Goal: Task Accomplishment & Management: Use online tool/utility

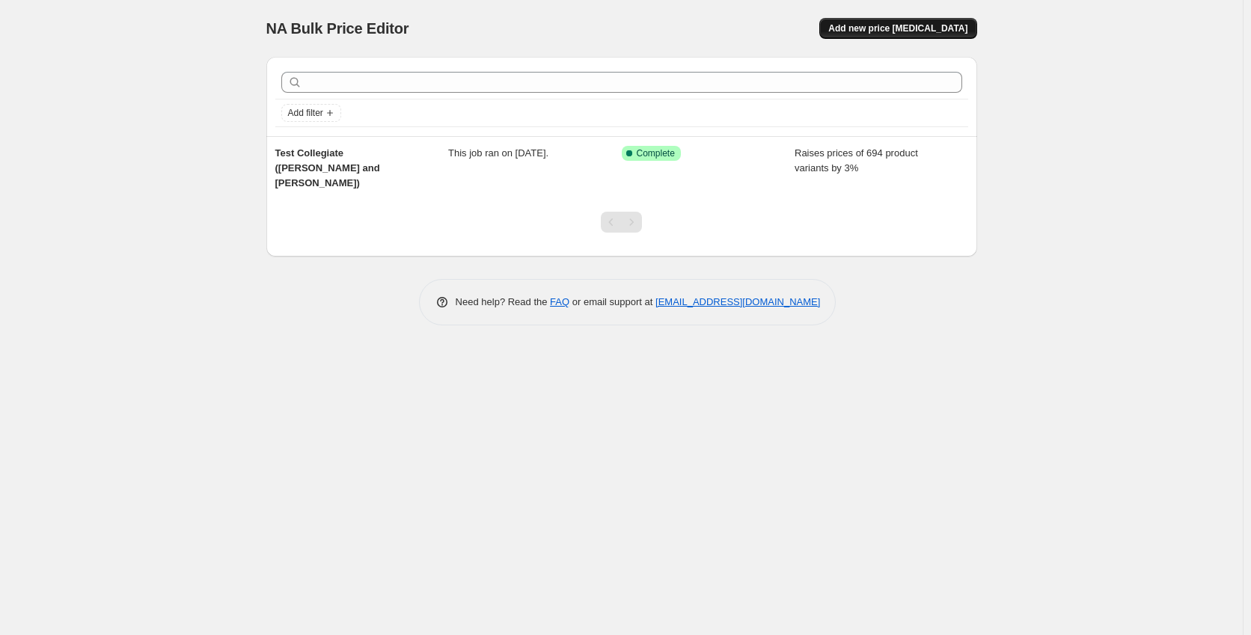
click at [907, 31] on span "Add new price [MEDICAL_DATA]" at bounding box center [897, 28] width 139 height 12
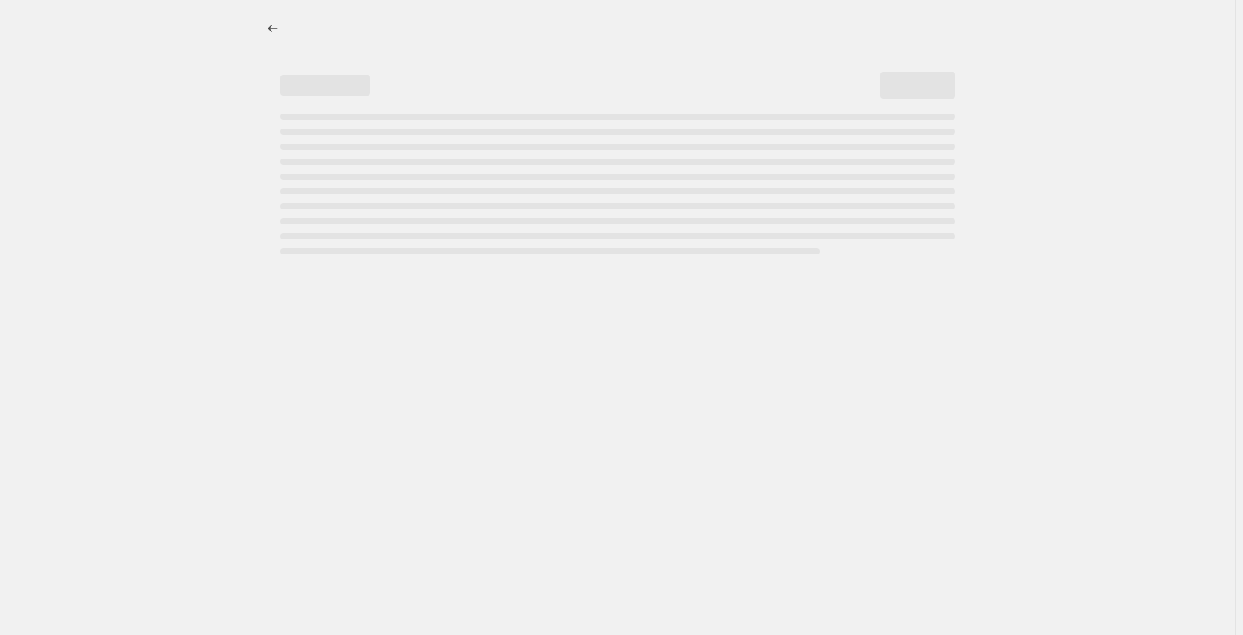
select select "percentage"
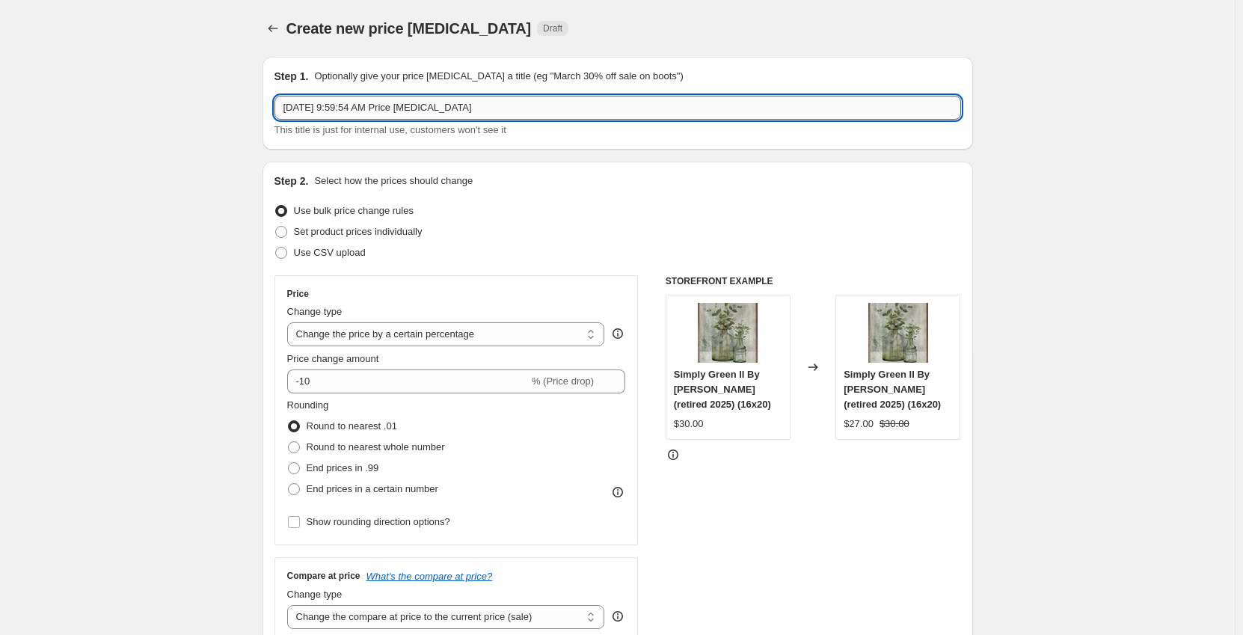
click at [460, 105] on input "[DATE] 9:59:54 AM Price [MEDICAL_DATA]" at bounding box center [618, 108] width 687 height 24
click at [482, 109] on input "[DATE] 9:59:54 AM Price [MEDICAL_DATA]" at bounding box center [618, 108] width 687 height 24
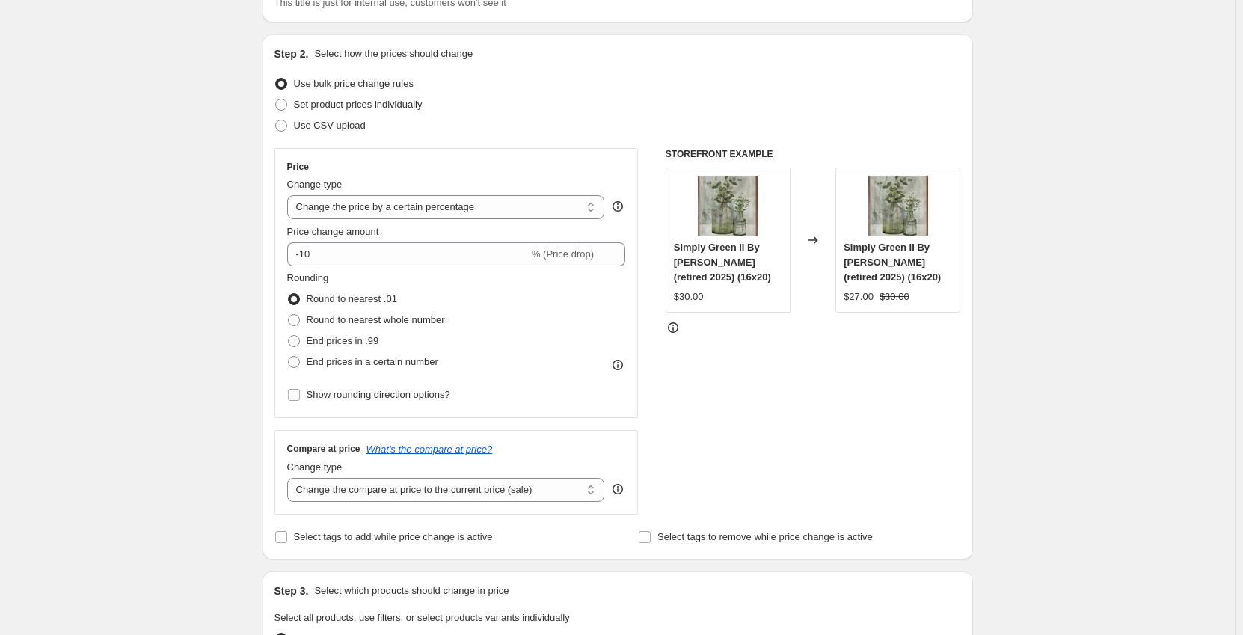
scroll to position [150, 0]
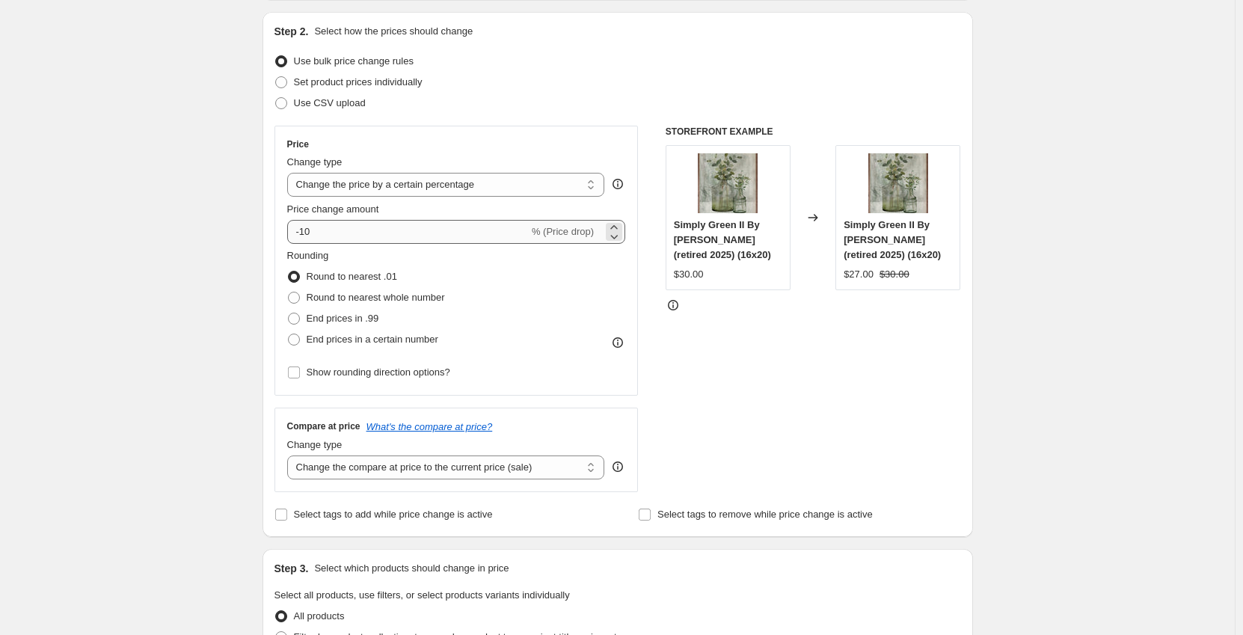
type input "Remaining Collegiate (Test #2)"
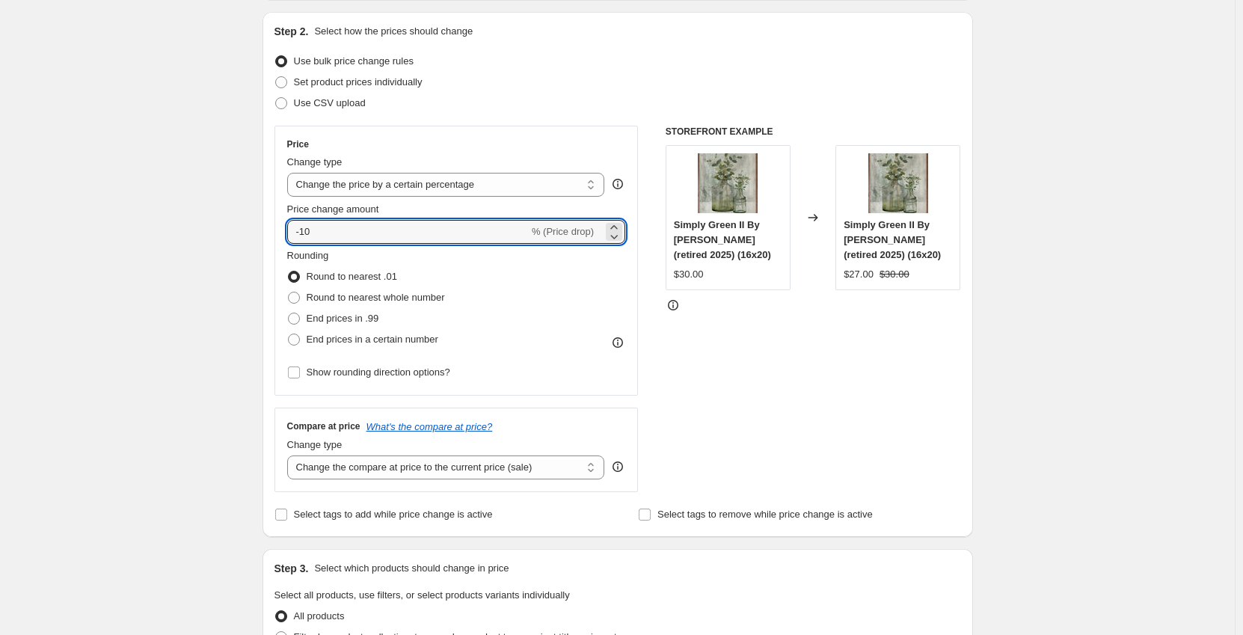
drag, startPoint x: 411, startPoint y: 234, endPoint x: 283, endPoint y: 233, distance: 127.9
click at [282, 233] on div "Price Change type Change the price to a certain amount Change the price by a ce…" at bounding box center [457, 261] width 364 height 270
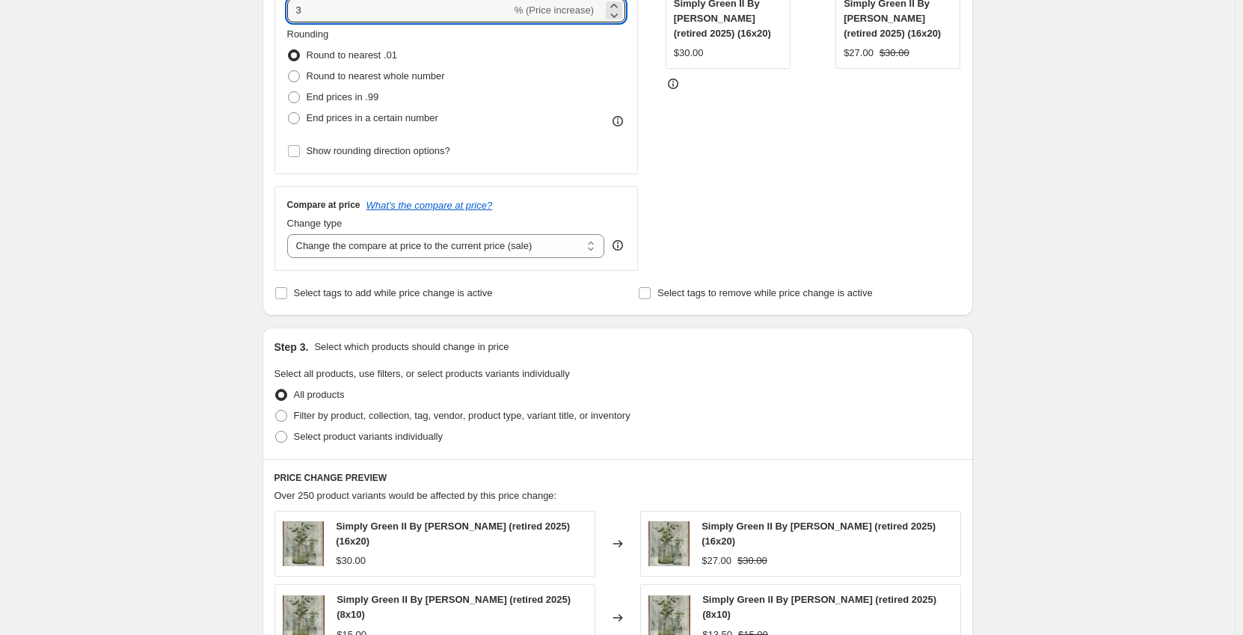
scroll to position [374, 0]
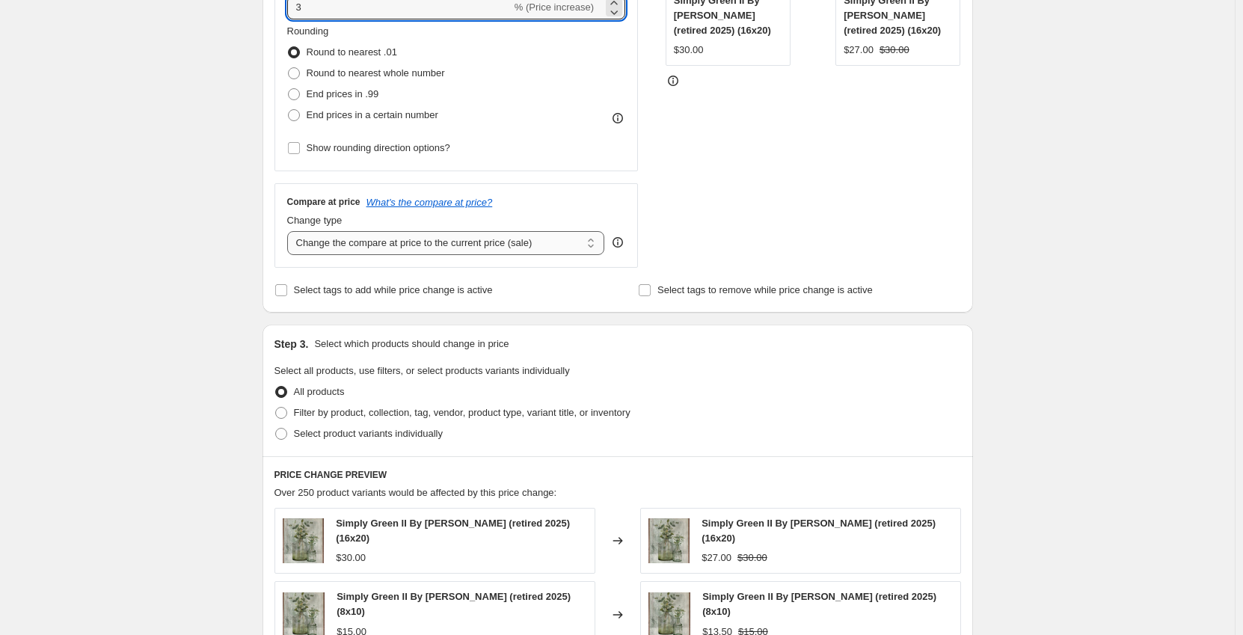
type input "3"
click at [475, 241] on select "Change the compare at price to the current price (sale) Change the compare at p…" at bounding box center [446, 243] width 318 height 24
select select "no_change"
click at [290, 231] on select "Change the compare at price to the current price (sale) Change the compare at p…" at bounding box center [446, 243] width 318 height 24
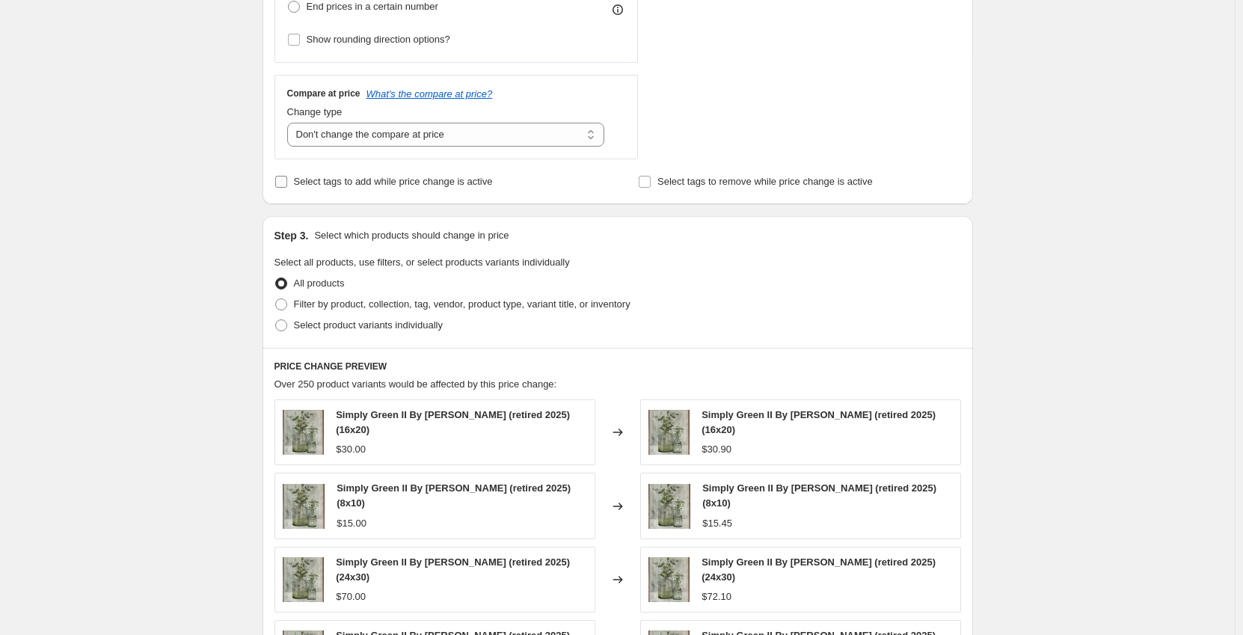
scroll to position [524, 0]
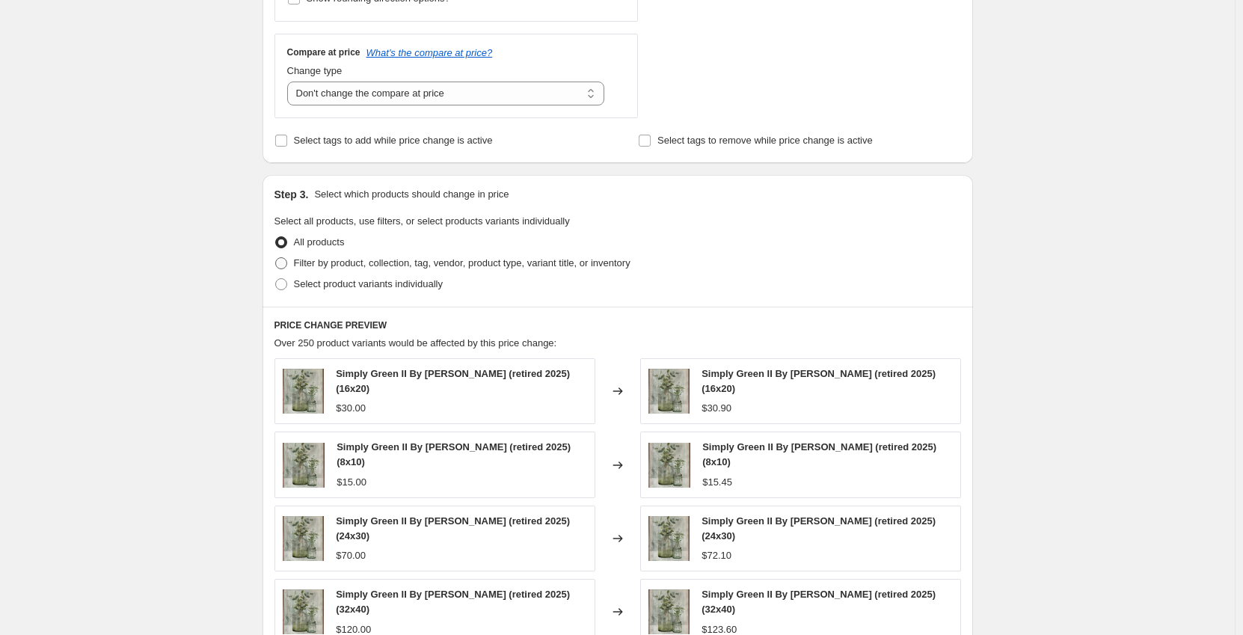
click at [441, 265] on span "Filter by product, collection, tag, vendor, product type, variant title, or inv…" at bounding box center [462, 262] width 337 height 11
click at [276, 258] on input "Filter by product, collection, tag, vendor, product type, variant title, or inv…" at bounding box center [275, 257] width 1 height 1
radio input "true"
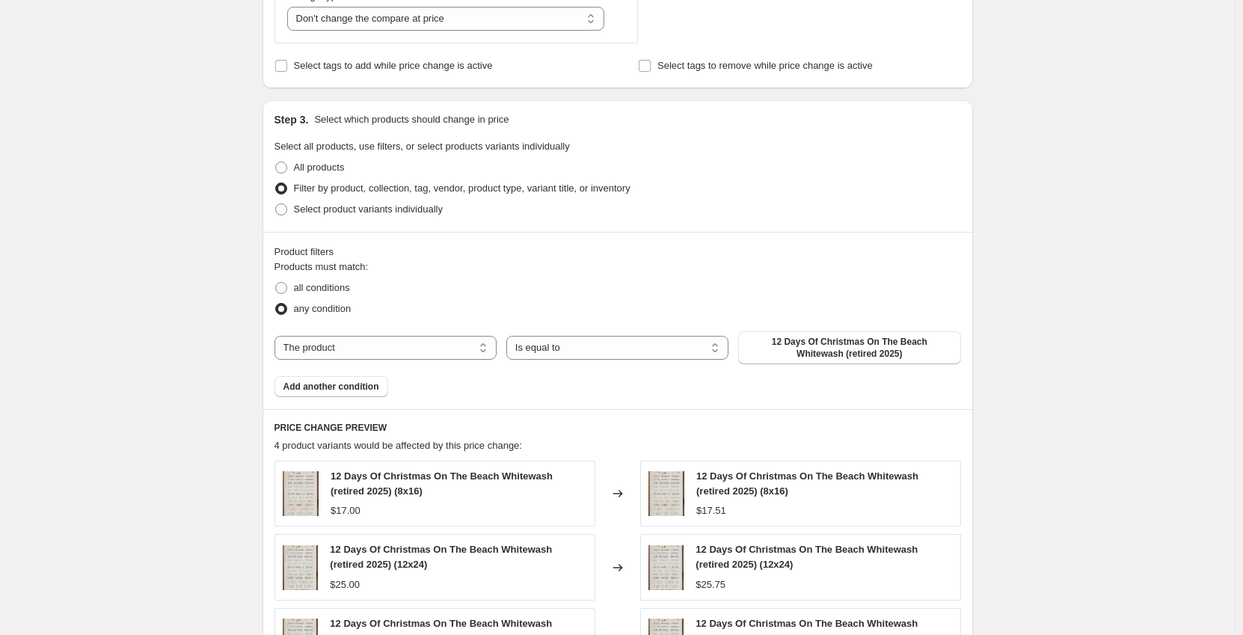
scroll to position [673, 0]
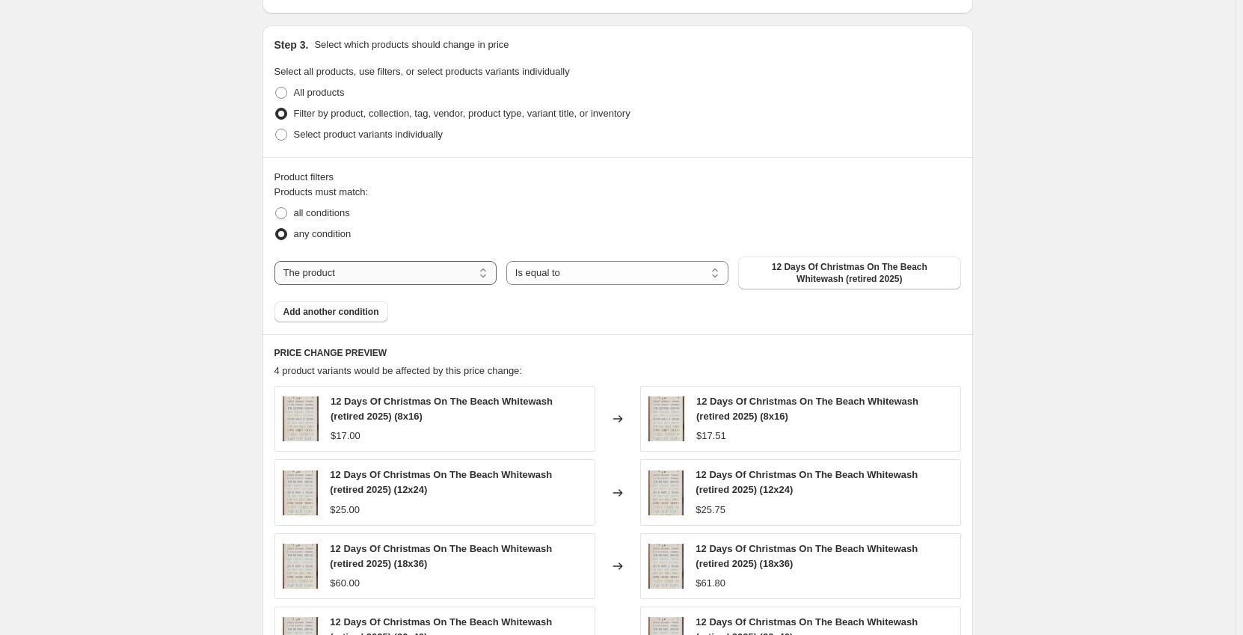
click at [482, 274] on select "The product The product's collection The product's tag The product's vendor The…" at bounding box center [386, 273] width 222 height 24
select select "vendor"
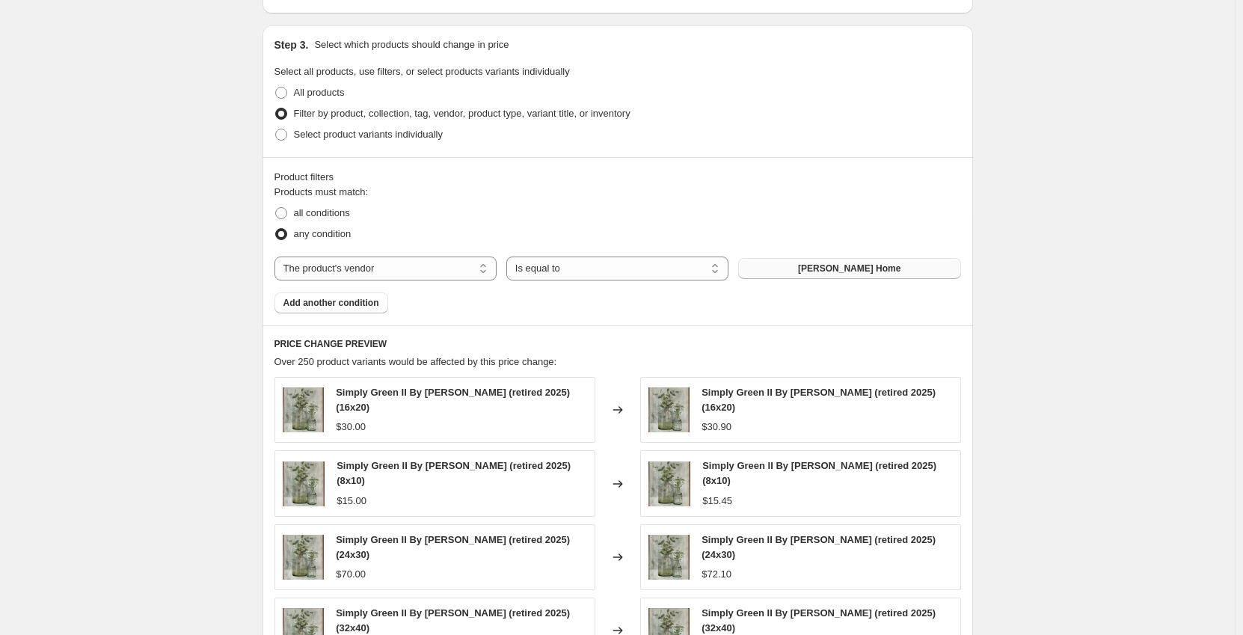
click at [823, 275] on span "[PERSON_NAME] Home" at bounding box center [849, 269] width 102 height 12
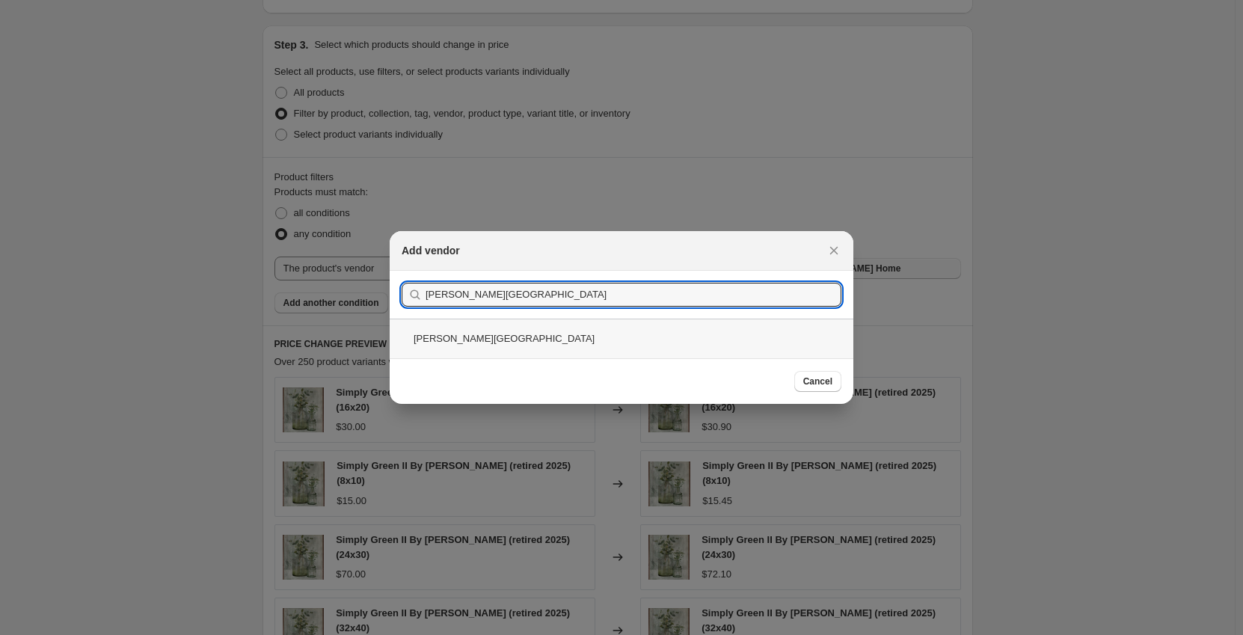
type input "[PERSON_NAME][GEOGRAPHIC_DATA]"
click at [554, 340] on div "[PERSON_NAME][GEOGRAPHIC_DATA]" at bounding box center [622, 339] width 464 height 40
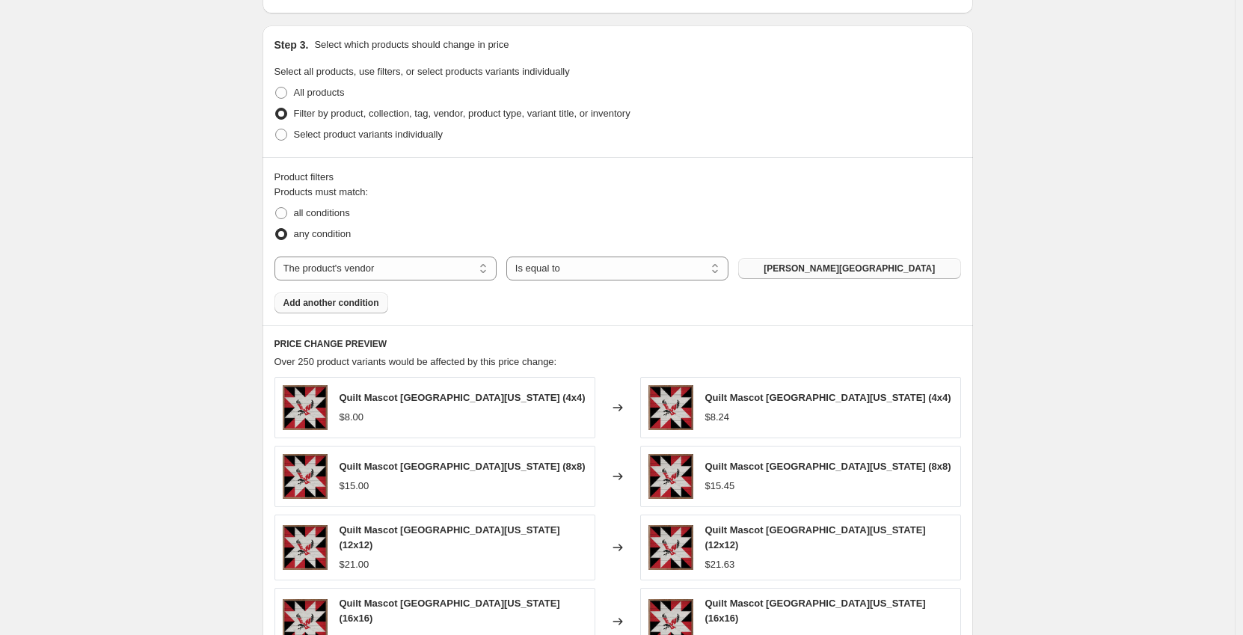
click at [345, 307] on span "Add another condition" at bounding box center [332, 303] width 96 height 12
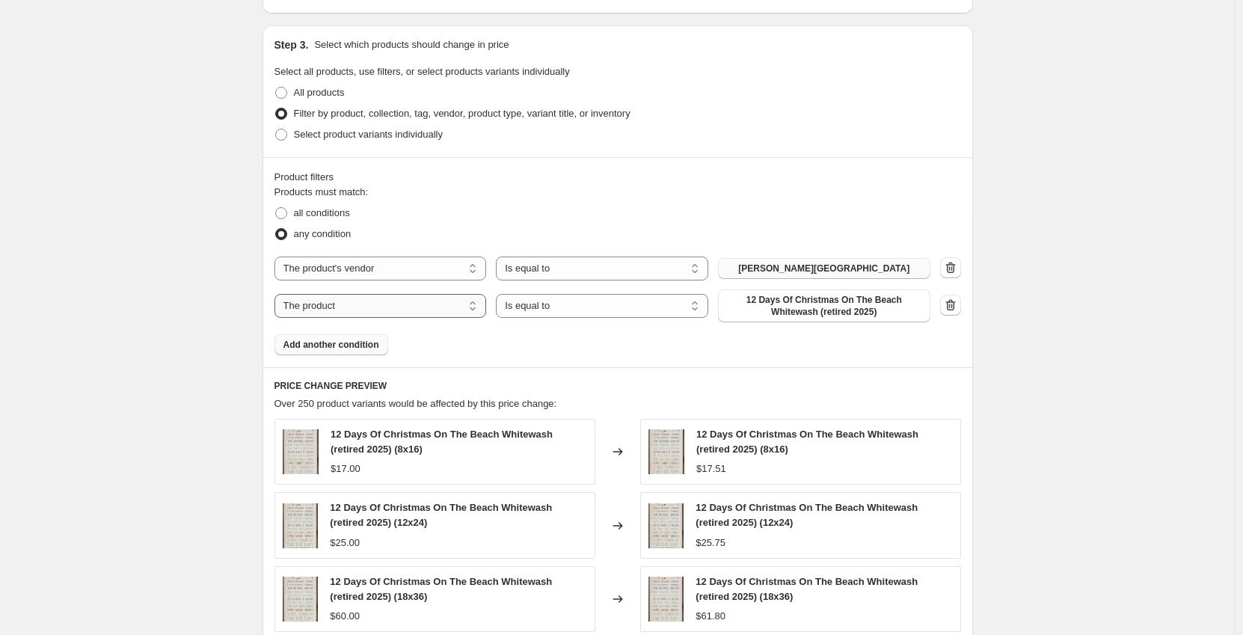
click at [458, 305] on select "The product The product's collection The product's tag The product's vendor The…" at bounding box center [381, 306] width 212 height 24
select select "collection"
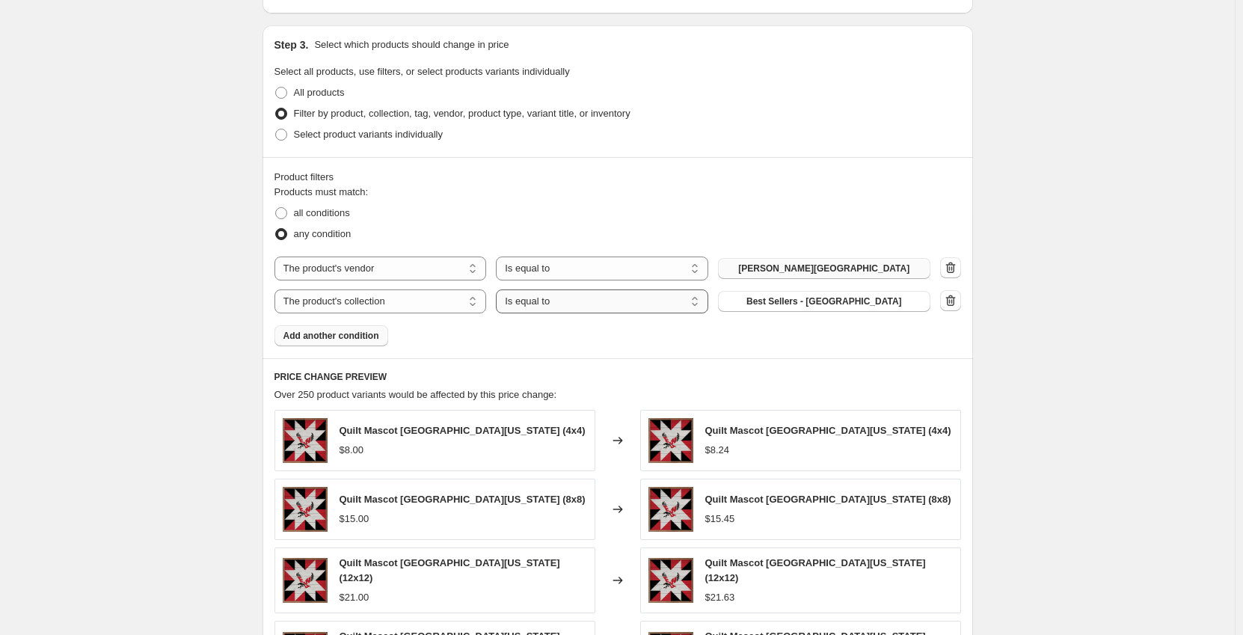
click at [587, 302] on select "Is equal to Is not equal to" at bounding box center [602, 302] width 212 height 24
select select "not_equal"
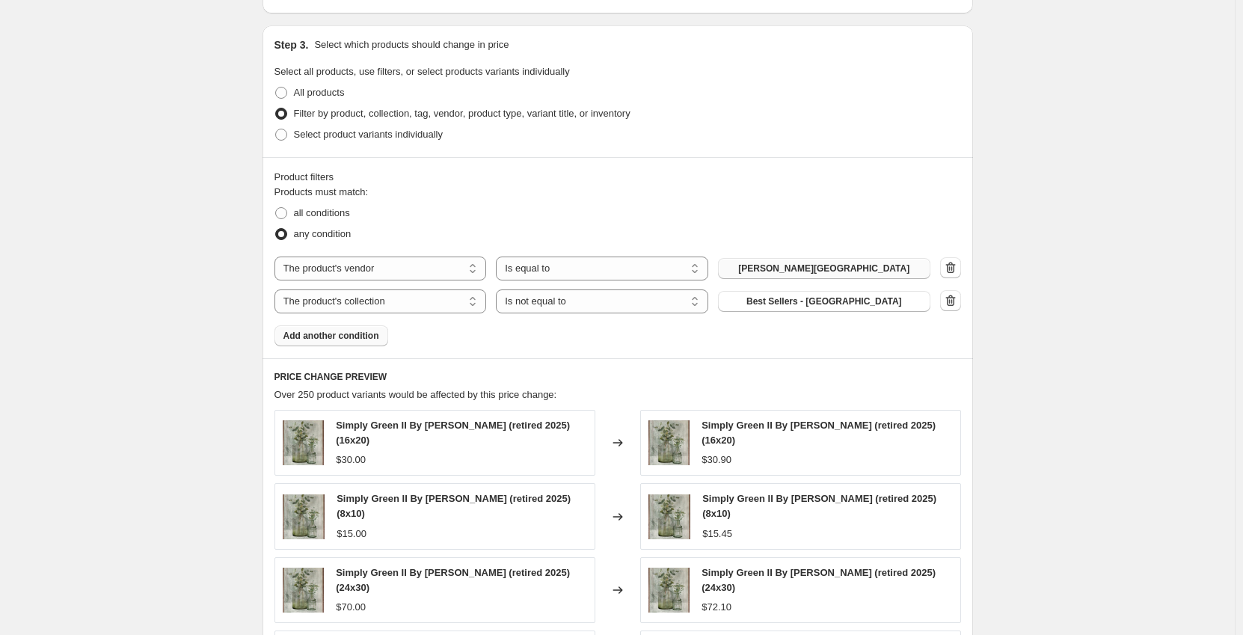
click at [824, 303] on span "Best Sellers - [GEOGRAPHIC_DATA]" at bounding box center [825, 302] width 156 height 12
click at [345, 340] on span "Add another condition" at bounding box center [332, 336] width 96 height 12
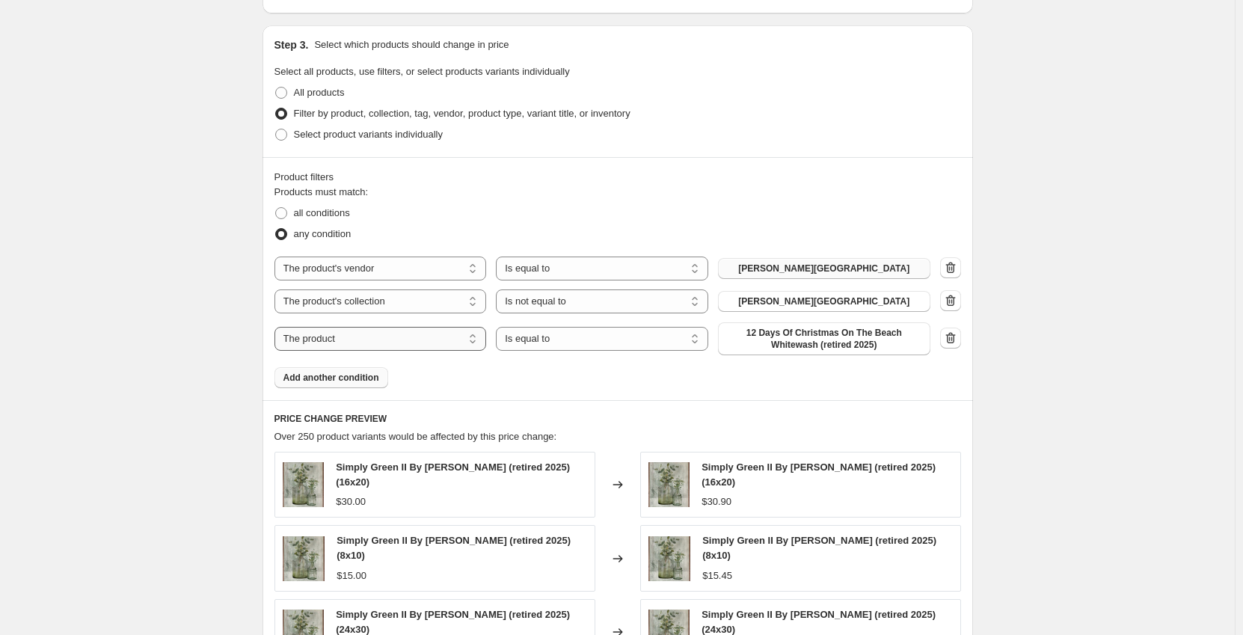
click at [402, 340] on select "The product The product's collection The product's tag The product's vendor The…" at bounding box center [381, 339] width 212 height 24
select select "collection"
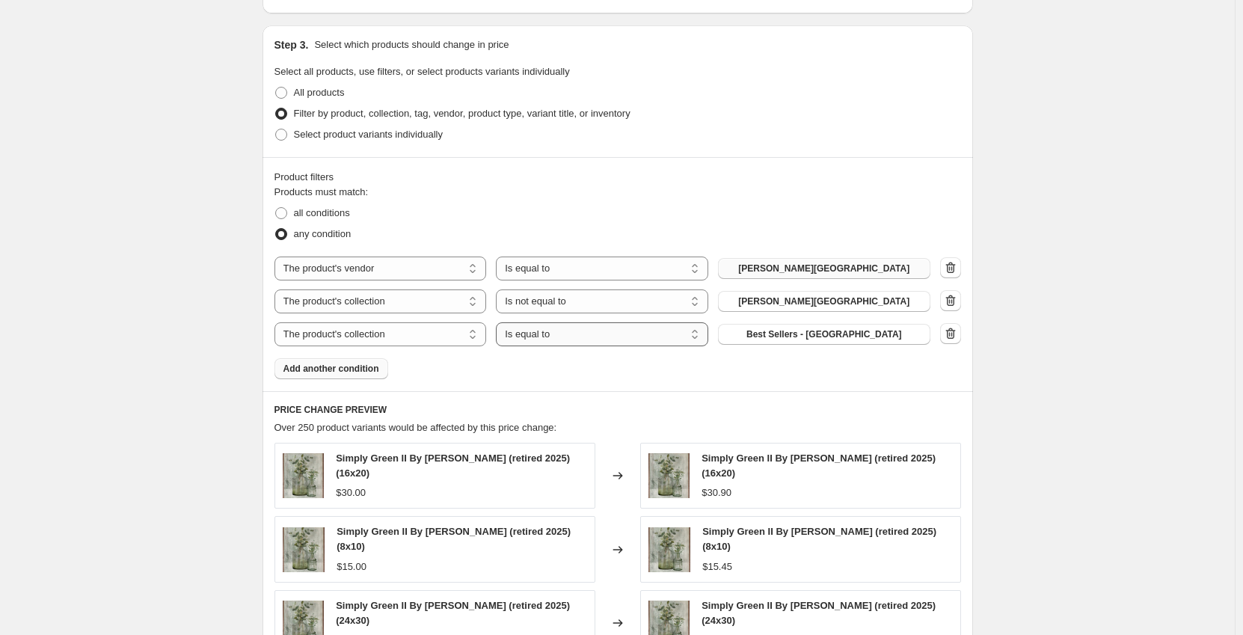
click at [572, 339] on select "Is equal to Is not equal to" at bounding box center [602, 334] width 212 height 24
select select "not_equal"
click at [821, 340] on span "Best Sellers - [GEOGRAPHIC_DATA]" at bounding box center [825, 334] width 156 height 12
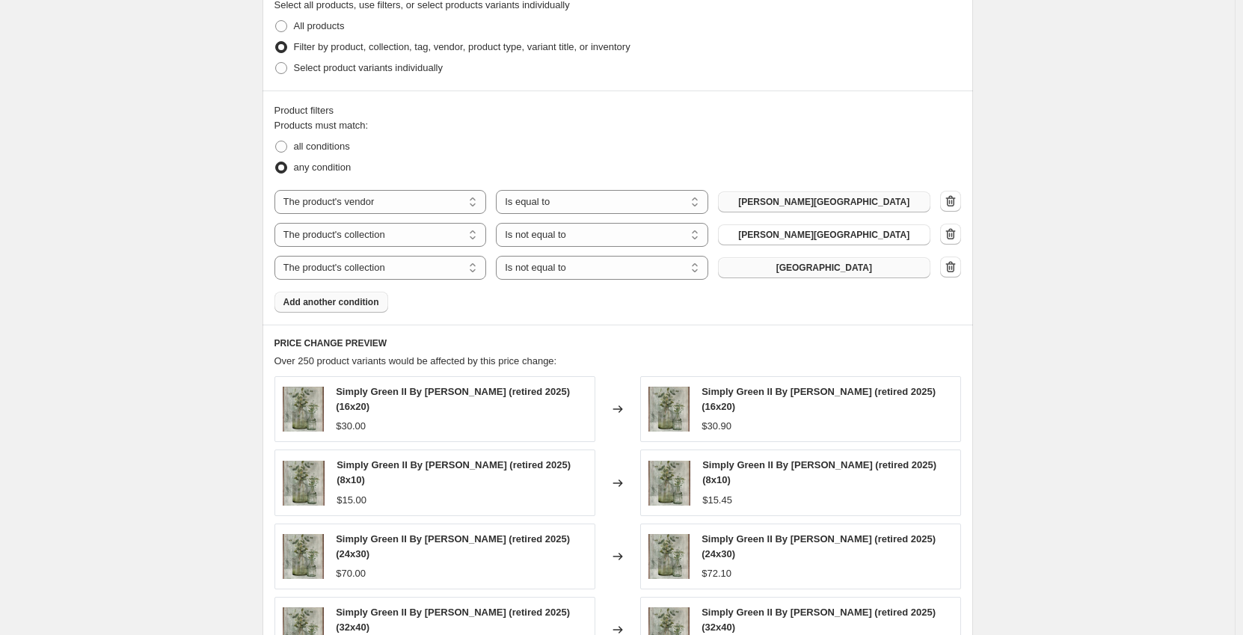
scroll to position [745, 0]
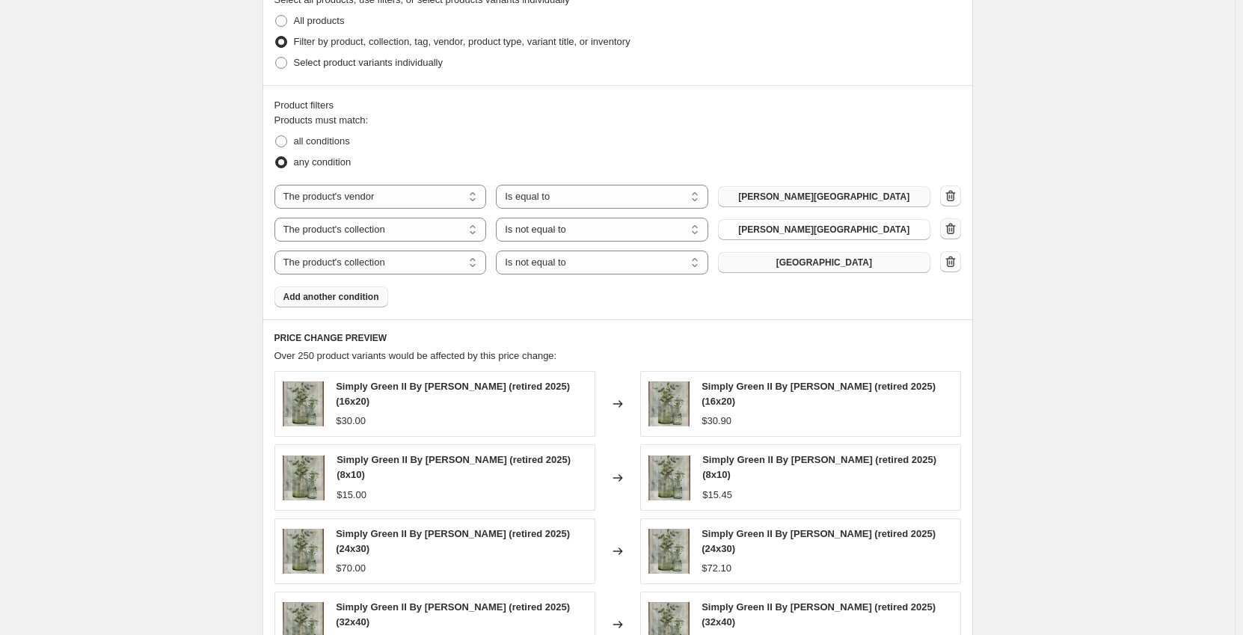
click at [958, 229] on icon "button" at bounding box center [950, 228] width 15 height 15
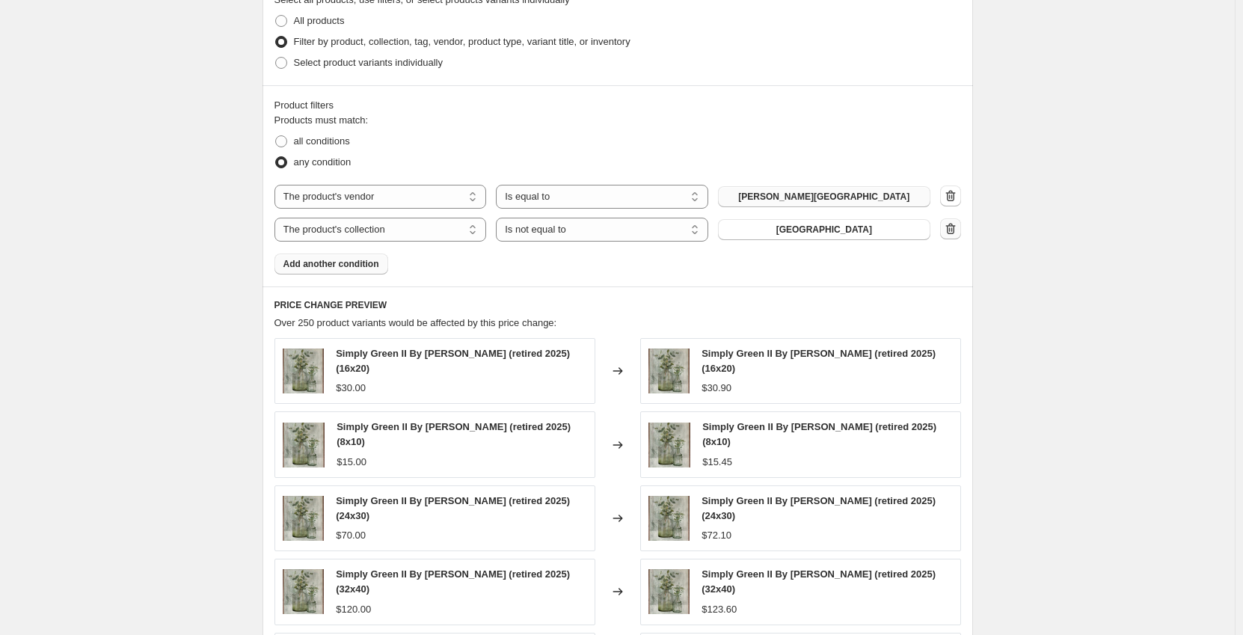
click at [952, 232] on icon "button" at bounding box center [951, 229] width 1 height 4
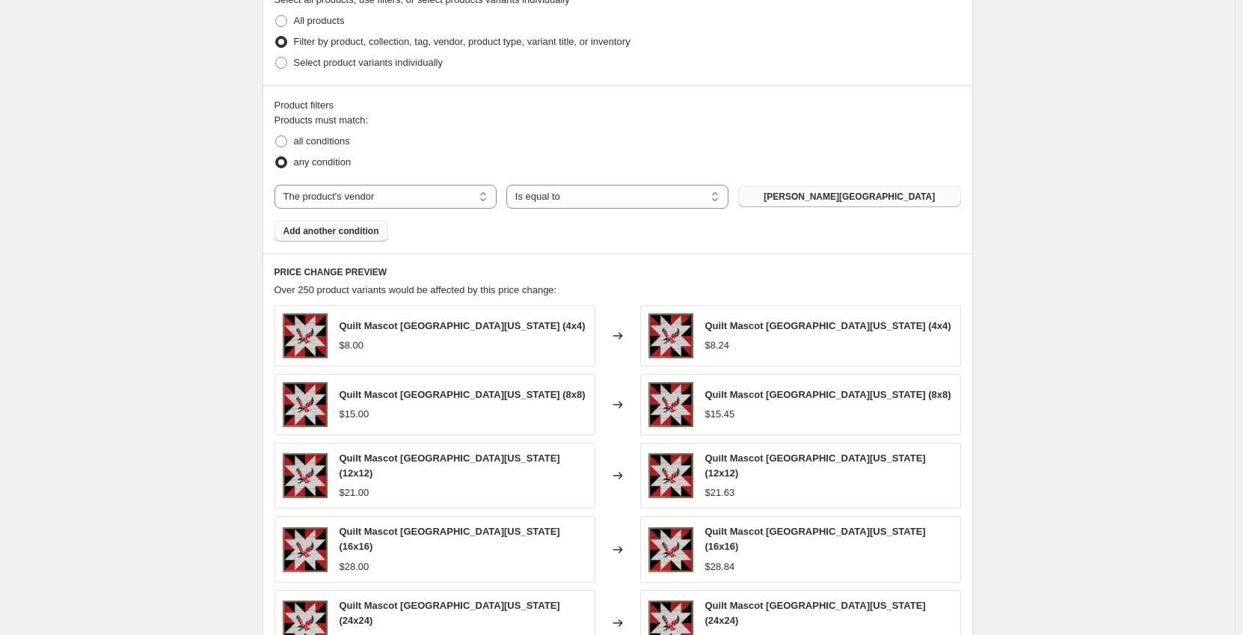
click at [358, 233] on span "Add another condition" at bounding box center [332, 231] width 96 height 12
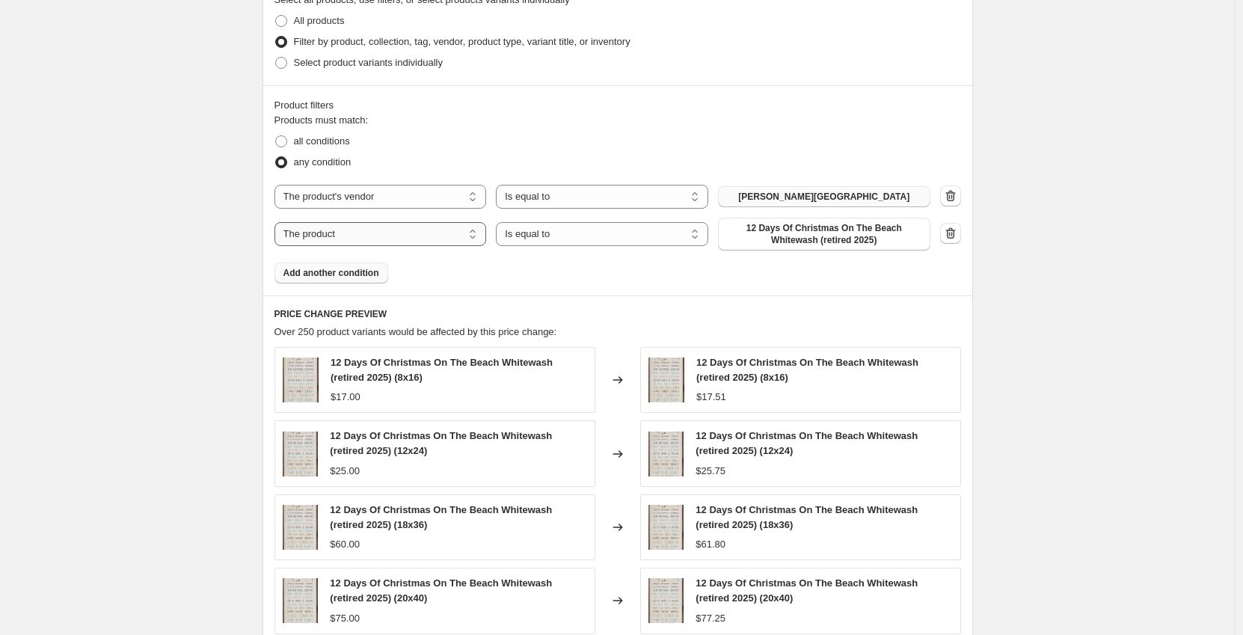
click at [447, 242] on select "The product The product's collection The product's tag The product's vendor The…" at bounding box center [381, 234] width 212 height 24
click at [449, 239] on select "The product The product's collection The product's tag The product's vendor The…" at bounding box center [381, 234] width 212 height 24
click at [958, 233] on icon "button" at bounding box center [950, 233] width 15 height 15
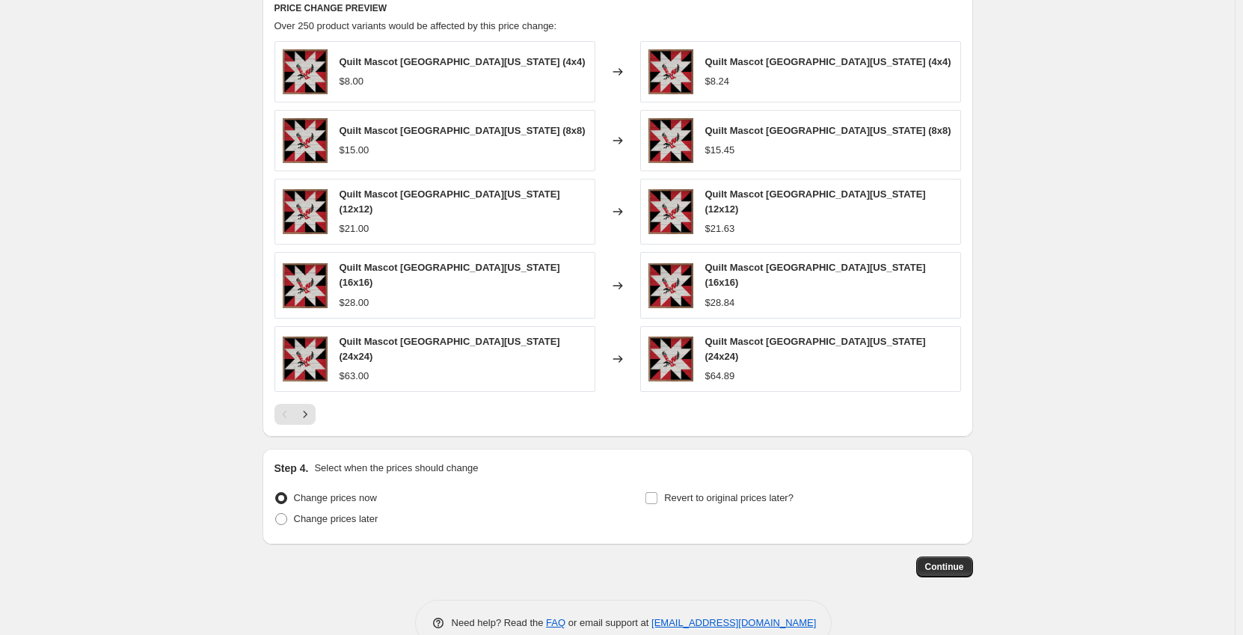
scroll to position [1029, 0]
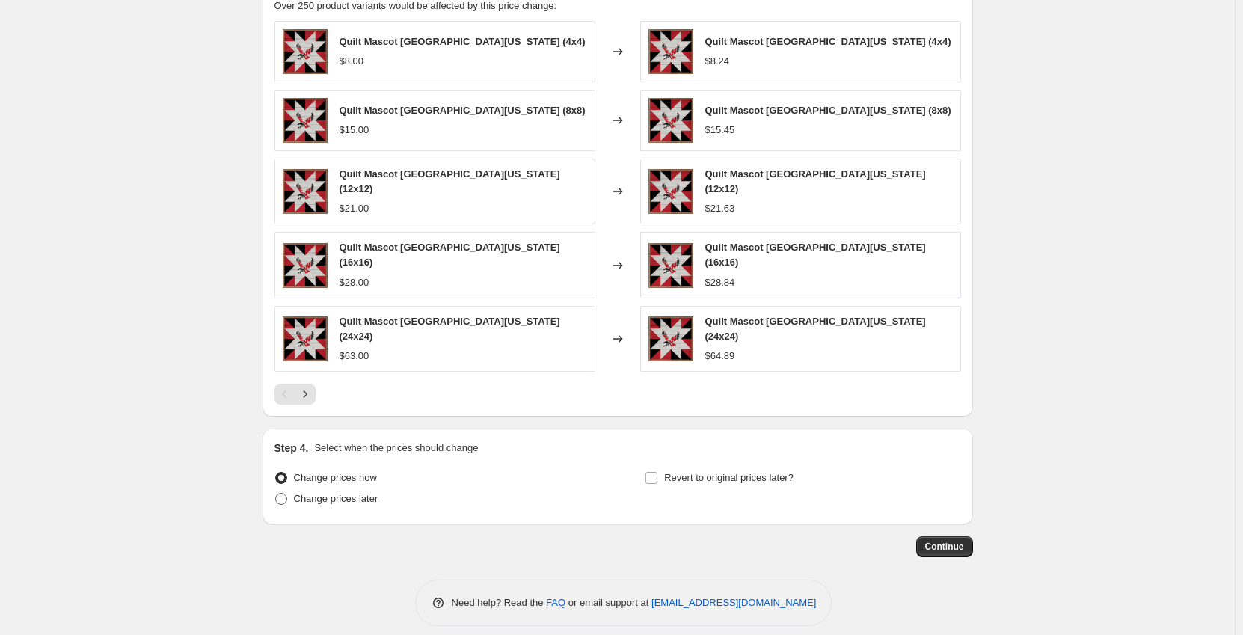
click at [284, 493] on span at bounding box center [281, 499] width 12 height 12
click at [276, 493] on input "Change prices later" at bounding box center [275, 493] width 1 height 1
radio input "true"
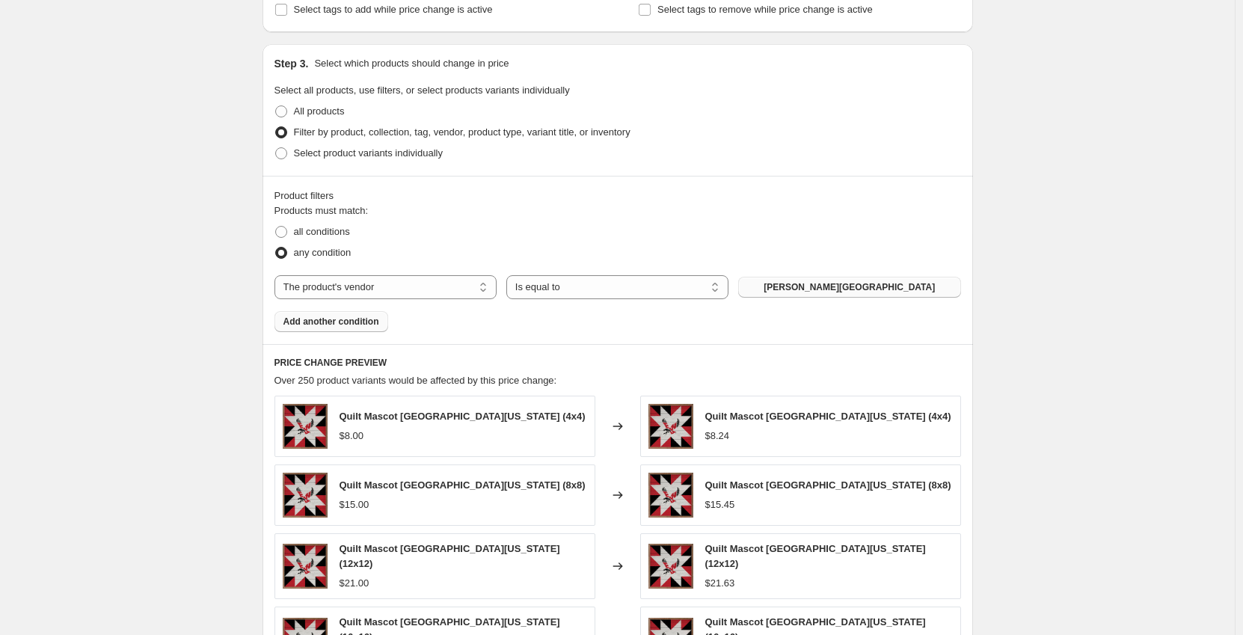
scroll to position [655, 0]
click at [428, 285] on select "The product The product's collection The product's tag The product's vendor The…" at bounding box center [386, 287] width 222 height 24
select select "collection"
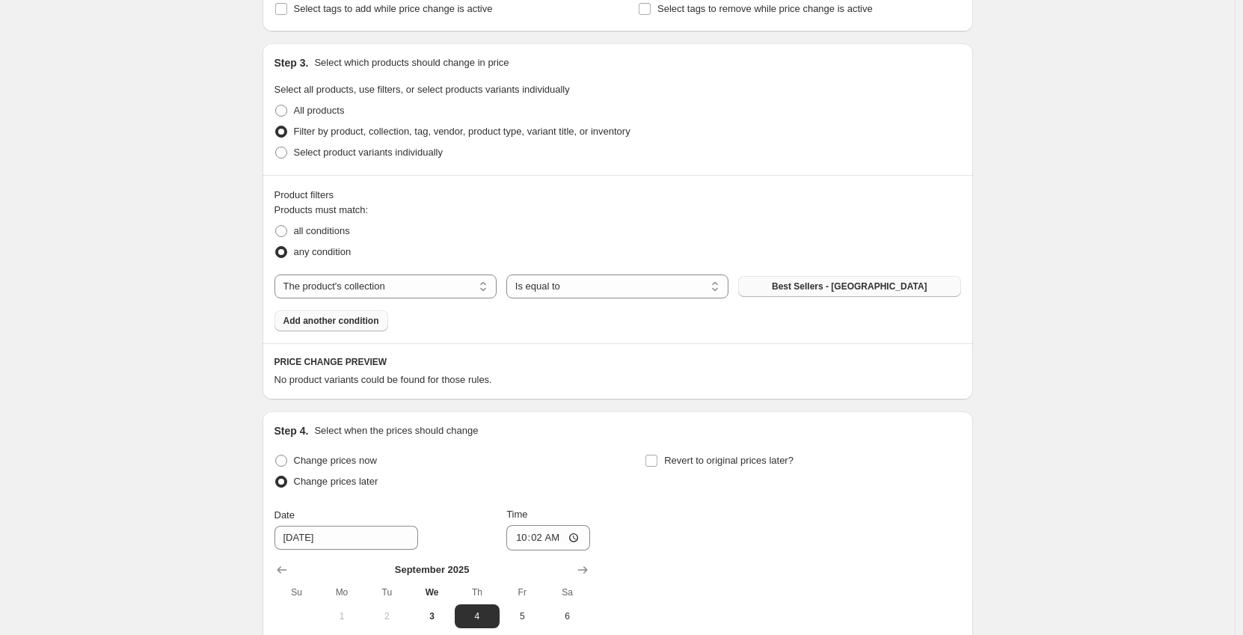
click at [806, 287] on span "Best Sellers - [GEOGRAPHIC_DATA]" at bounding box center [850, 287] width 156 height 12
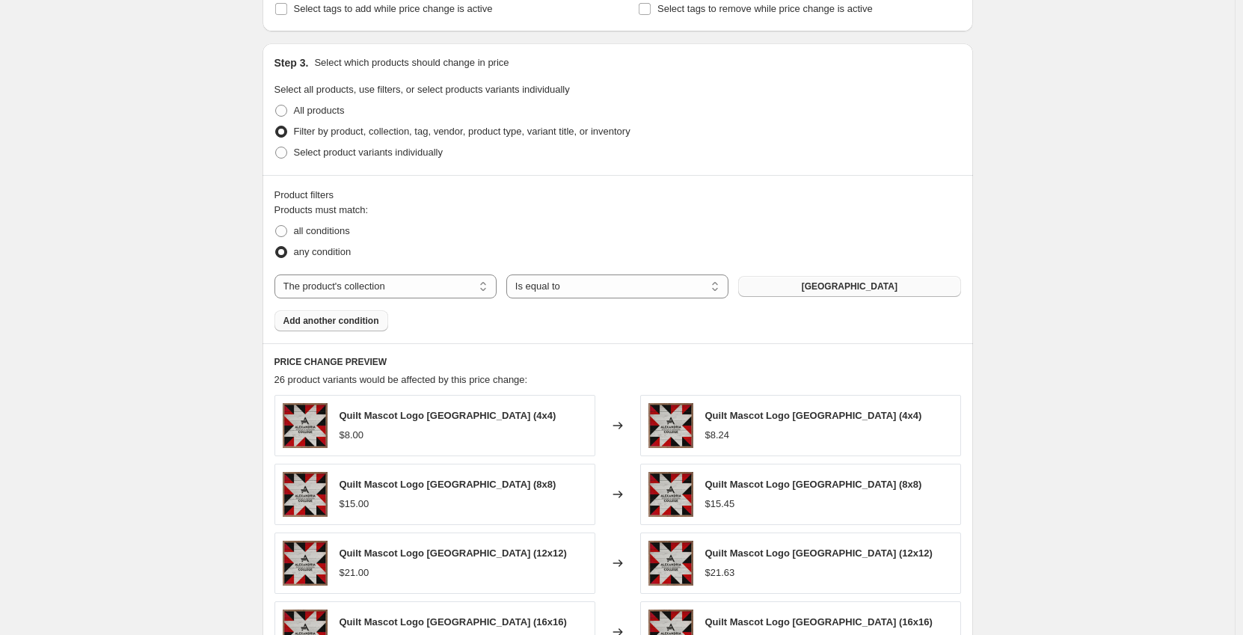
click at [328, 322] on span "Add another condition" at bounding box center [332, 321] width 96 height 12
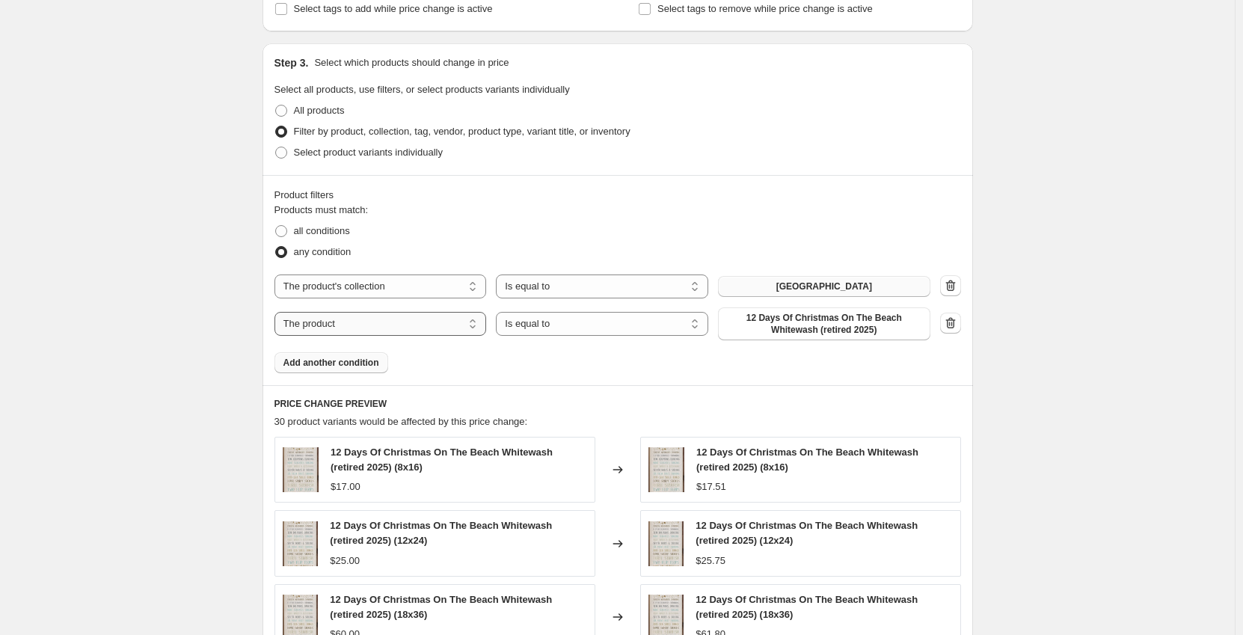
click at [358, 330] on select "The product The product's collection The product's tag The product's vendor The…" at bounding box center [381, 324] width 212 height 24
select select "collection"
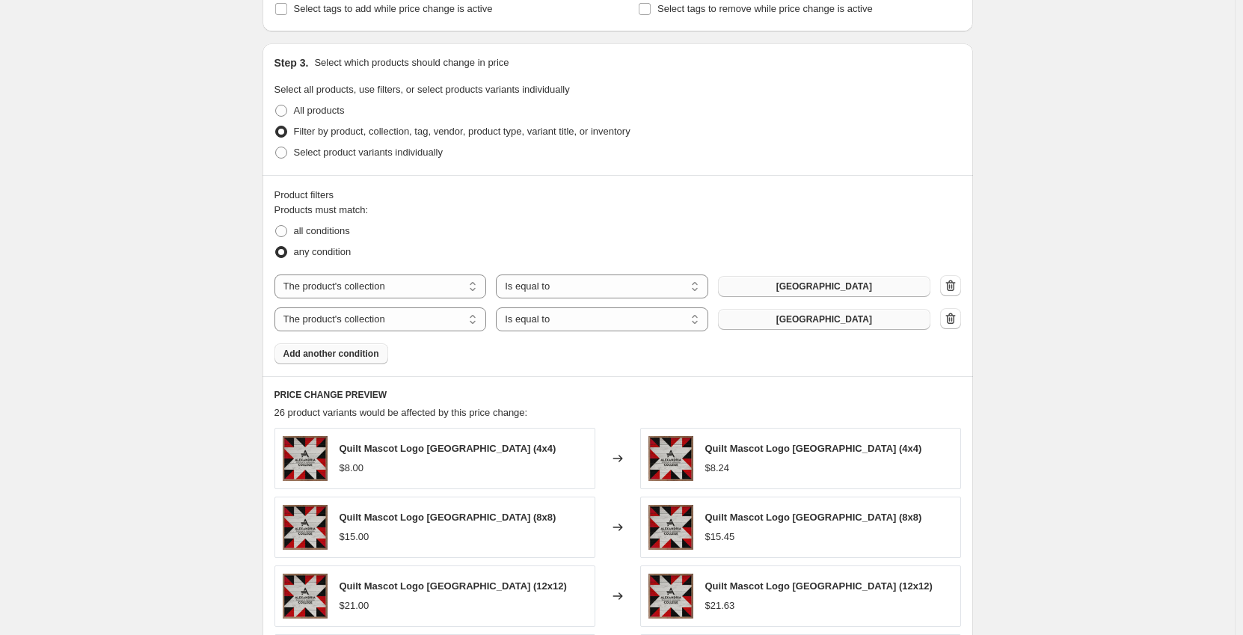
click at [795, 319] on span "[GEOGRAPHIC_DATA]" at bounding box center [825, 319] width 96 height 12
click at [316, 359] on span "Add another condition" at bounding box center [332, 354] width 96 height 12
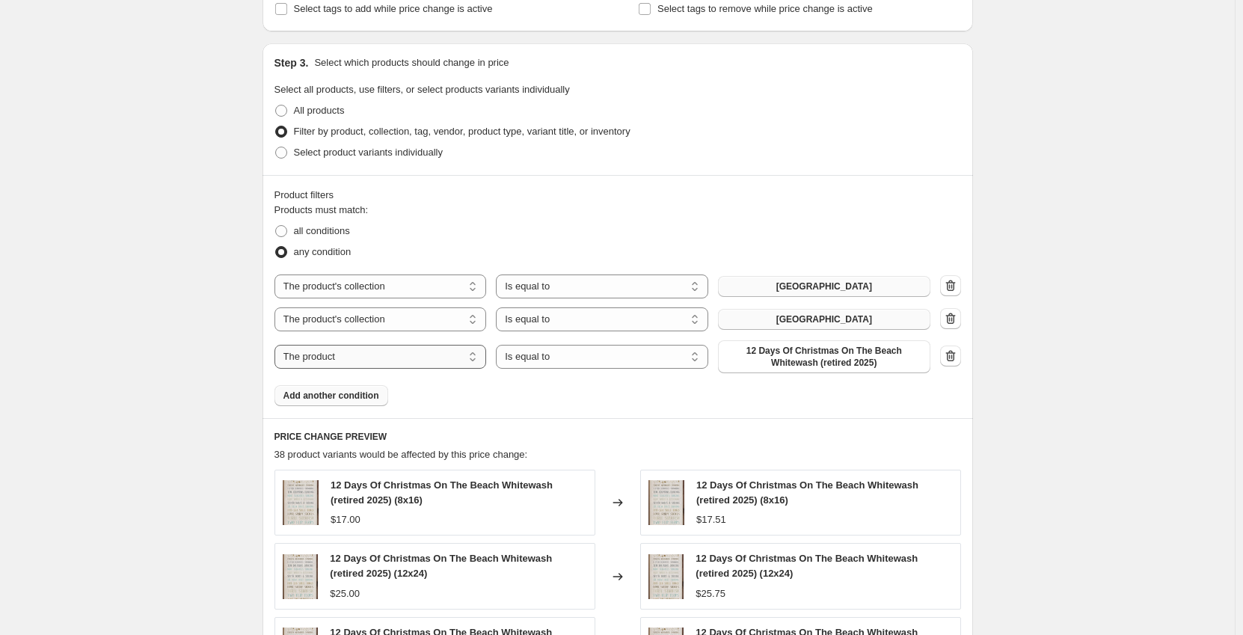
click at [377, 358] on select "The product The product's collection The product's tag The product's vendor The…" at bounding box center [381, 357] width 212 height 24
select select "collection"
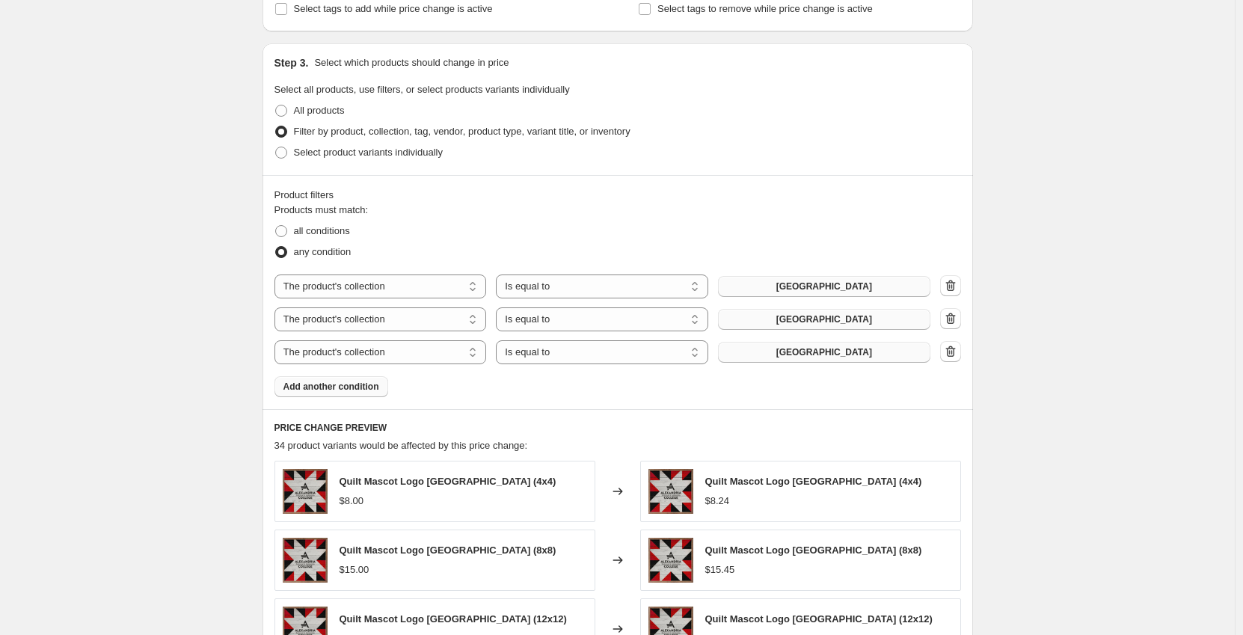
click at [777, 355] on span "[GEOGRAPHIC_DATA]" at bounding box center [825, 352] width 96 height 12
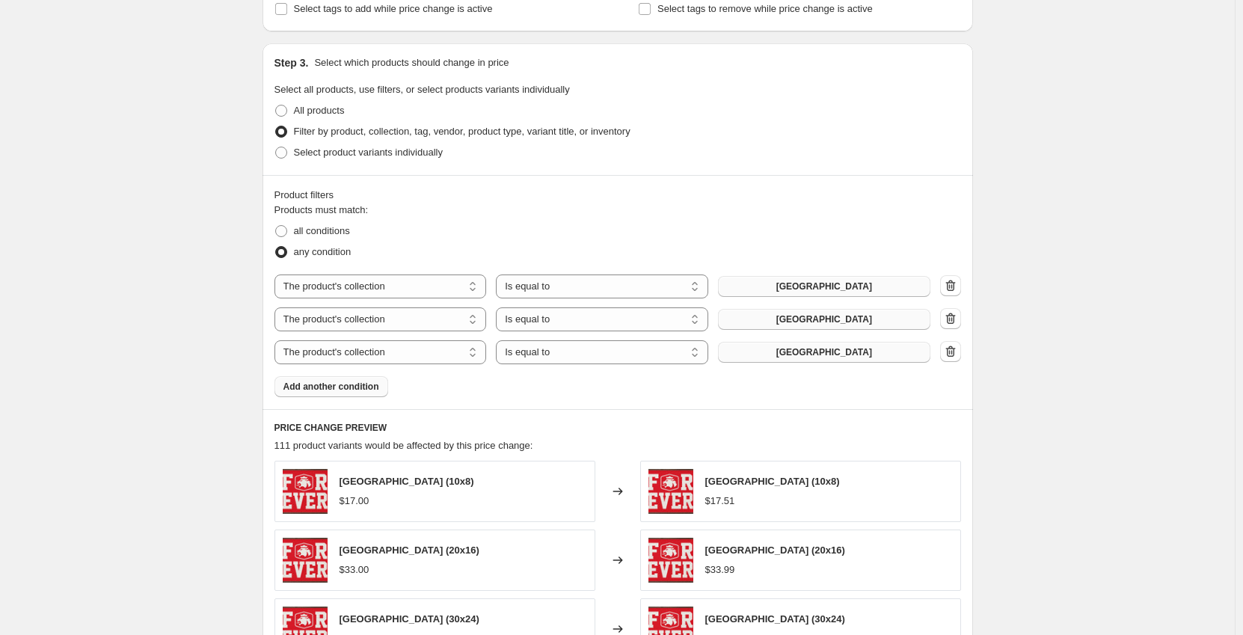
click at [373, 390] on span "Add another condition" at bounding box center [332, 387] width 96 height 12
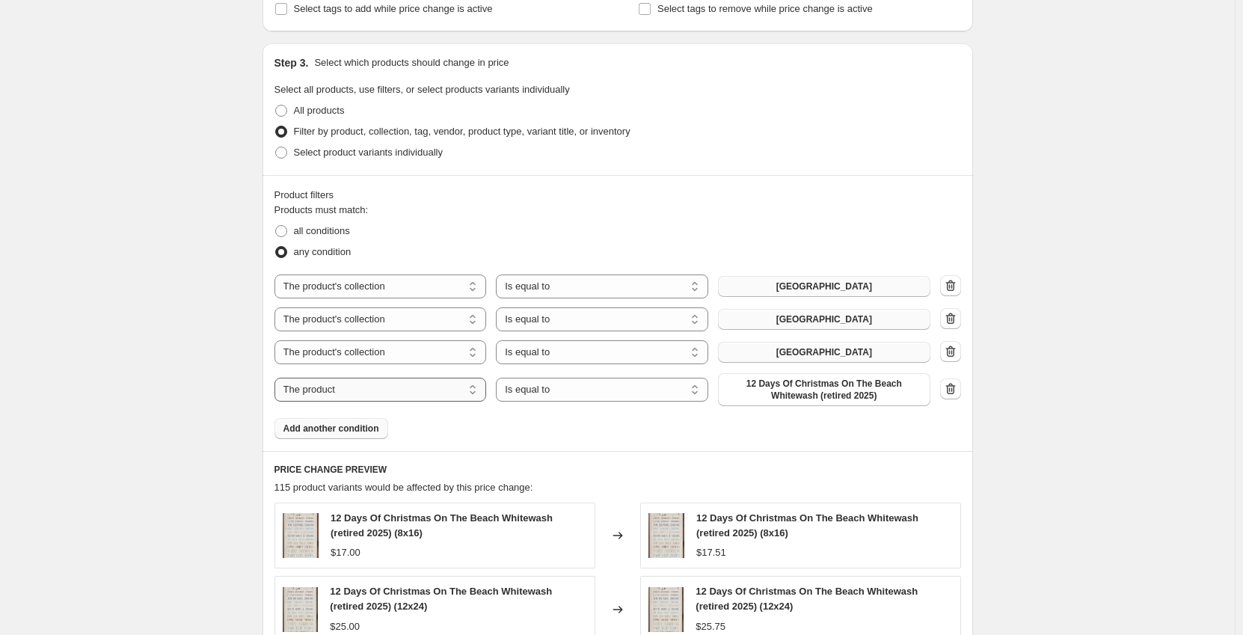
click at [385, 391] on select "The product The product's collection The product's tag The product's vendor The…" at bounding box center [381, 390] width 212 height 24
select select "collection"
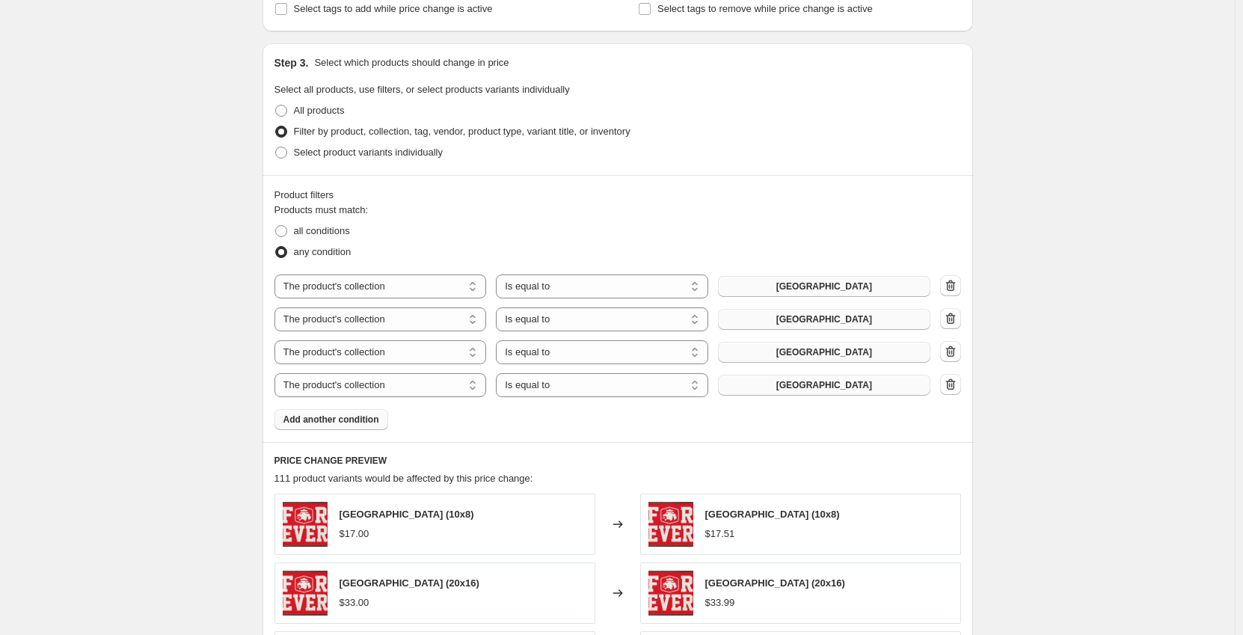
click at [777, 388] on span "[GEOGRAPHIC_DATA]" at bounding box center [825, 385] width 96 height 12
click at [379, 417] on span "Add another condition" at bounding box center [332, 420] width 96 height 12
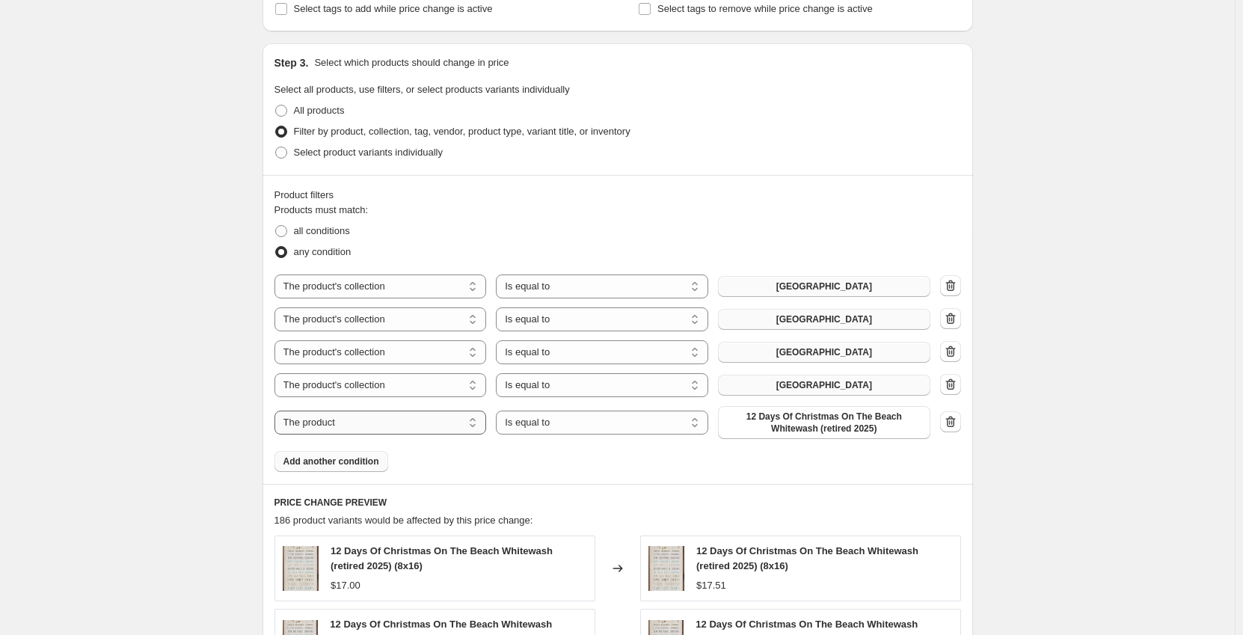
click at [391, 420] on select "The product The product's collection The product's tag The product's vendor The…" at bounding box center [381, 423] width 212 height 24
select select "collection"
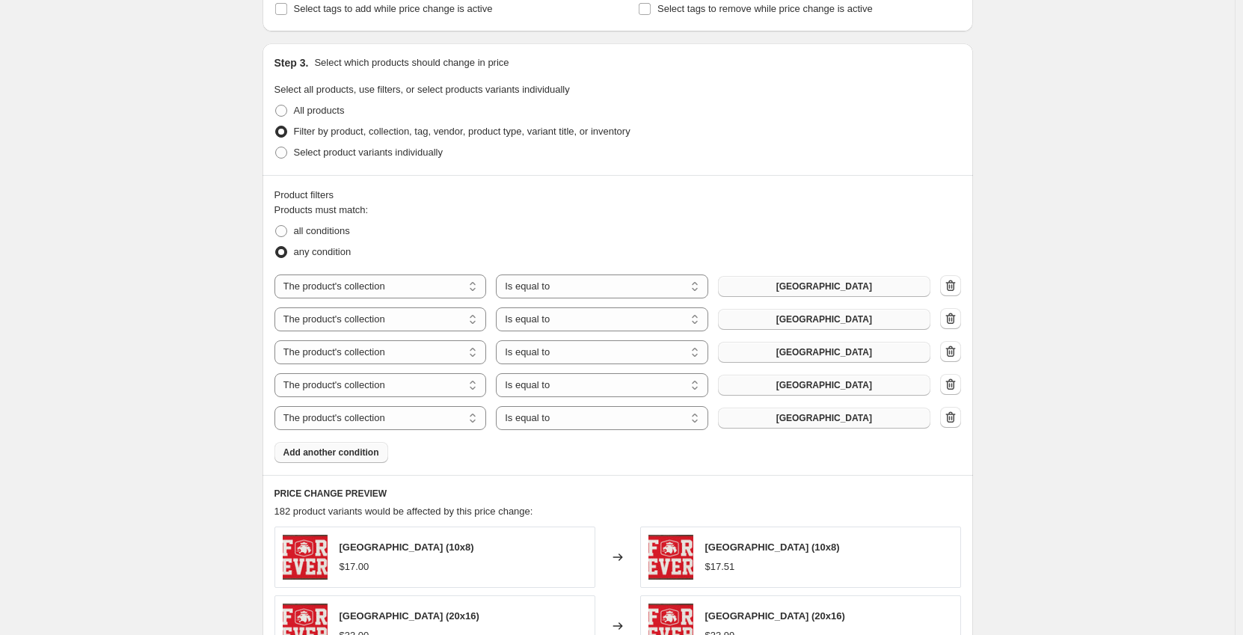
click at [804, 422] on span "[GEOGRAPHIC_DATA]" at bounding box center [825, 418] width 96 height 12
click at [958, 381] on icon "button" at bounding box center [950, 384] width 15 height 15
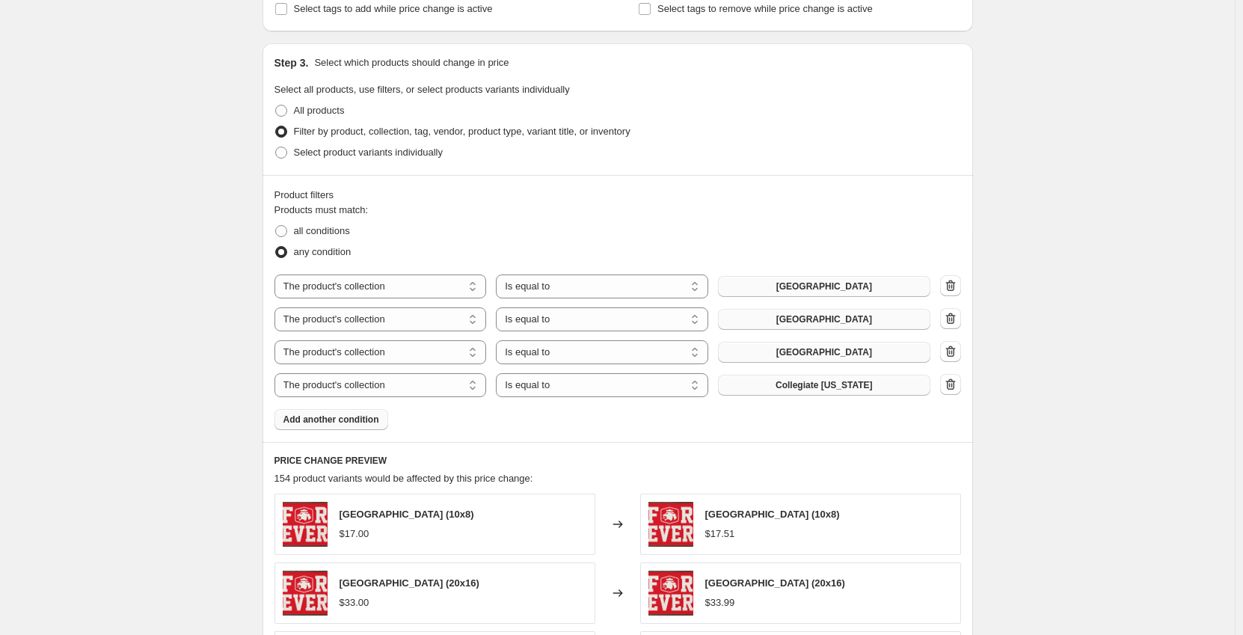
click at [958, 355] on icon "button" at bounding box center [950, 351] width 15 height 15
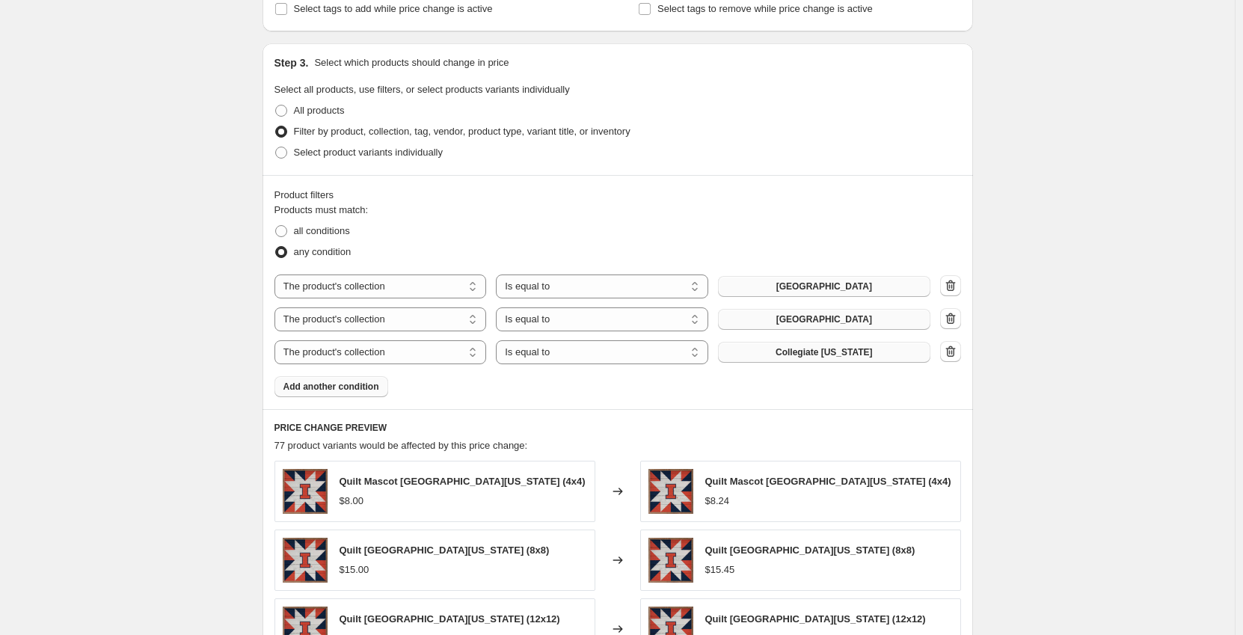
click at [958, 316] on icon "button" at bounding box center [950, 318] width 15 height 15
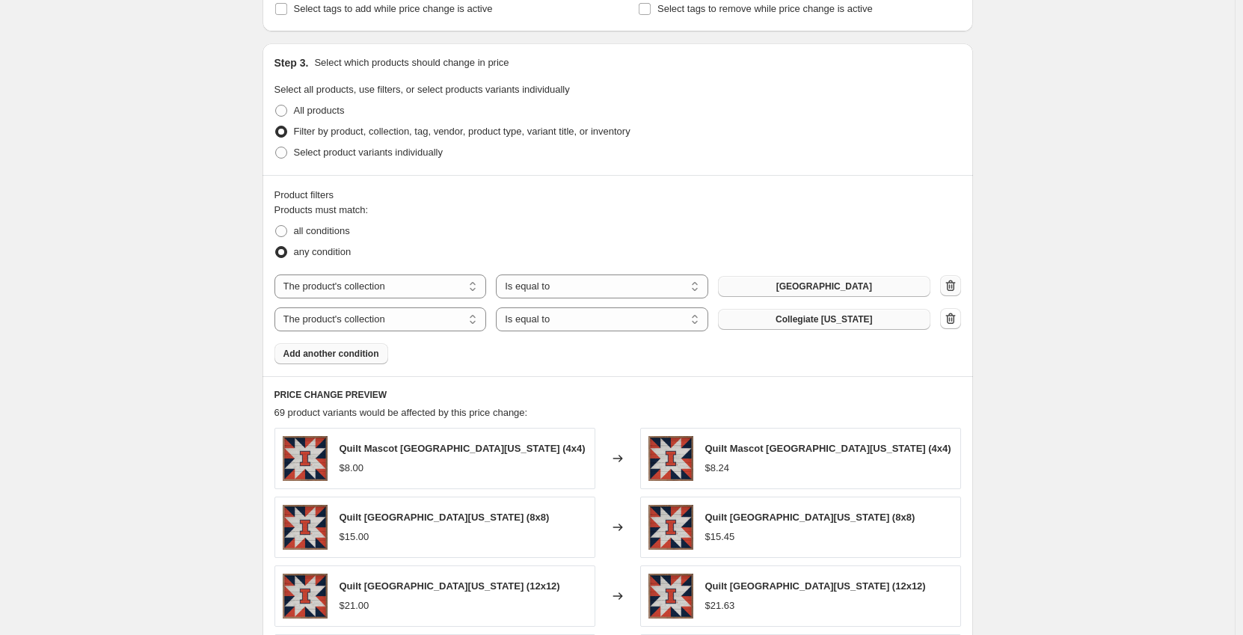
click at [955, 287] on icon "button" at bounding box center [951, 285] width 10 height 11
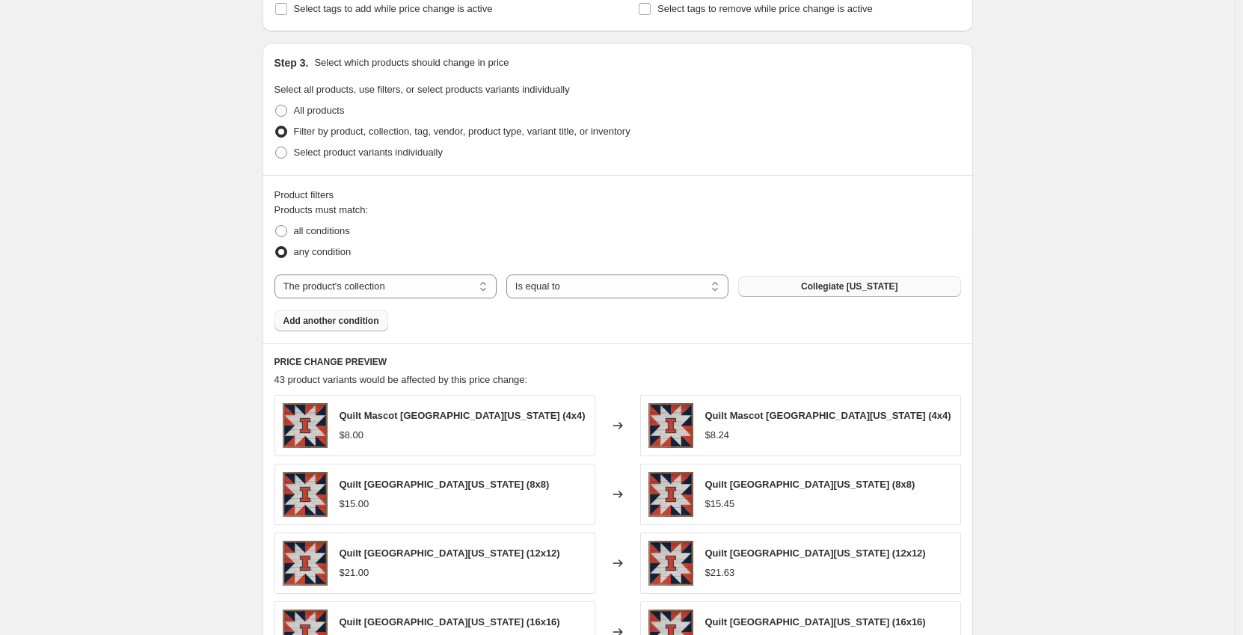
click at [351, 322] on span "Add another condition" at bounding box center [332, 321] width 96 height 12
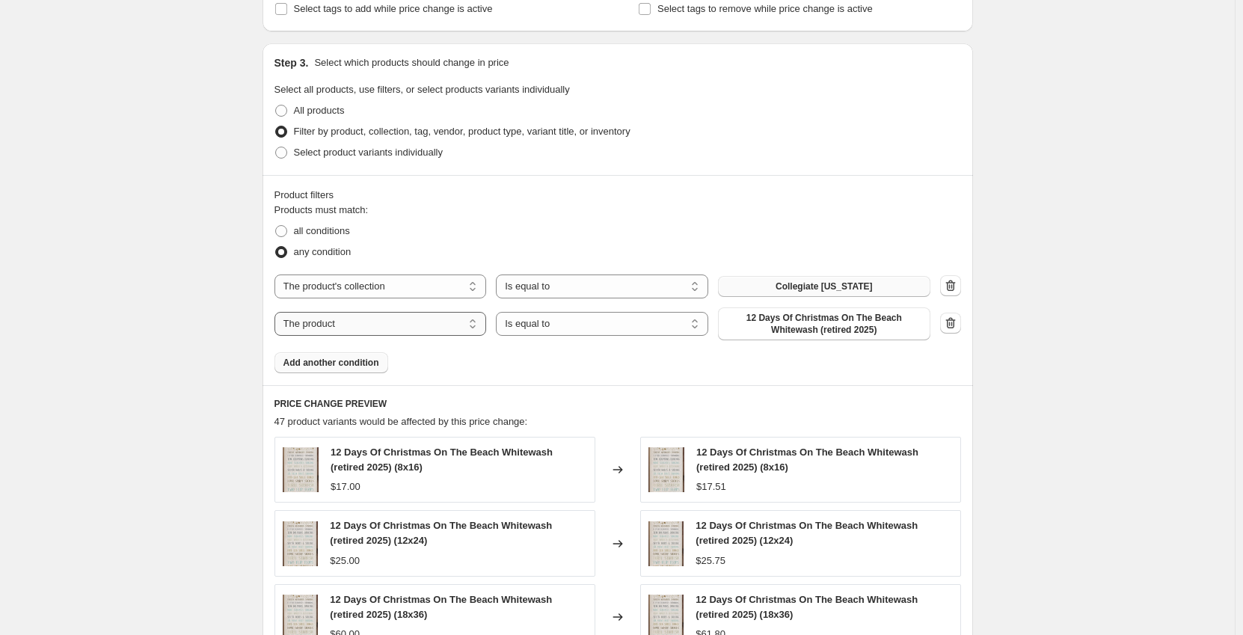
click at [421, 325] on select "The product The product's collection The product's tag The product's vendor The…" at bounding box center [381, 324] width 212 height 24
select select "collection"
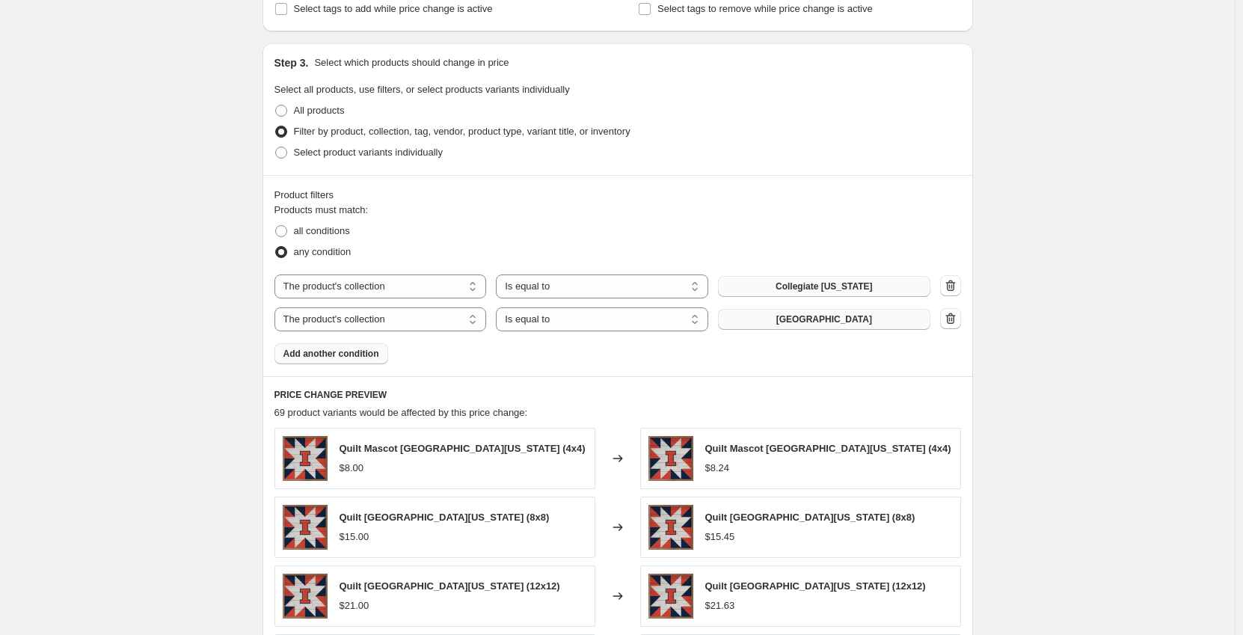
click at [791, 321] on span "[GEOGRAPHIC_DATA]" at bounding box center [825, 319] width 96 height 12
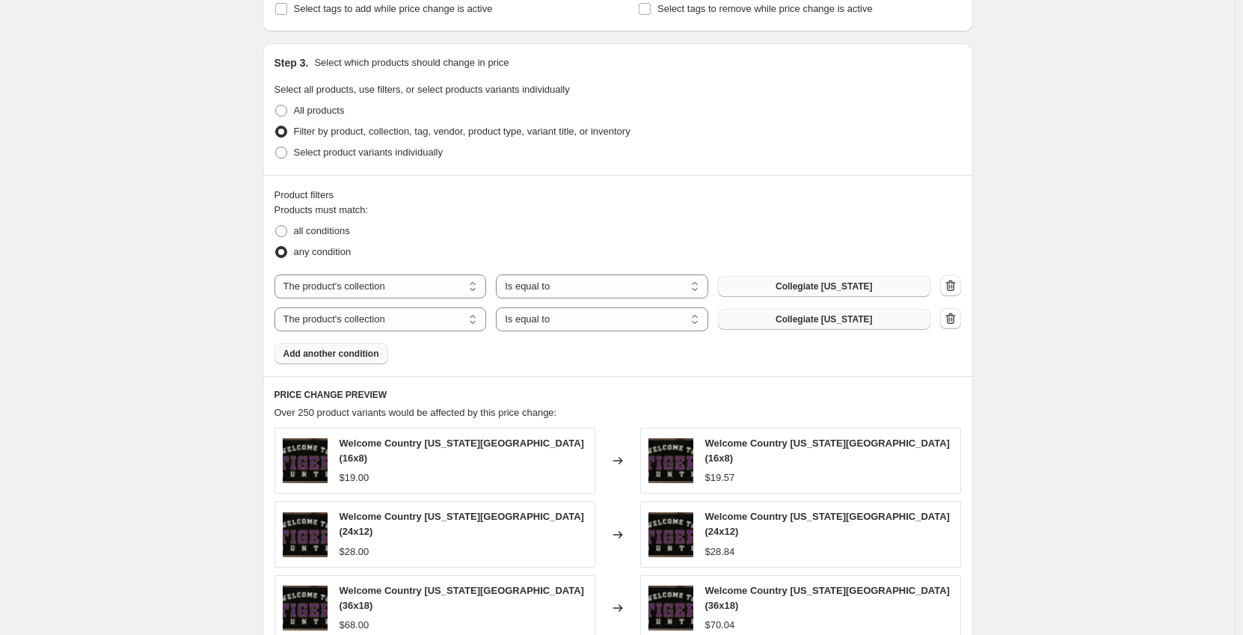
click at [346, 356] on span "Add another condition" at bounding box center [332, 354] width 96 height 12
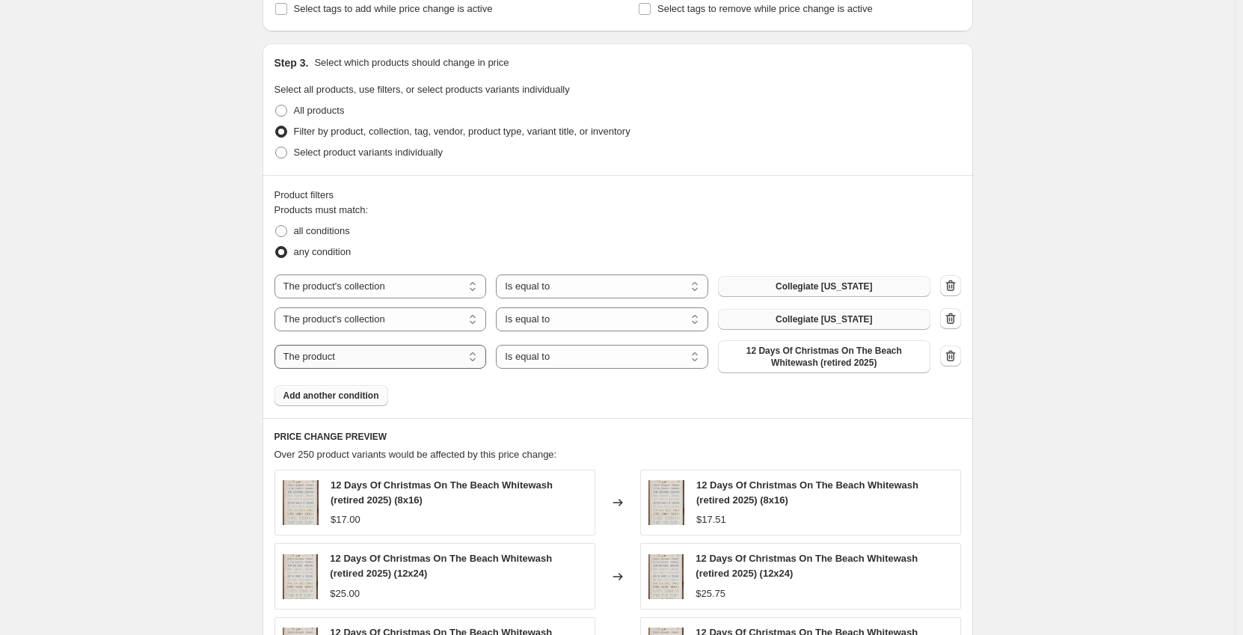
click at [470, 365] on select "The product The product's collection The product's tag The product's vendor The…" at bounding box center [381, 357] width 212 height 24
select select "collection"
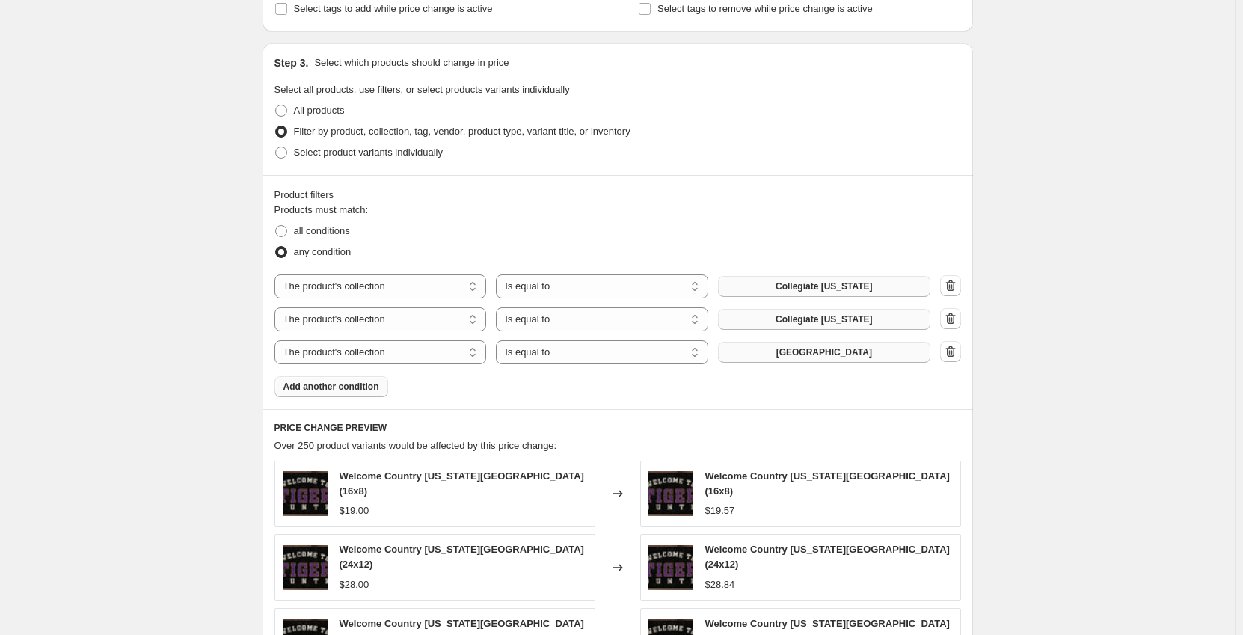
click at [807, 358] on span "[GEOGRAPHIC_DATA]" at bounding box center [825, 352] width 96 height 12
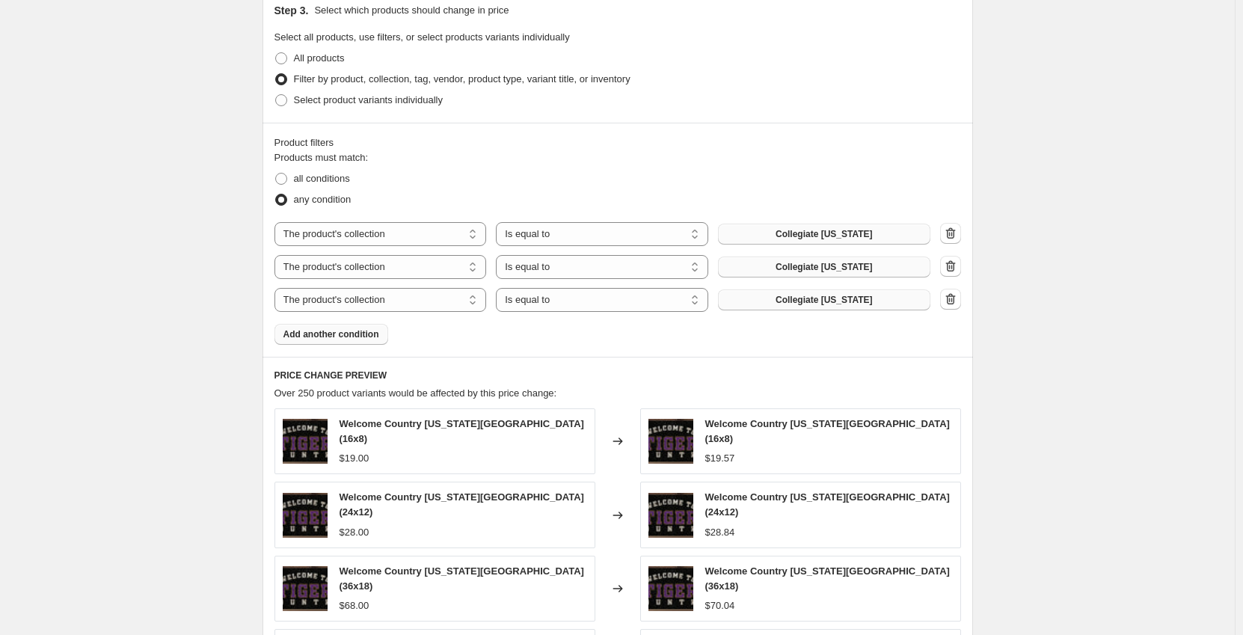
scroll to position [730, 0]
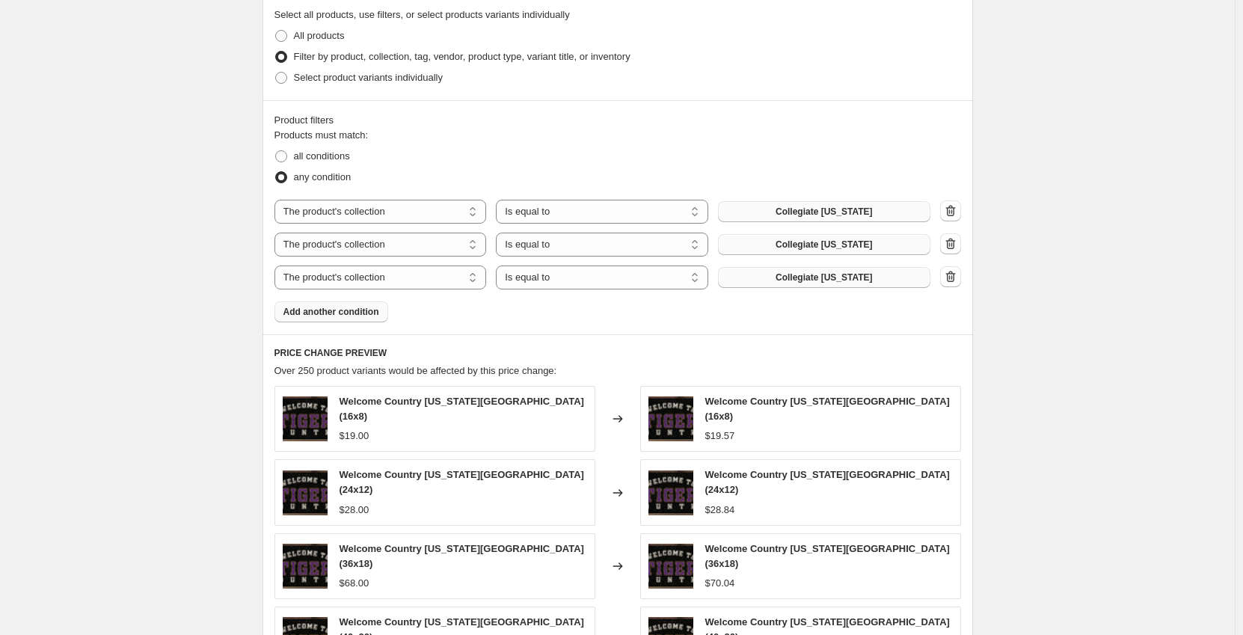
click at [381, 317] on button "Add another condition" at bounding box center [332, 312] width 114 height 21
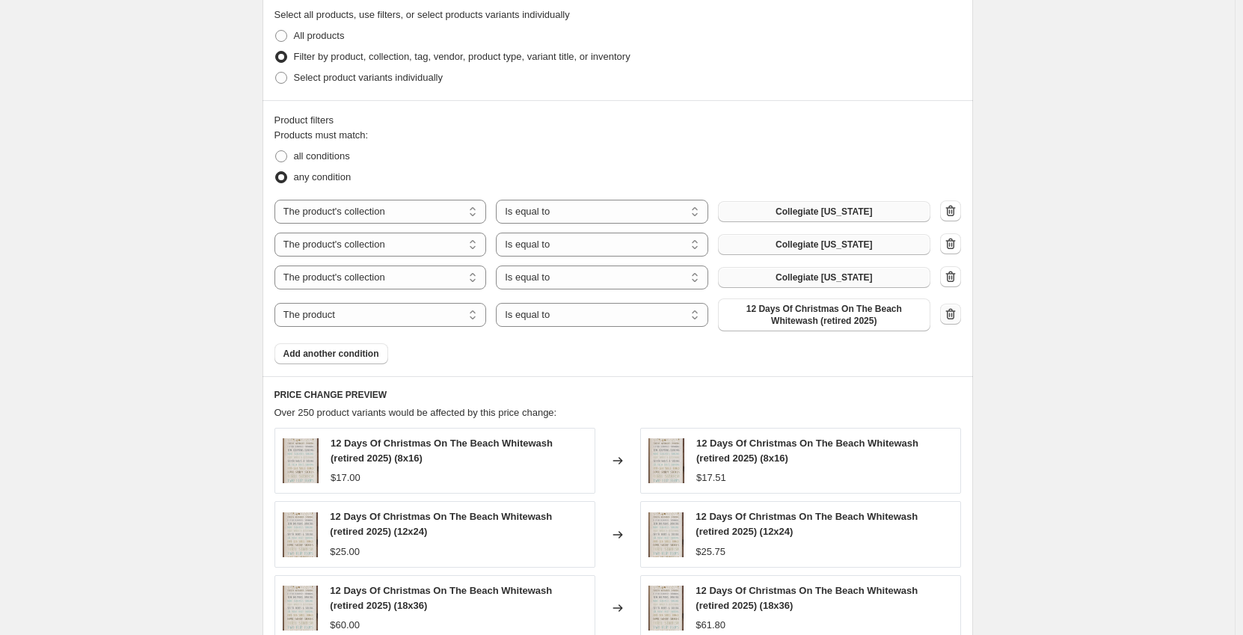
click at [956, 315] on icon "button" at bounding box center [950, 314] width 15 height 15
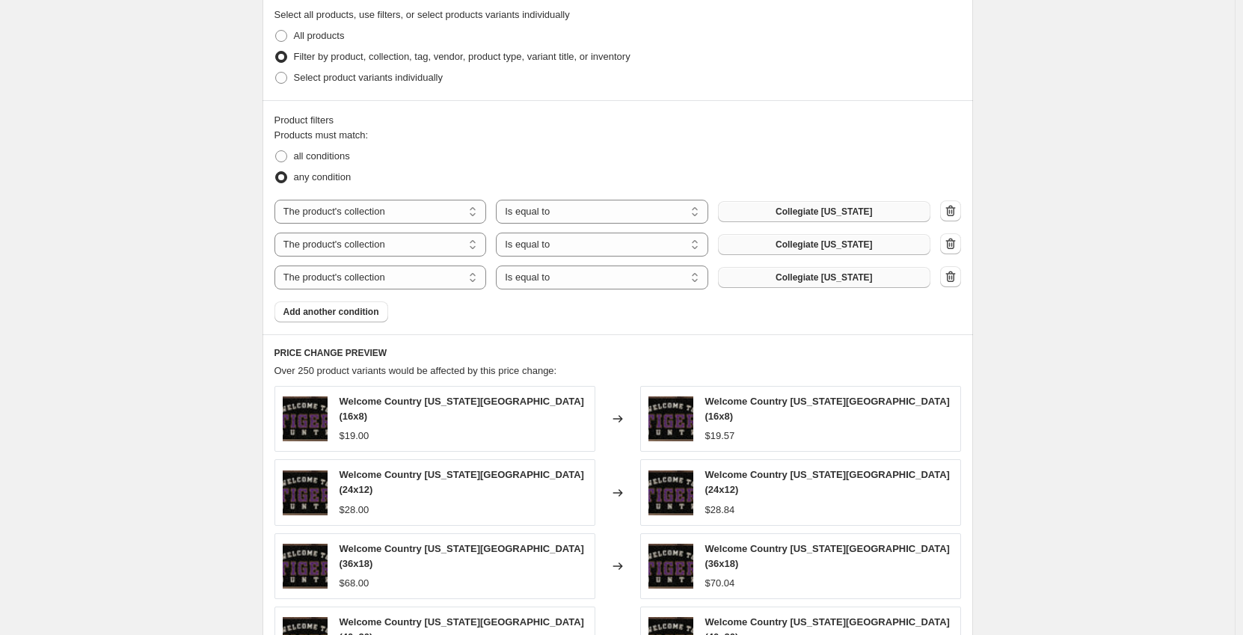
click at [783, 219] on button "Collegiate [US_STATE]" at bounding box center [824, 211] width 212 height 21
click at [830, 249] on span "Collegiate [US_STATE]" at bounding box center [824, 245] width 97 height 12
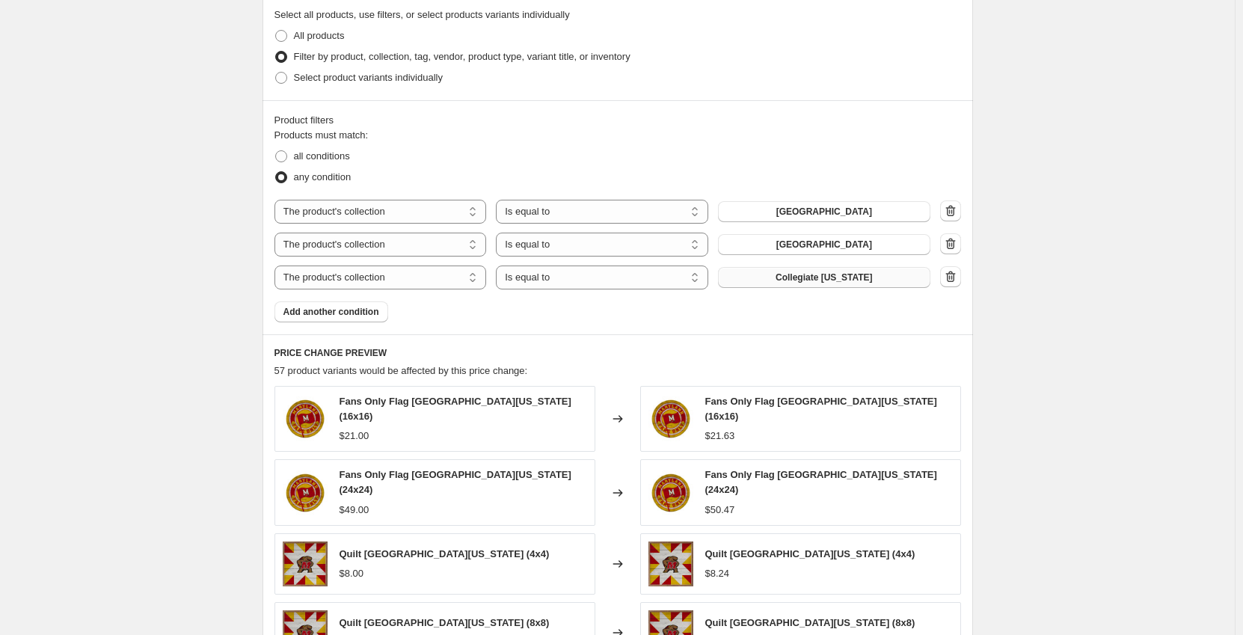
click at [806, 278] on span "Collegiate [US_STATE]" at bounding box center [824, 278] width 97 height 12
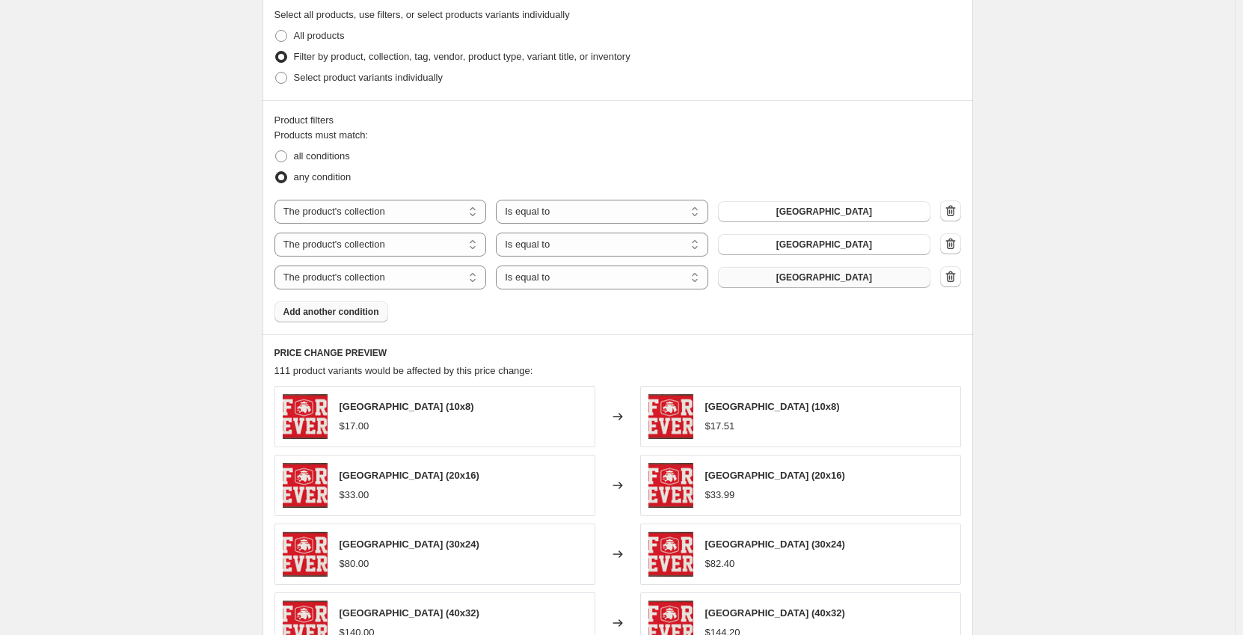
click at [322, 310] on span "Add another condition" at bounding box center [332, 312] width 96 height 12
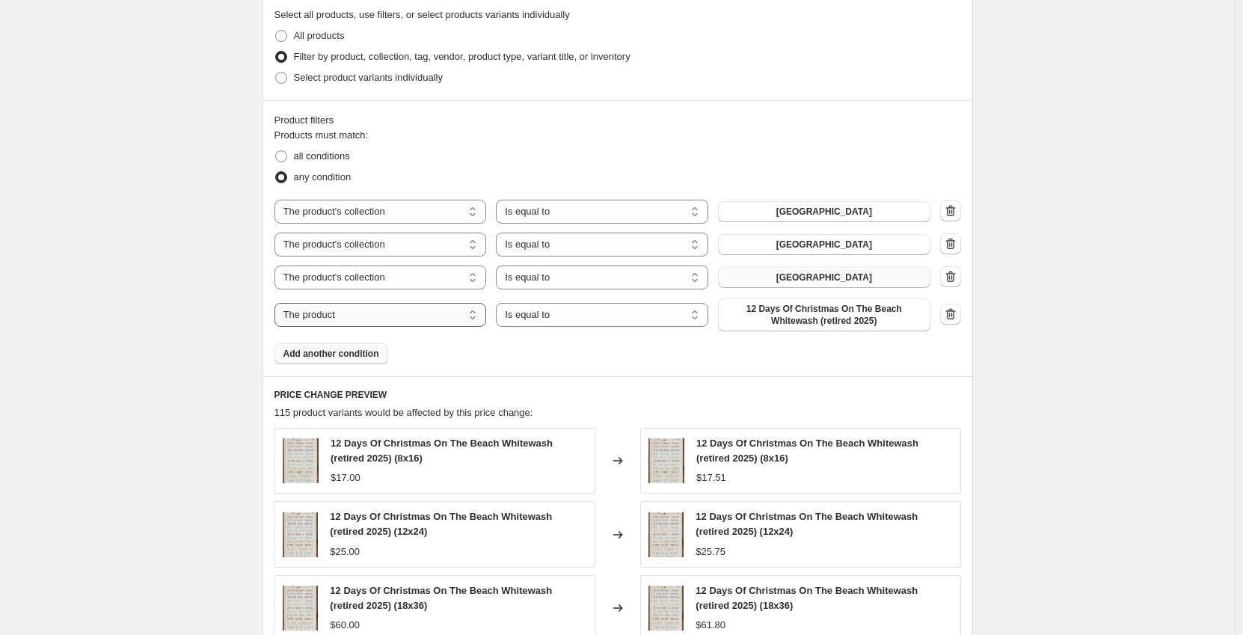
click at [404, 317] on select "The product The product's collection The product's tag The product's vendor The…" at bounding box center [381, 315] width 212 height 24
select select "collection"
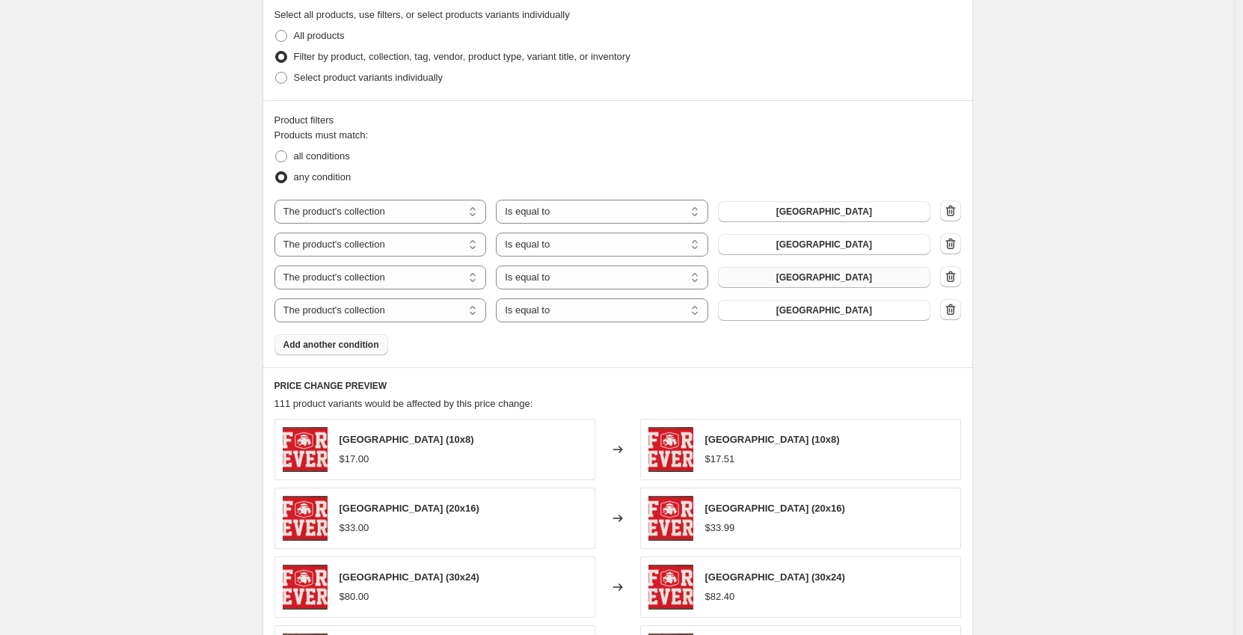
click at [346, 346] on span "Add another condition" at bounding box center [332, 345] width 96 height 12
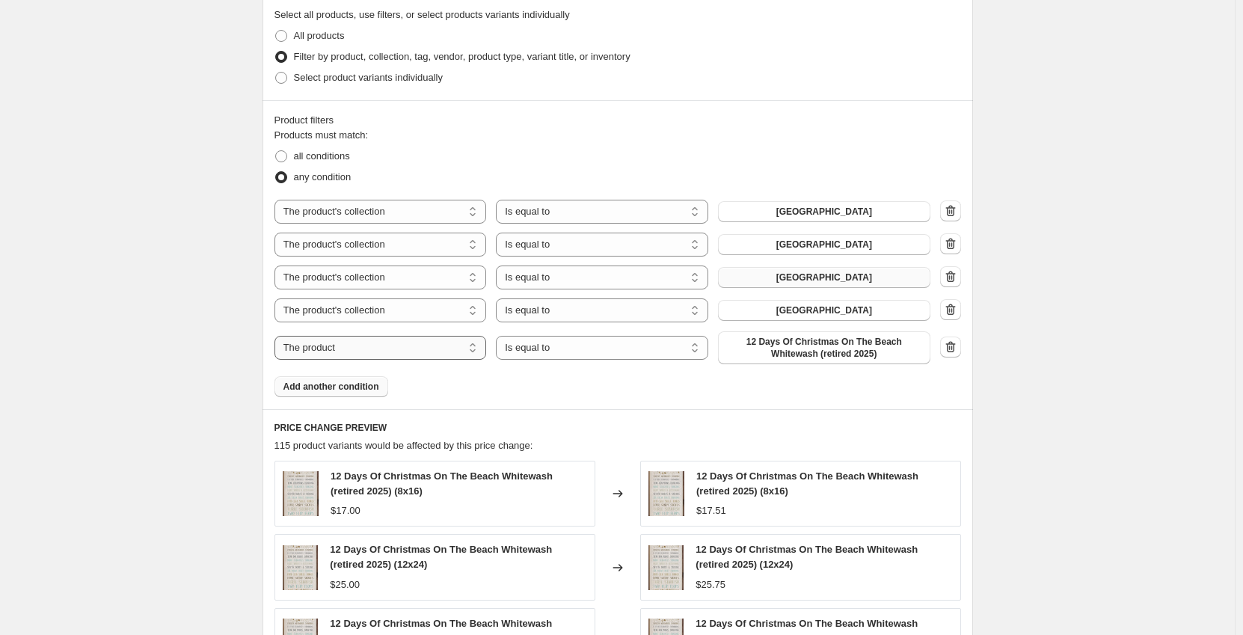
click at [426, 349] on select "The product The product's collection The product's tag The product's vendor The…" at bounding box center [381, 348] width 212 height 24
select select "collection"
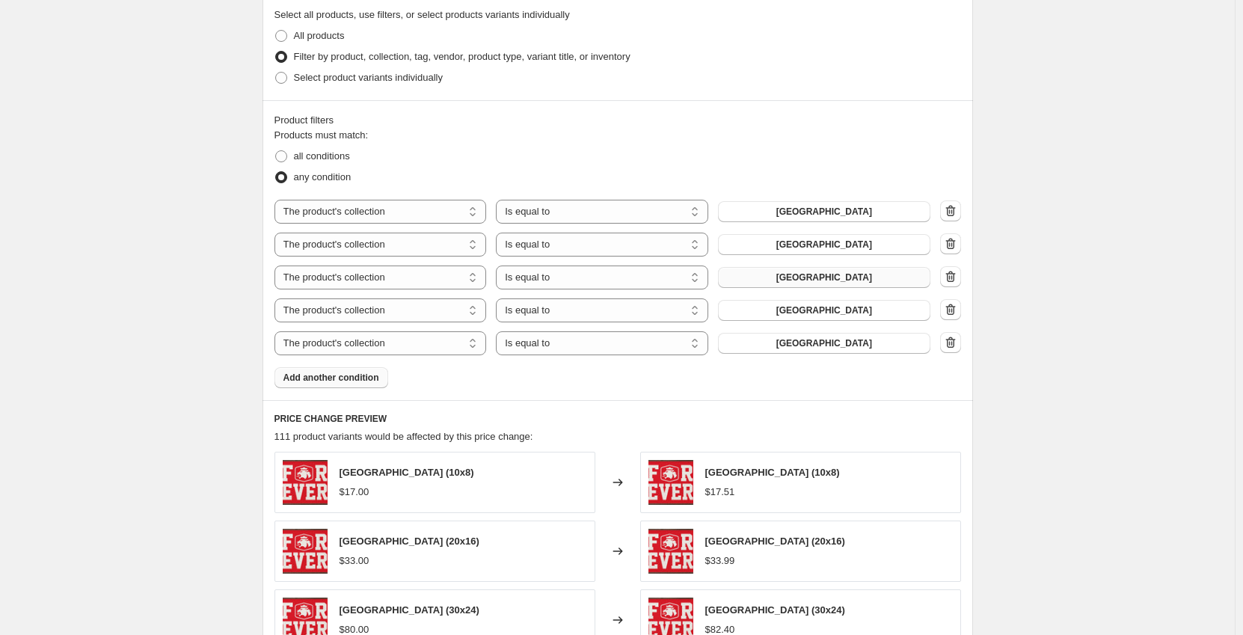
click at [364, 380] on span "Add another condition" at bounding box center [332, 378] width 96 height 12
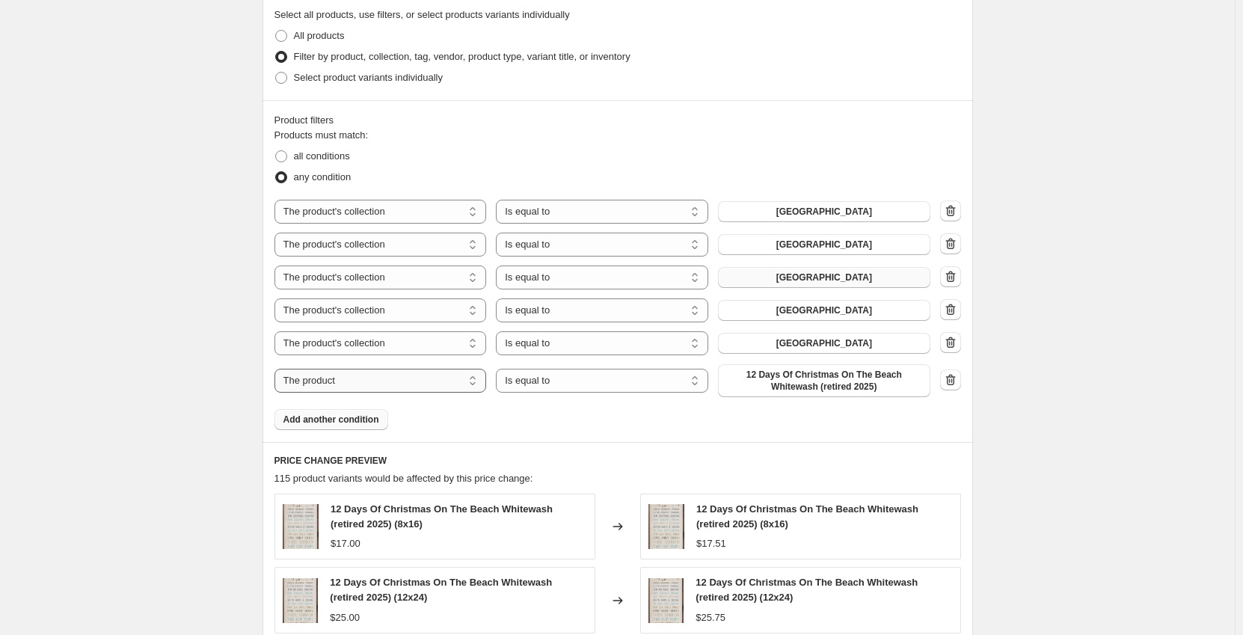
click at [406, 379] on select "The product The product's collection The product's tag The product's vendor The…" at bounding box center [381, 381] width 212 height 24
select select "collection"
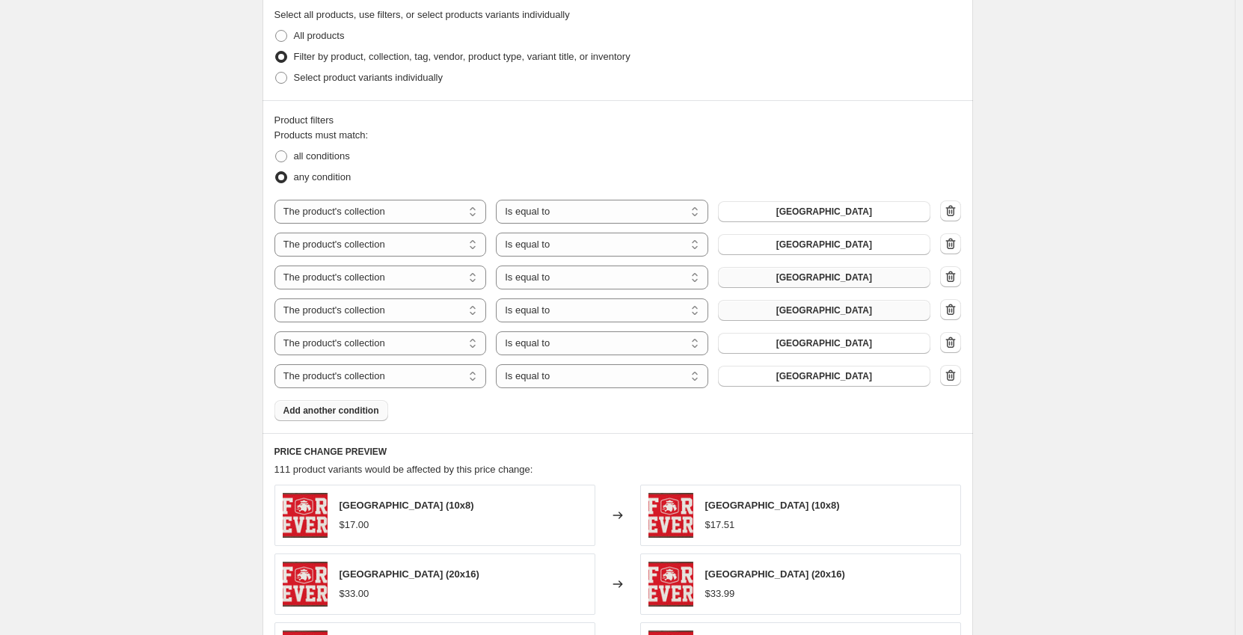
click at [779, 315] on span "[GEOGRAPHIC_DATA]" at bounding box center [825, 310] width 96 height 12
click at [812, 341] on span "[GEOGRAPHIC_DATA]" at bounding box center [825, 343] width 96 height 12
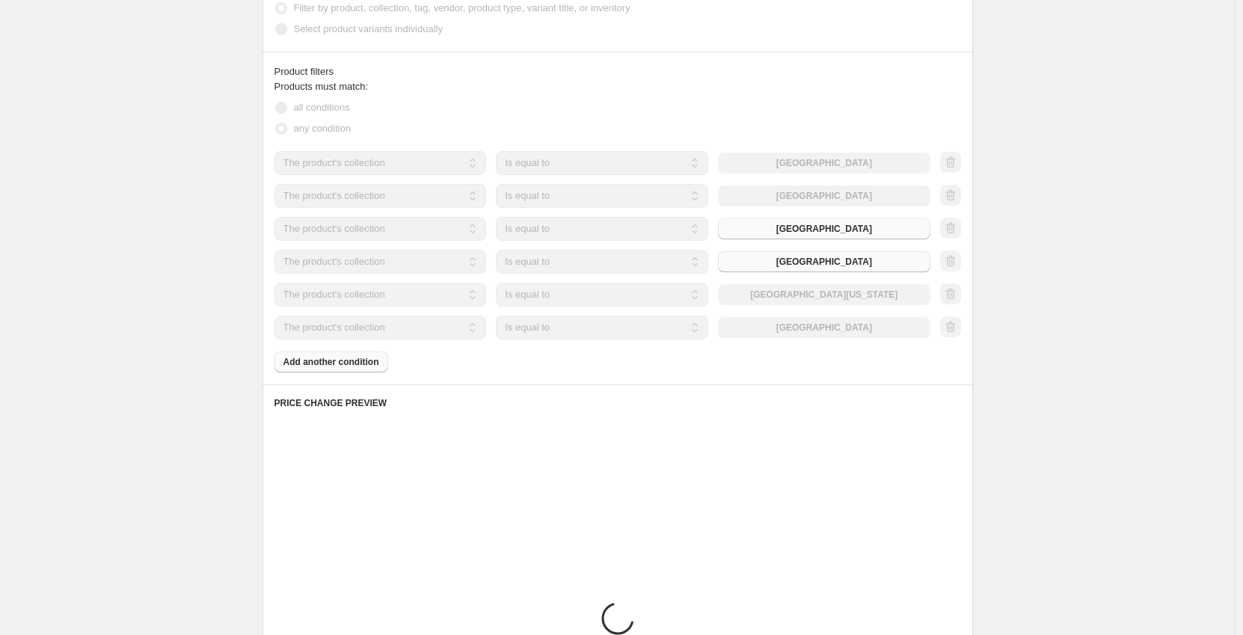
scroll to position [805, 0]
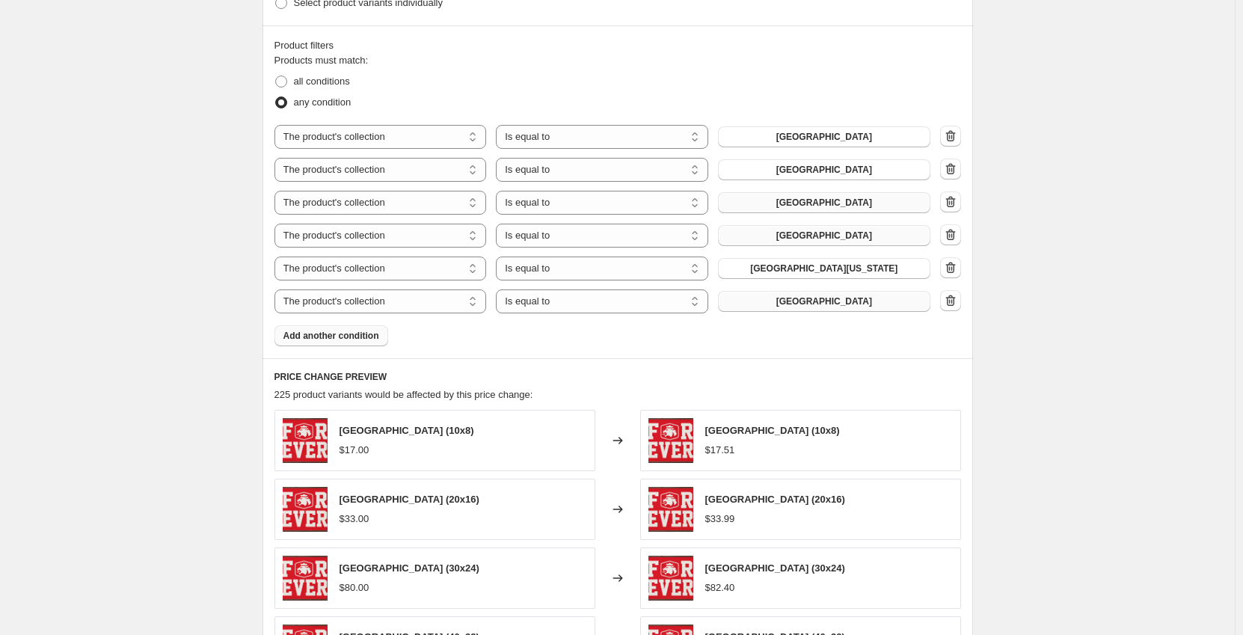
click at [842, 305] on span "[GEOGRAPHIC_DATA]" at bounding box center [825, 302] width 96 height 12
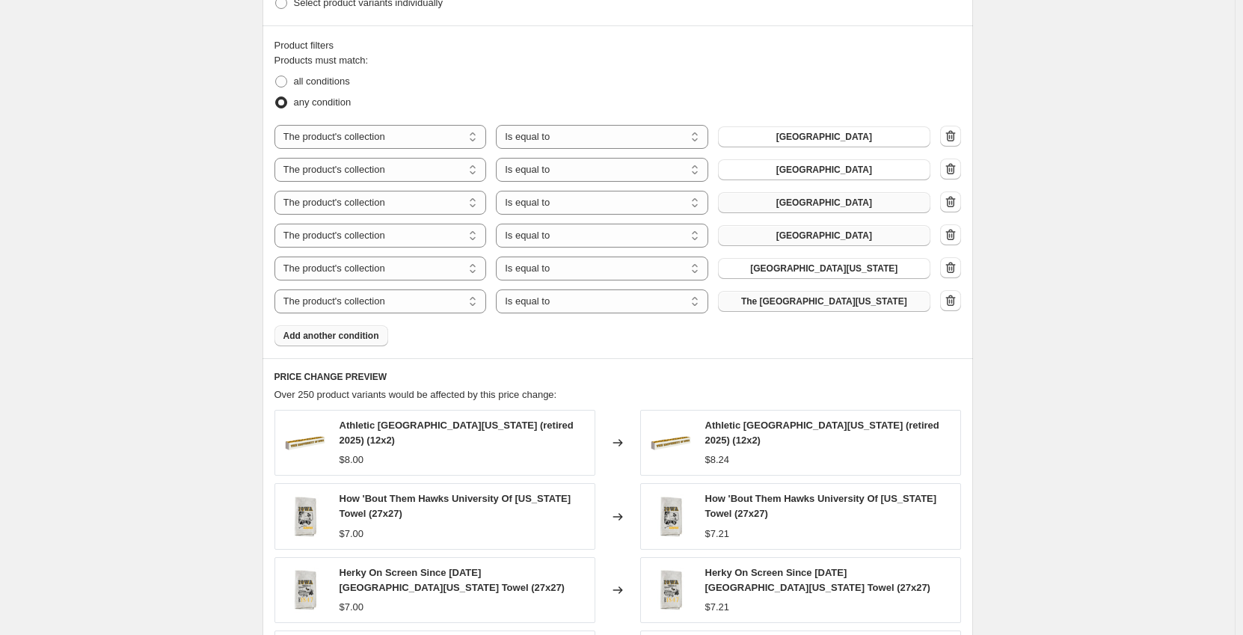
click at [318, 332] on span "Add another condition" at bounding box center [332, 336] width 96 height 12
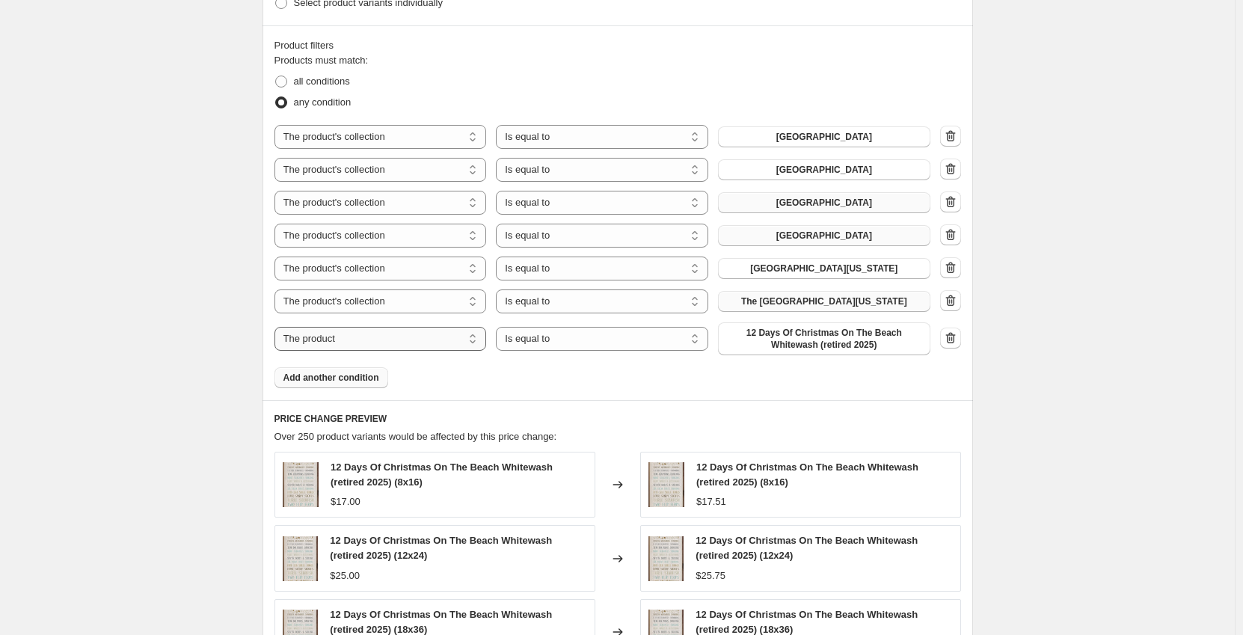
click at [397, 343] on select "The product The product's collection The product's tag The product's vendor The…" at bounding box center [381, 339] width 212 height 24
select select "collection"
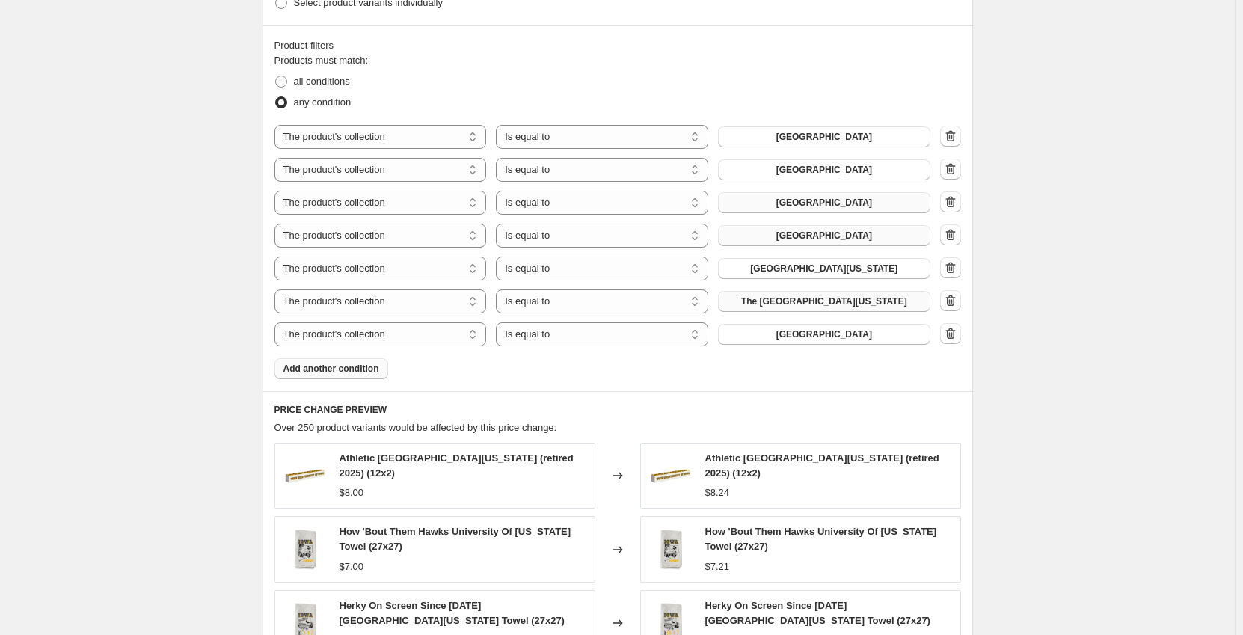
click at [340, 371] on span "Add another condition" at bounding box center [332, 369] width 96 height 12
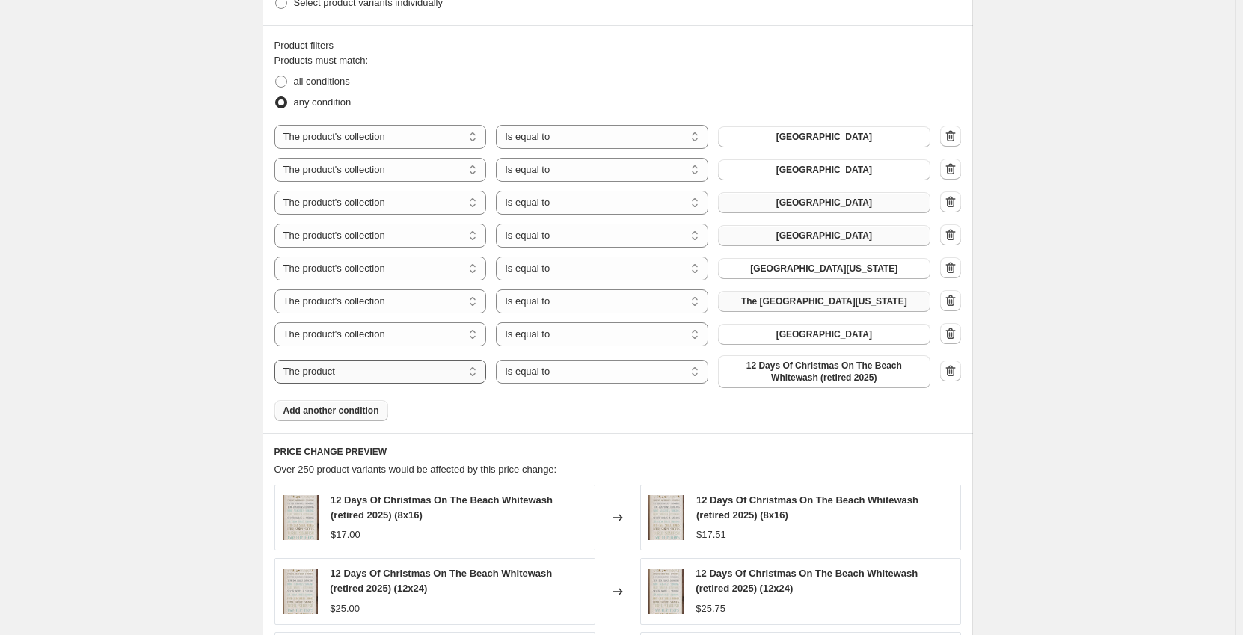
click at [372, 372] on select "The product The product's collection The product's tag The product's vendor The…" at bounding box center [381, 372] width 212 height 24
select select "collection"
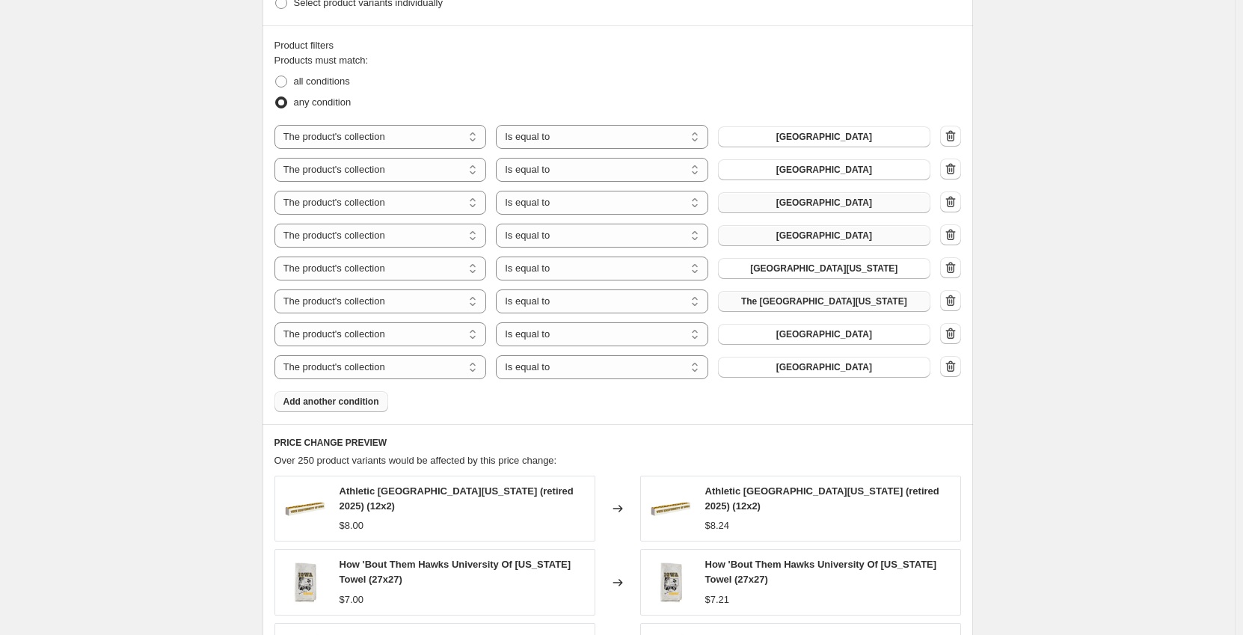
click at [346, 405] on span "Add another condition" at bounding box center [332, 402] width 96 height 12
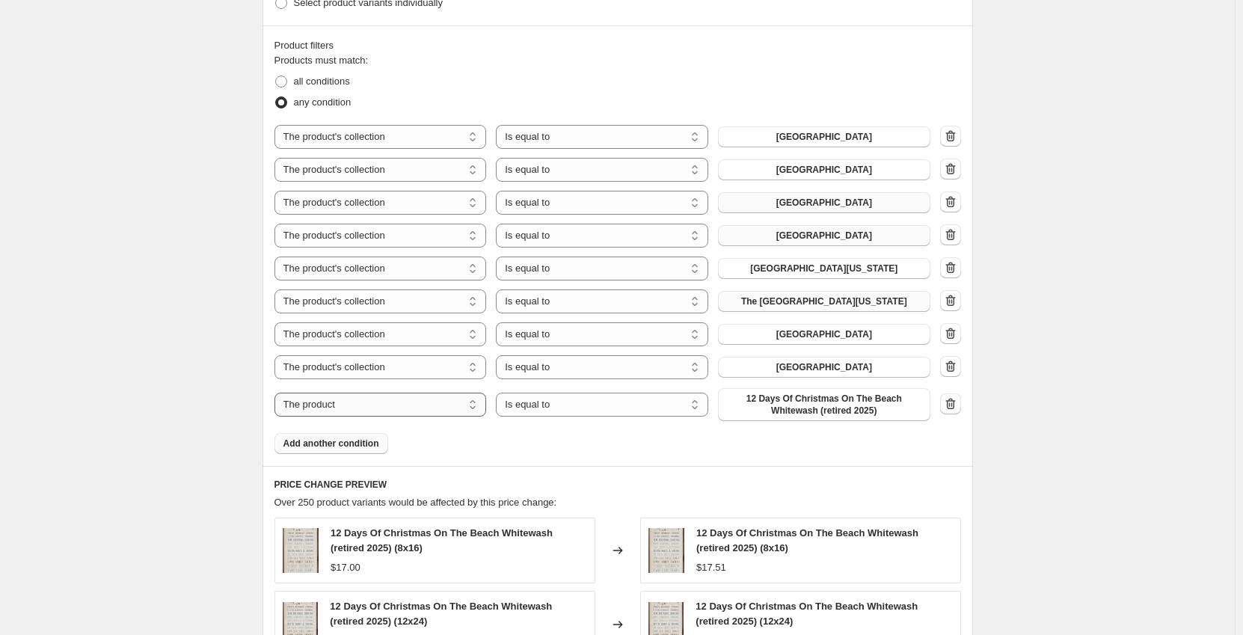
click at [367, 406] on select "The product The product's collection The product's tag The product's vendor The…" at bounding box center [381, 405] width 212 height 24
select select "collection"
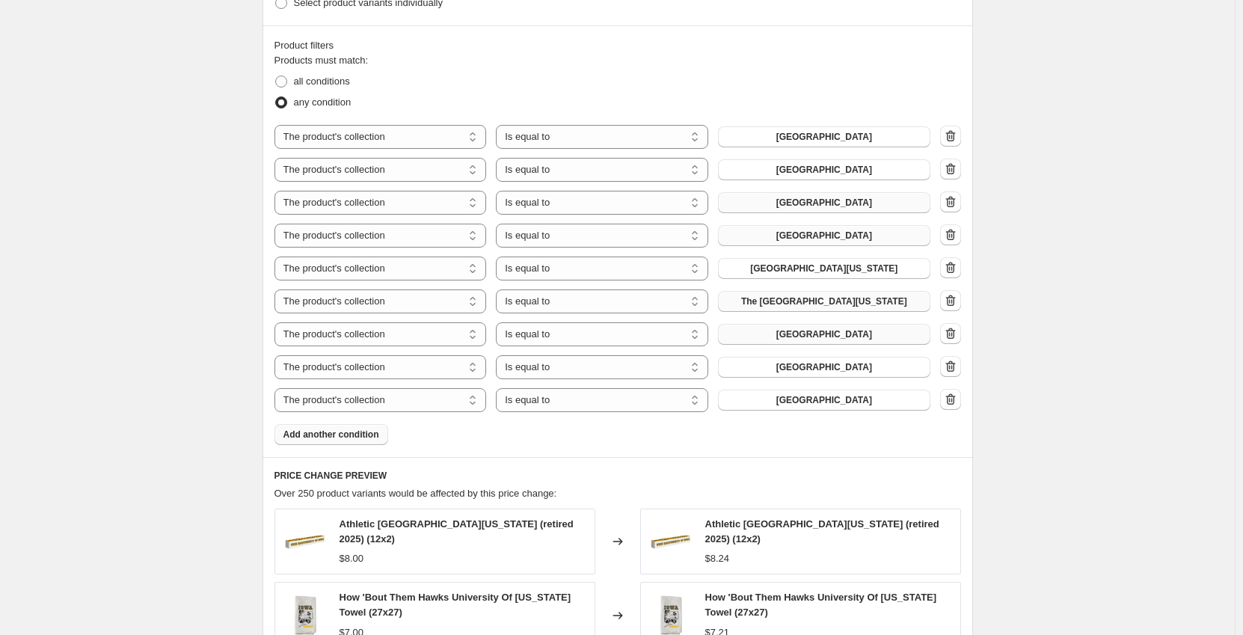
click at [792, 332] on span "[GEOGRAPHIC_DATA]" at bounding box center [825, 334] width 96 height 12
click at [792, 365] on span "[GEOGRAPHIC_DATA]" at bounding box center [825, 367] width 96 height 12
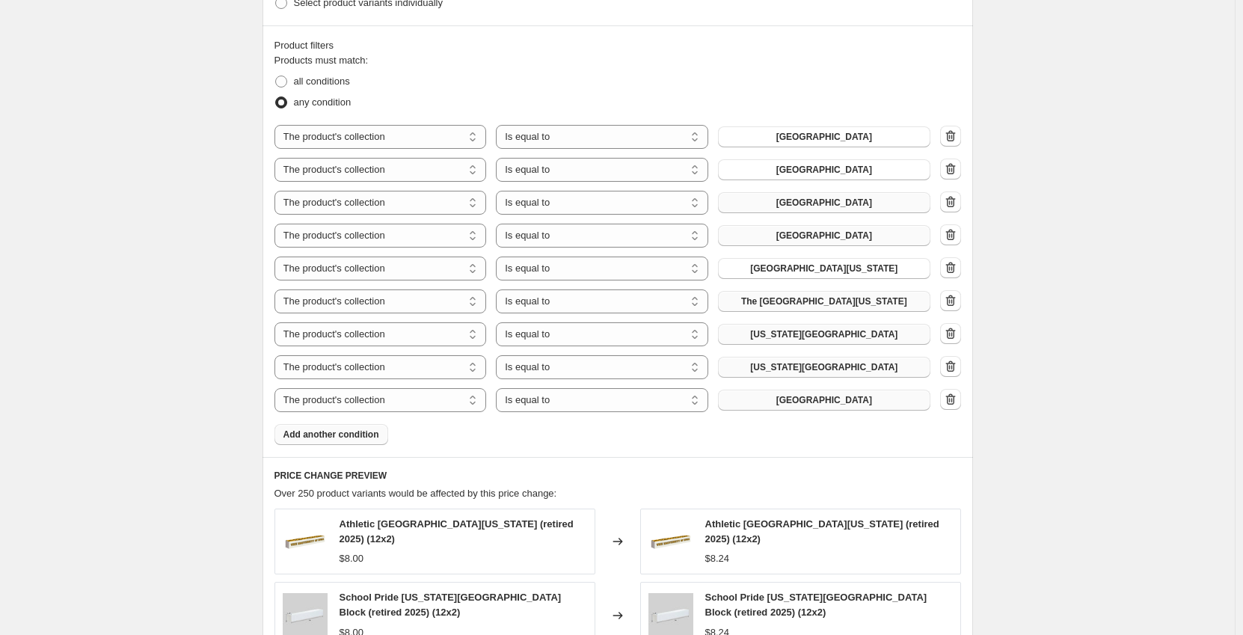
click at [782, 403] on span "[GEOGRAPHIC_DATA]" at bounding box center [825, 400] width 96 height 12
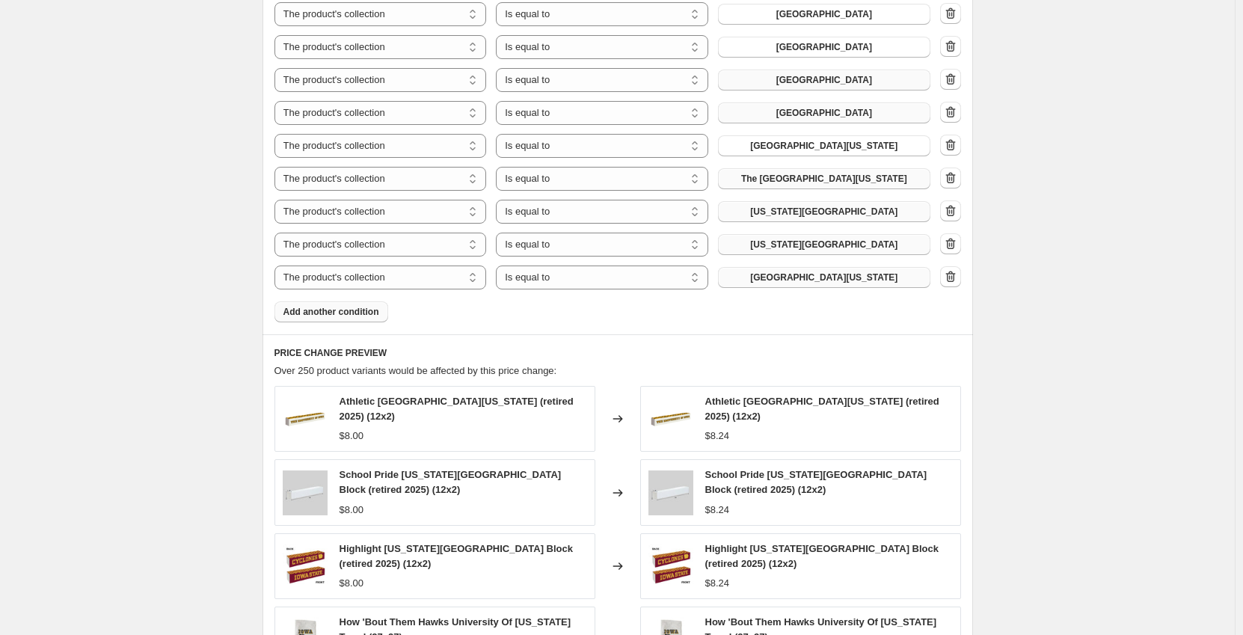
scroll to position [955, 0]
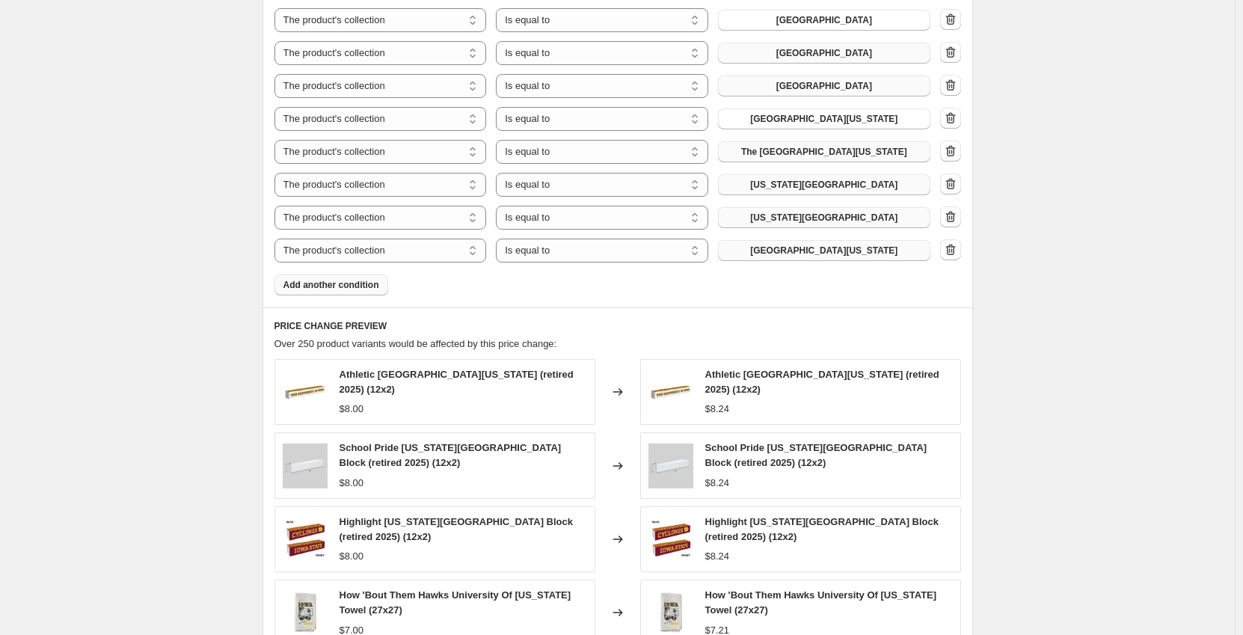
click at [350, 287] on span "Add another condition" at bounding box center [332, 285] width 96 height 12
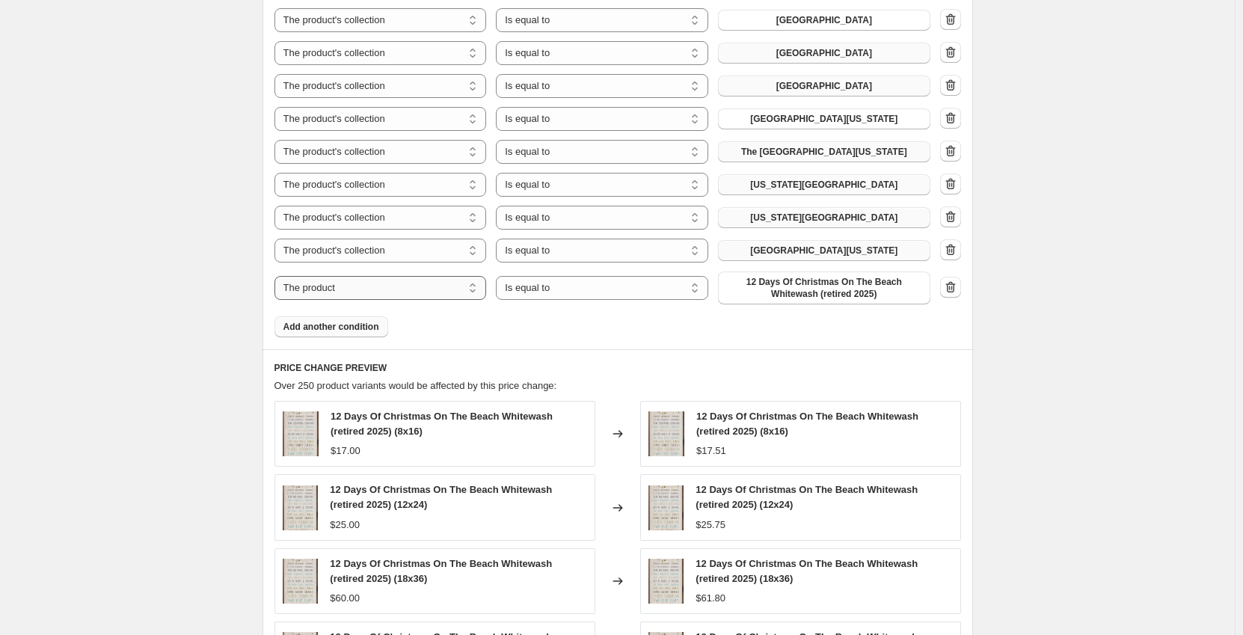
click at [395, 287] on select "The product The product's collection The product's tag The product's vendor The…" at bounding box center [381, 288] width 212 height 24
select select "collection"
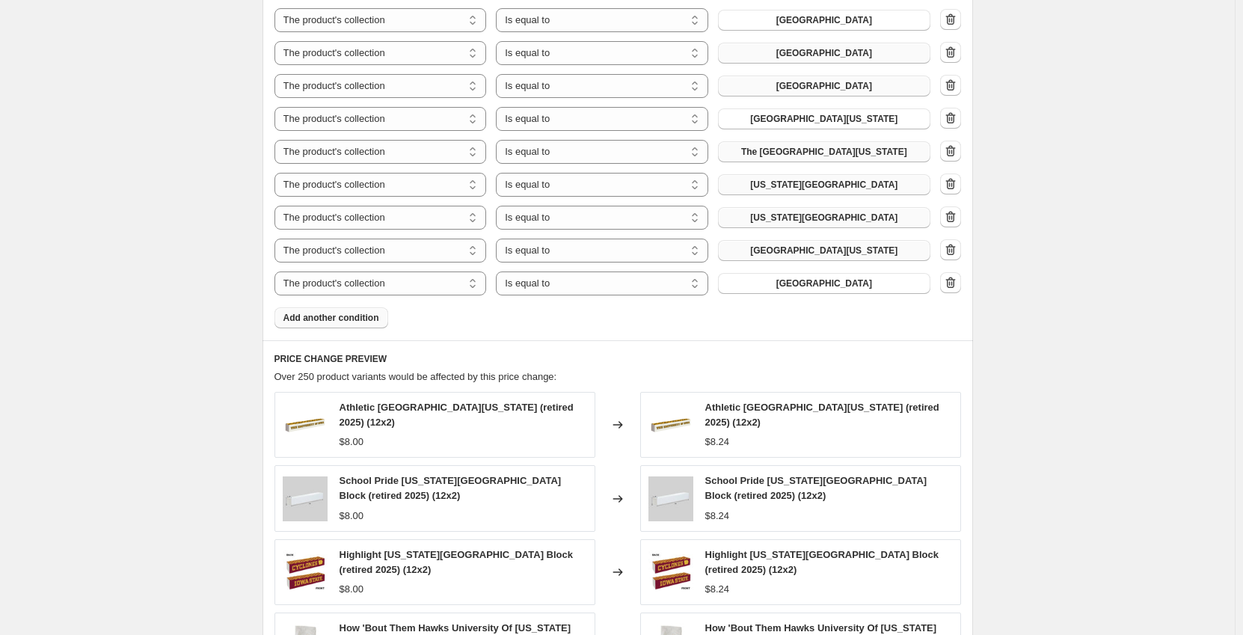
click at [355, 319] on span "Add another condition" at bounding box center [332, 318] width 96 height 12
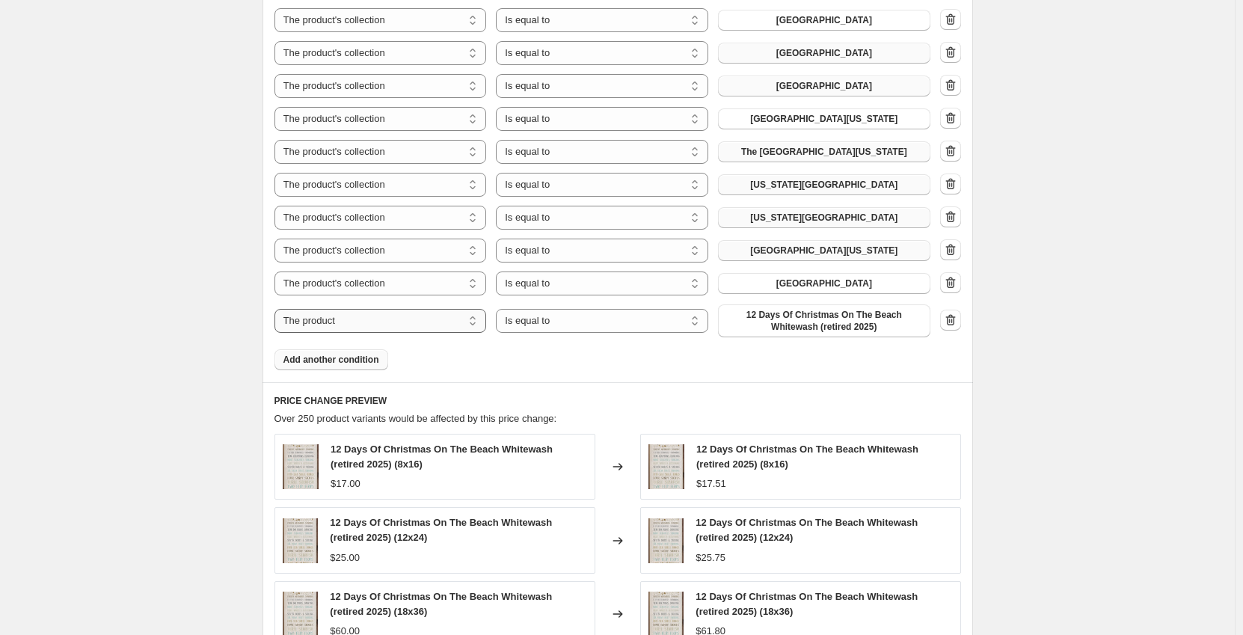
click at [382, 320] on select "The product The product's collection The product's tag The product's vendor The…" at bounding box center [381, 321] width 212 height 24
select select "collection"
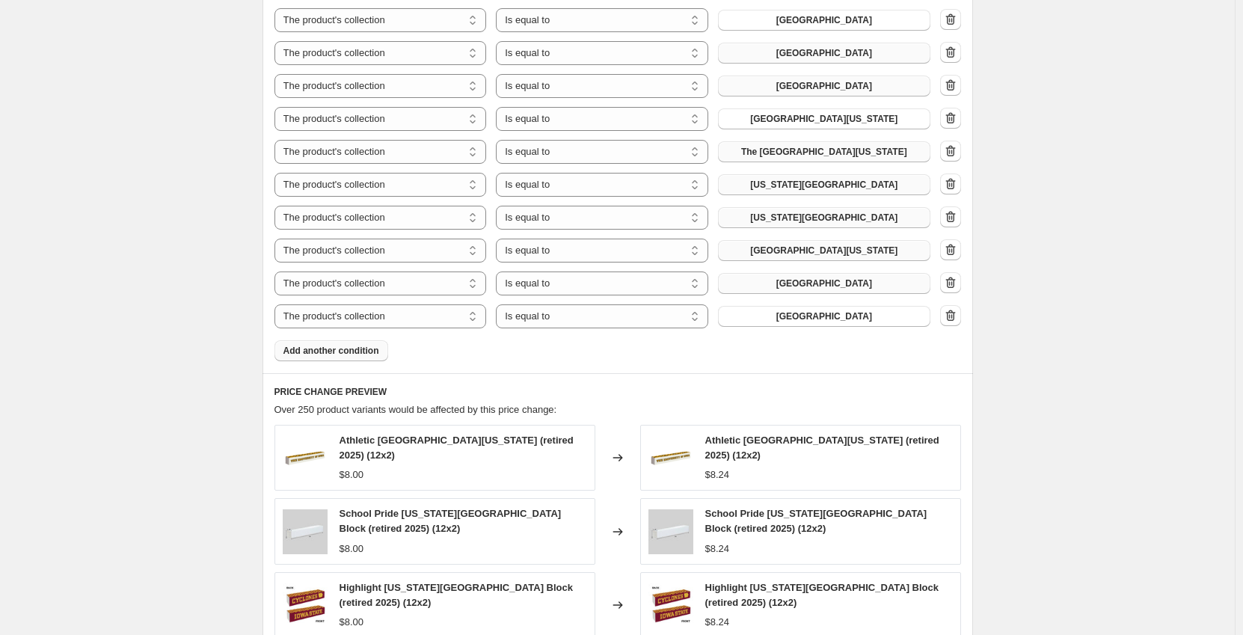
click at [780, 288] on span "[GEOGRAPHIC_DATA]" at bounding box center [825, 284] width 96 height 12
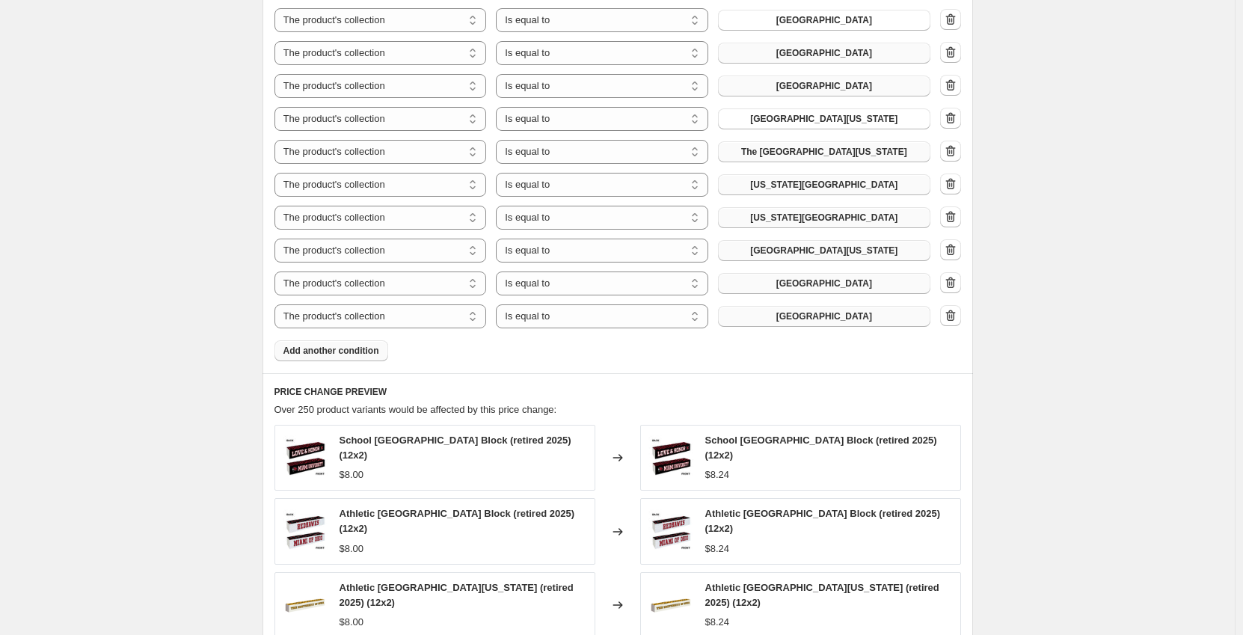
click at [807, 318] on span "[GEOGRAPHIC_DATA]" at bounding box center [825, 316] width 96 height 12
click at [367, 355] on span "Add another condition" at bounding box center [332, 351] width 96 height 12
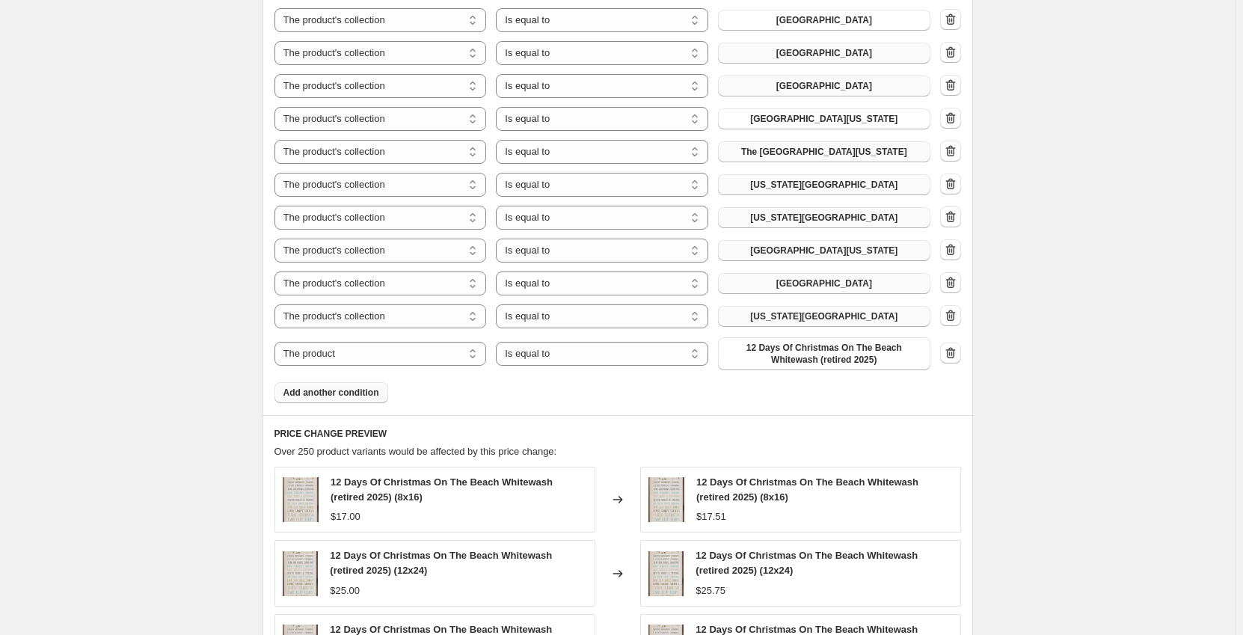
click at [367, 394] on span "Add another condition" at bounding box center [332, 393] width 96 height 12
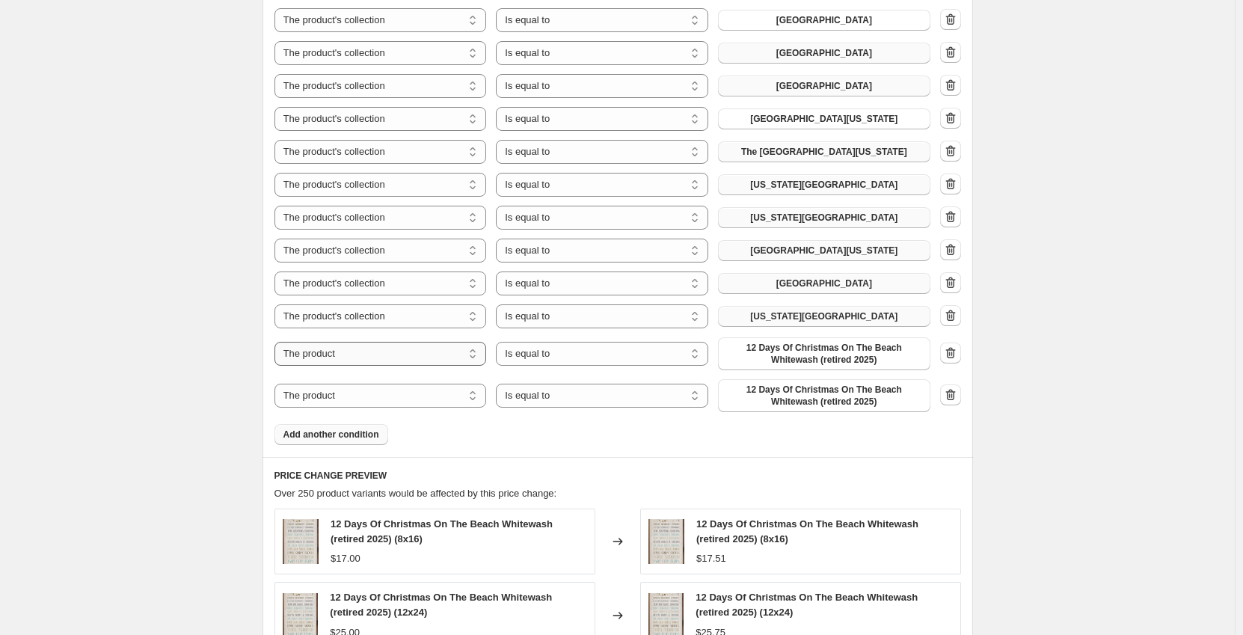
click at [391, 353] on select "The product The product's collection The product's tag The product's vendor The…" at bounding box center [381, 354] width 212 height 24
select select "collection"
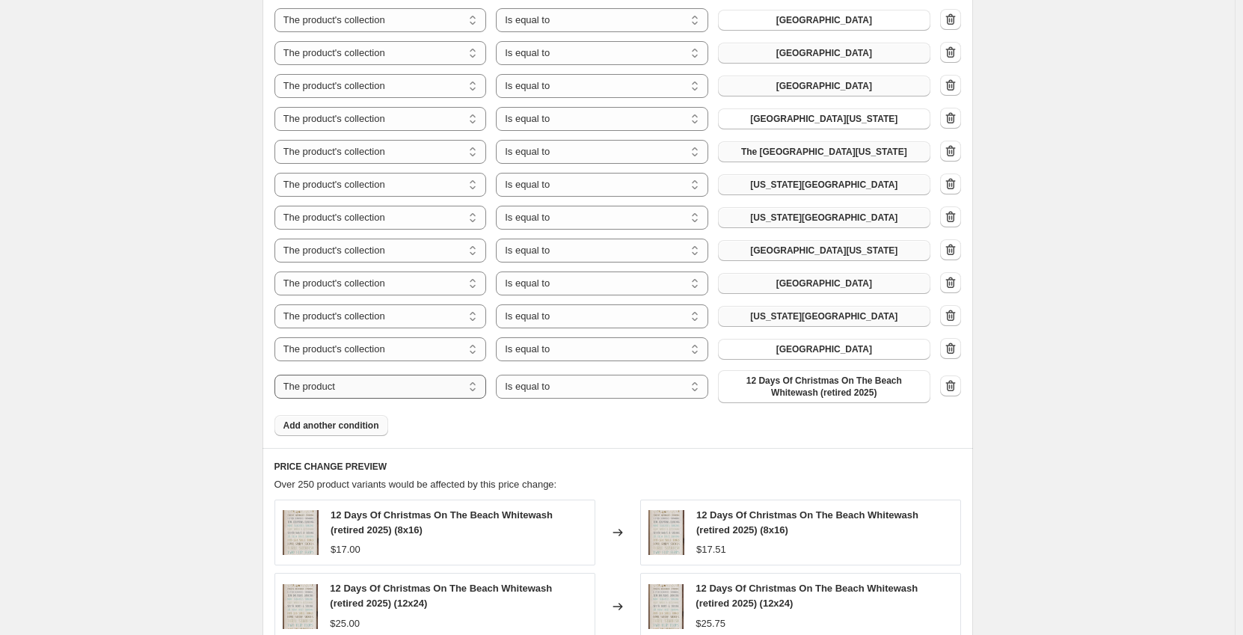
click at [395, 392] on select "The product The product's collection The product's tag The product's vendor The…" at bounding box center [381, 387] width 212 height 24
select select "collection"
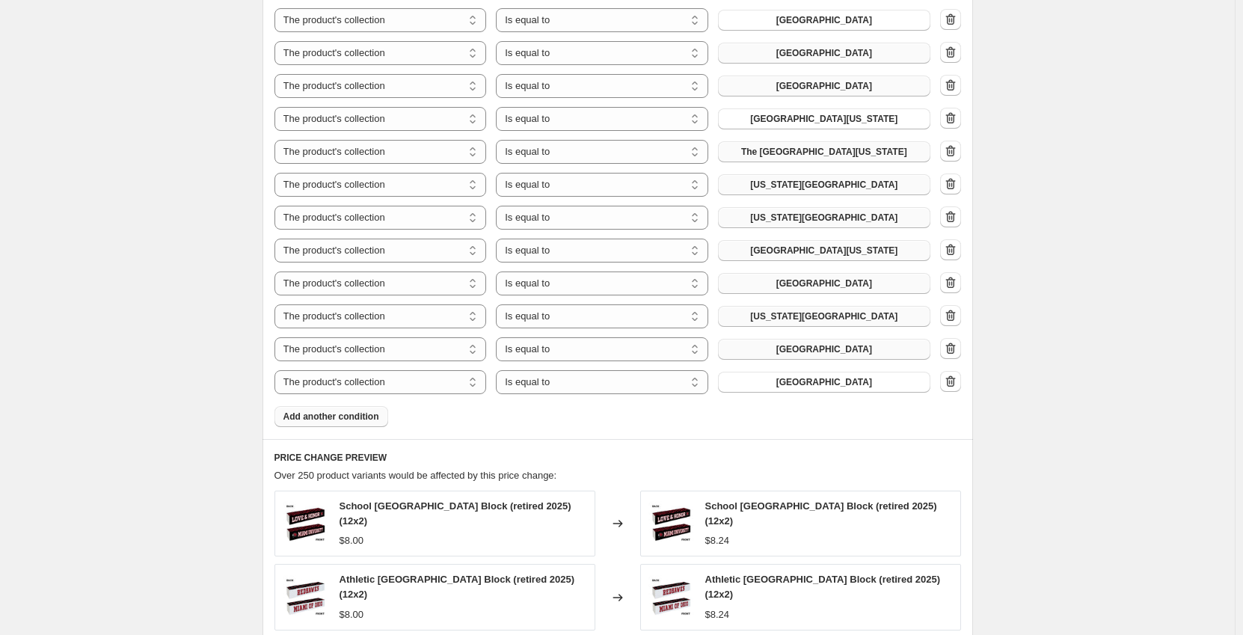
click at [811, 351] on span "[GEOGRAPHIC_DATA]" at bounding box center [825, 349] width 96 height 12
click at [822, 388] on span "[GEOGRAPHIC_DATA]" at bounding box center [825, 382] width 96 height 12
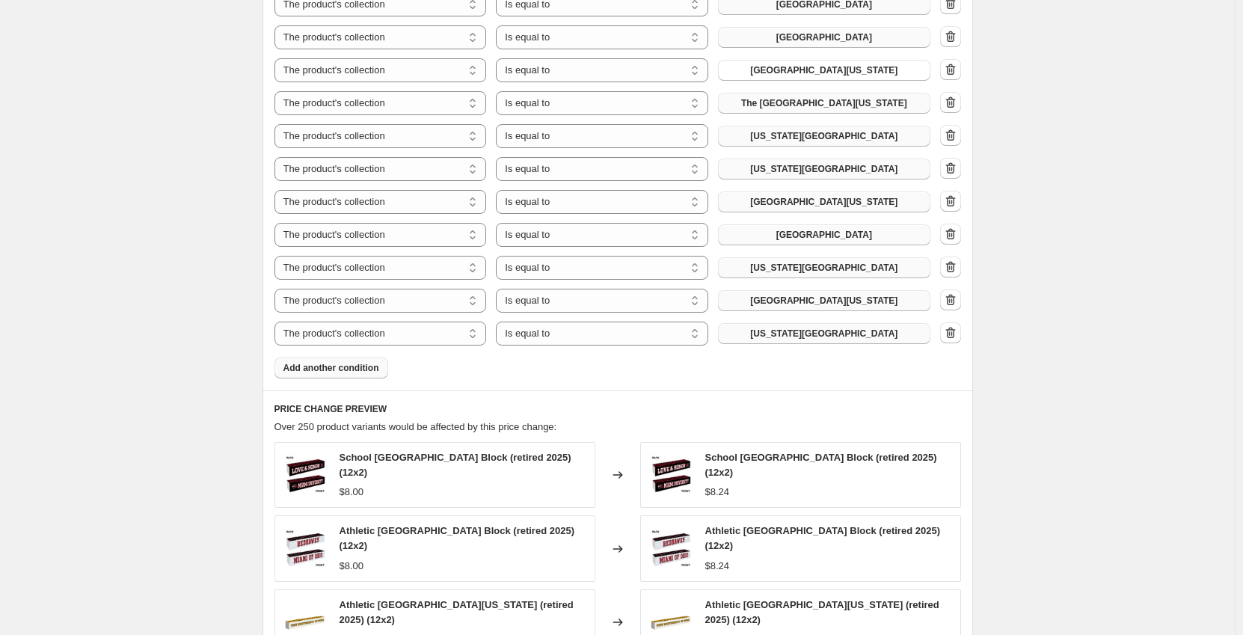
scroll to position [1029, 0]
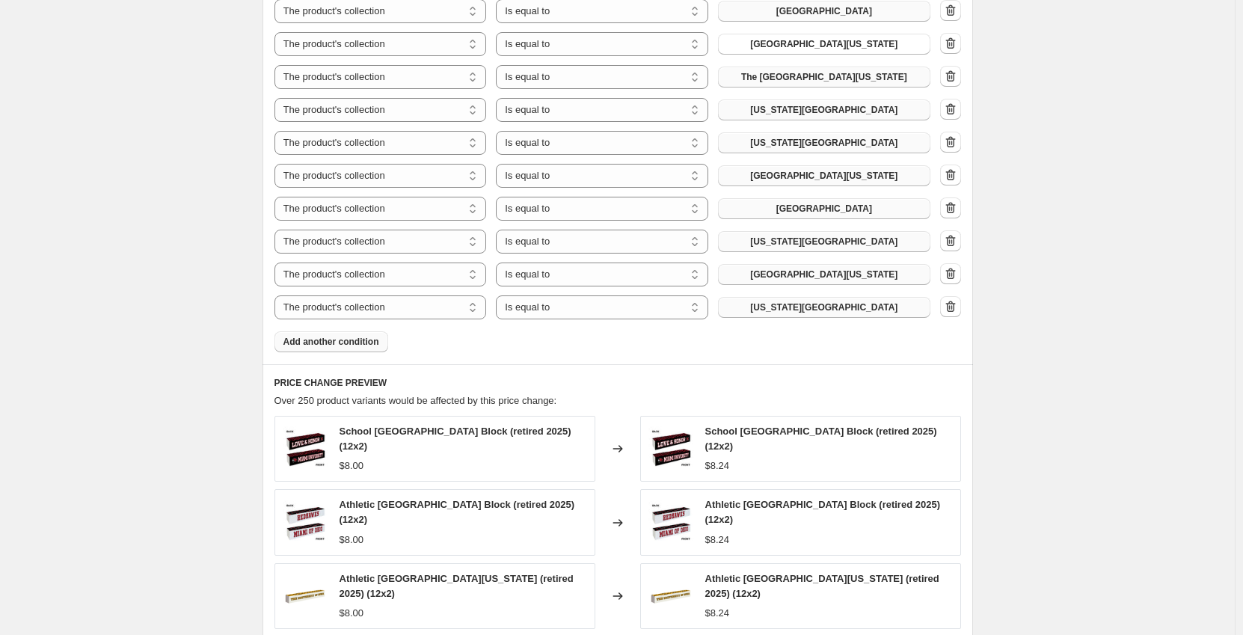
click at [362, 346] on span "Add another condition" at bounding box center [332, 342] width 96 height 12
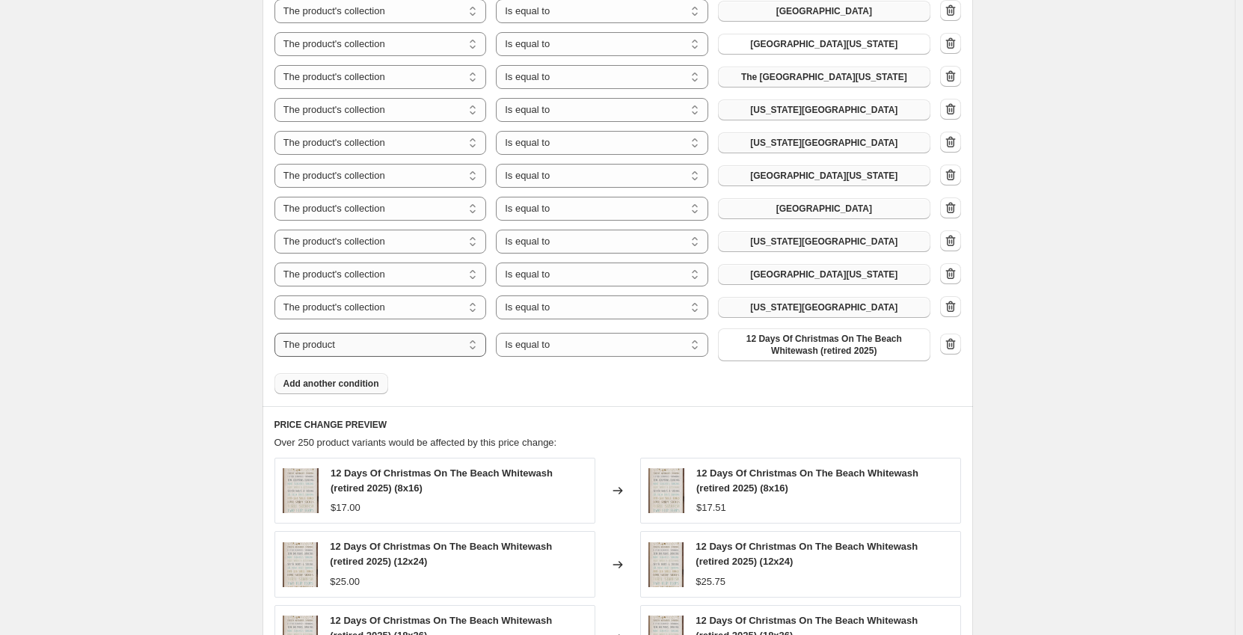
click at [409, 350] on select "The product The product's collection The product's tag The product's vendor The…" at bounding box center [381, 345] width 212 height 24
select select "collection"
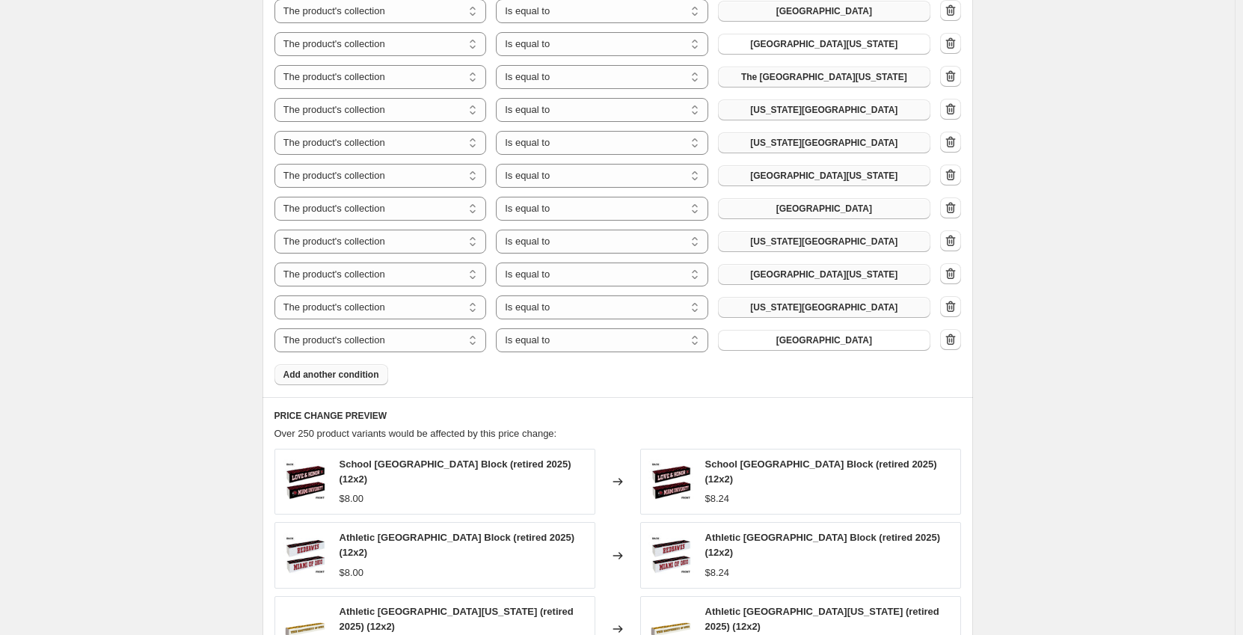
click at [351, 375] on span "Add another condition" at bounding box center [332, 375] width 96 height 12
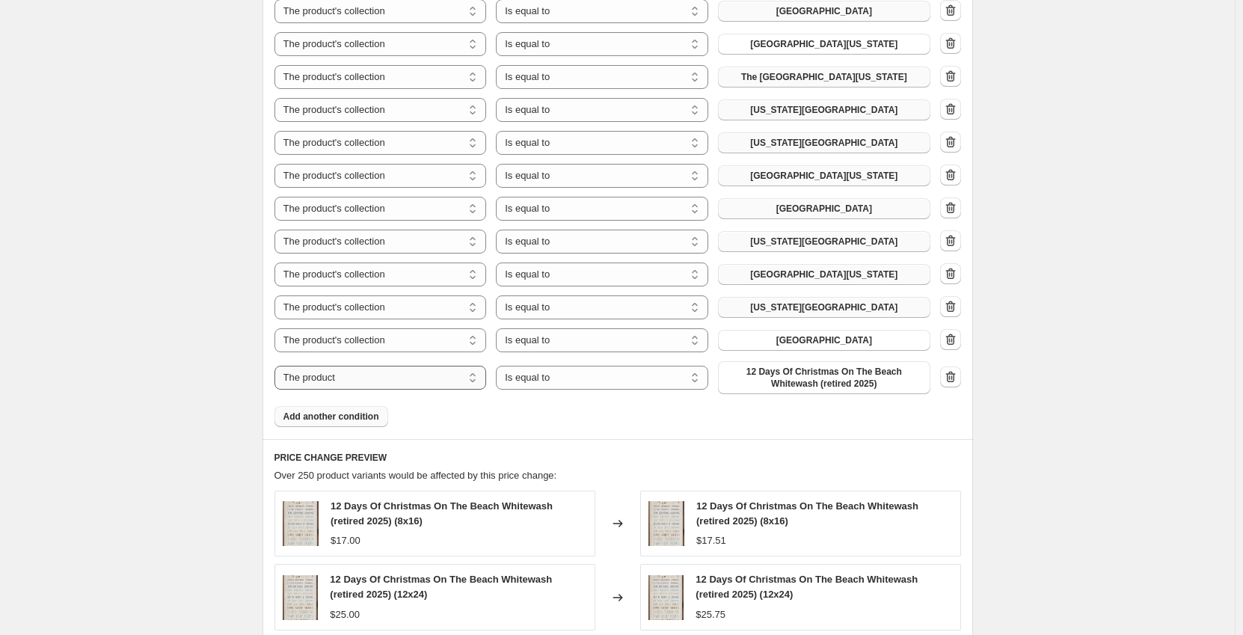
click at [393, 379] on select "The product The product's collection The product's tag The product's vendor The…" at bounding box center [381, 378] width 212 height 24
select select "collection"
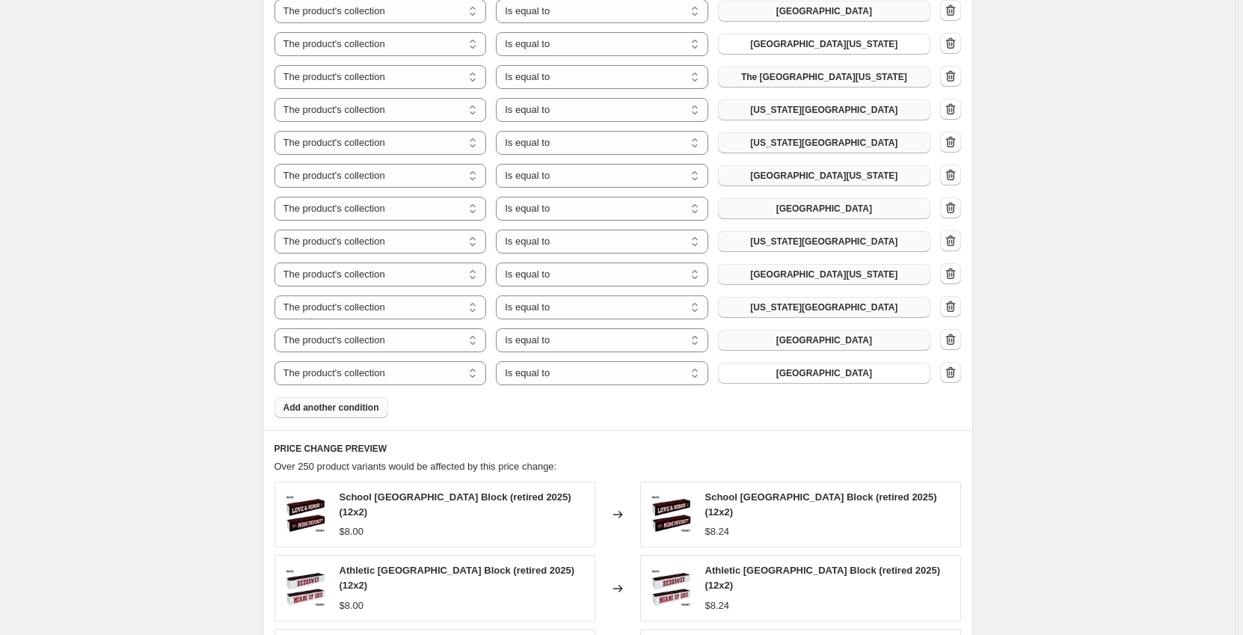
click at [793, 347] on button "[GEOGRAPHIC_DATA]" at bounding box center [824, 340] width 212 height 21
click at [777, 375] on span "[GEOGRAPHIC_DATA]" at bounding box center [825, 373] width 96 height 12
click at [354, 404] on span "Add another condition" at bounding box center [332, 408] width 96 height 12
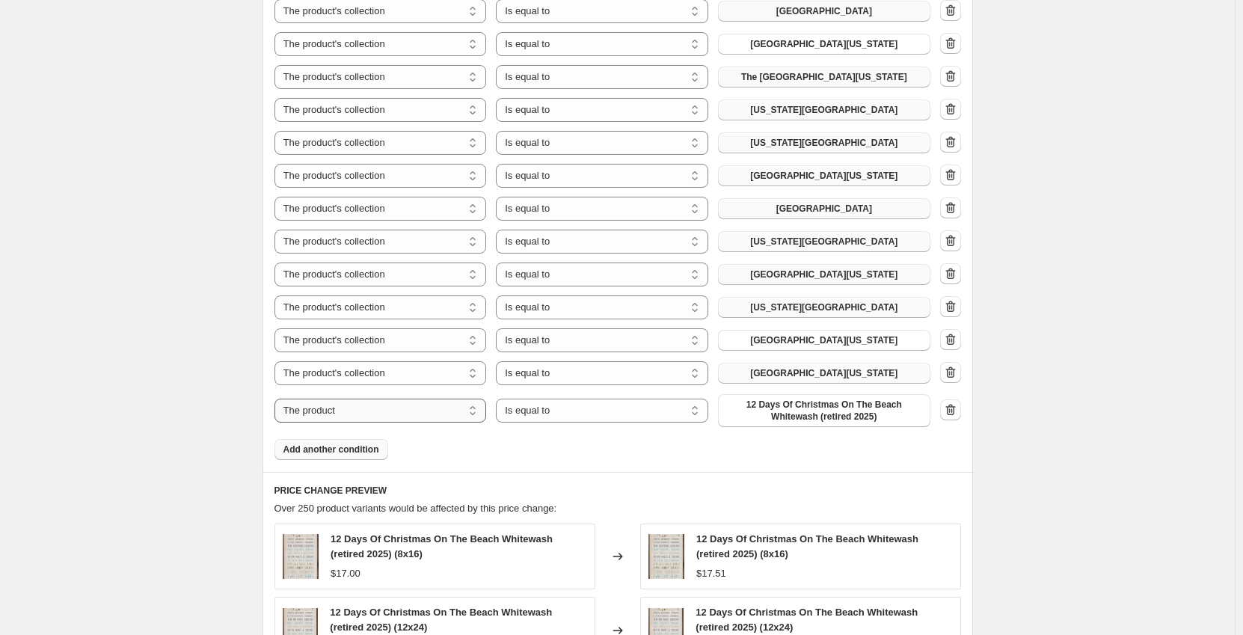
click at [390, 412] on select "The product The product's collection The product's tag The product's vendor The…" at bounding box center [381, 411] width 212 height 24
select select "collection"
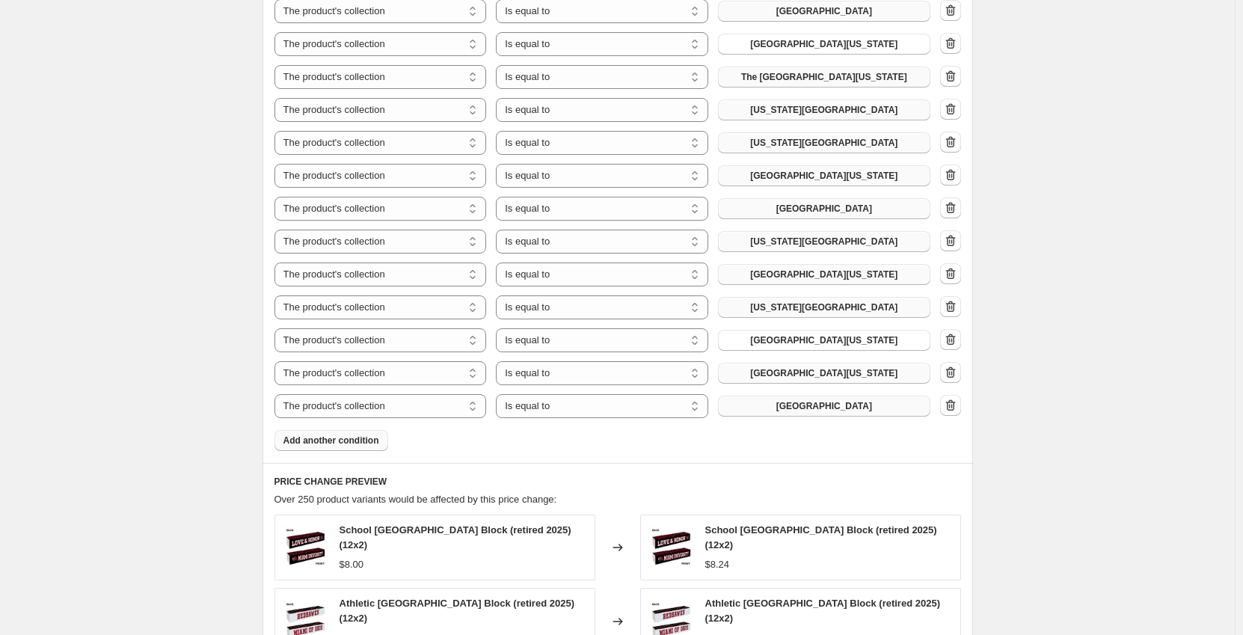
click at [774, 413] on button "[GEOGRAPHIC_DATA]" at bounding box center [824, 406] width 212 height 21
click at [311, 435] on span "Add another condition" at bounding box center [332, 441] width 96 height 12
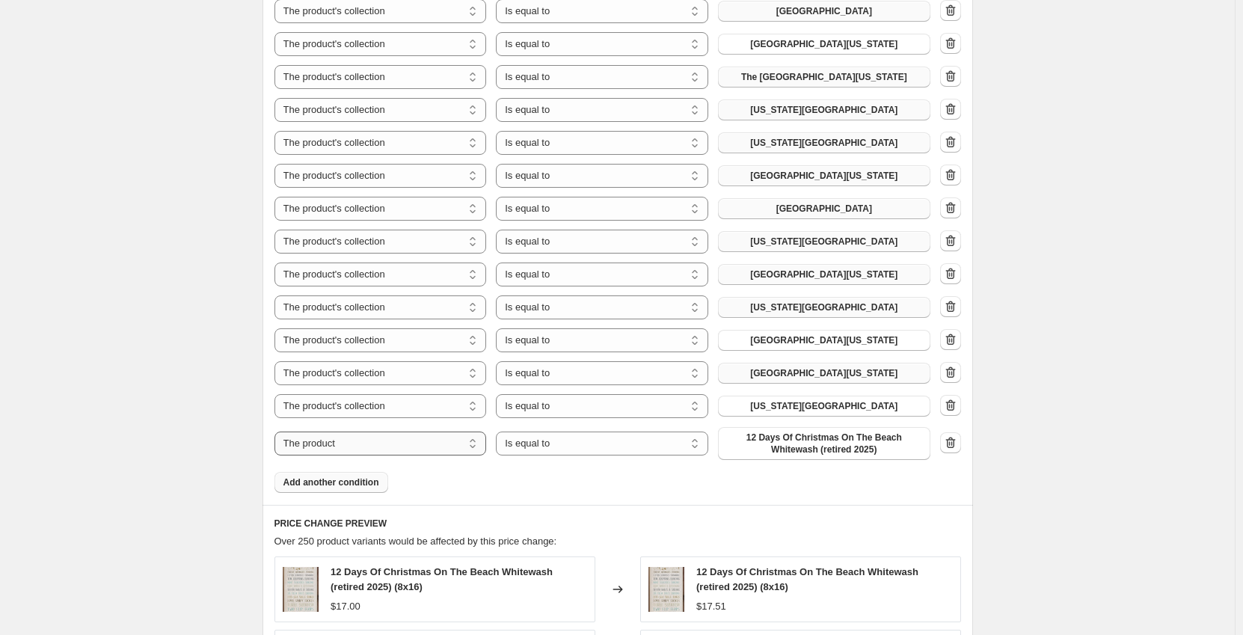
click at [390, 442] on select "The product The product's collection The product's tag The product's vendor The…" at bounding box center [381, 444] width 212 height 24
select select "collection"
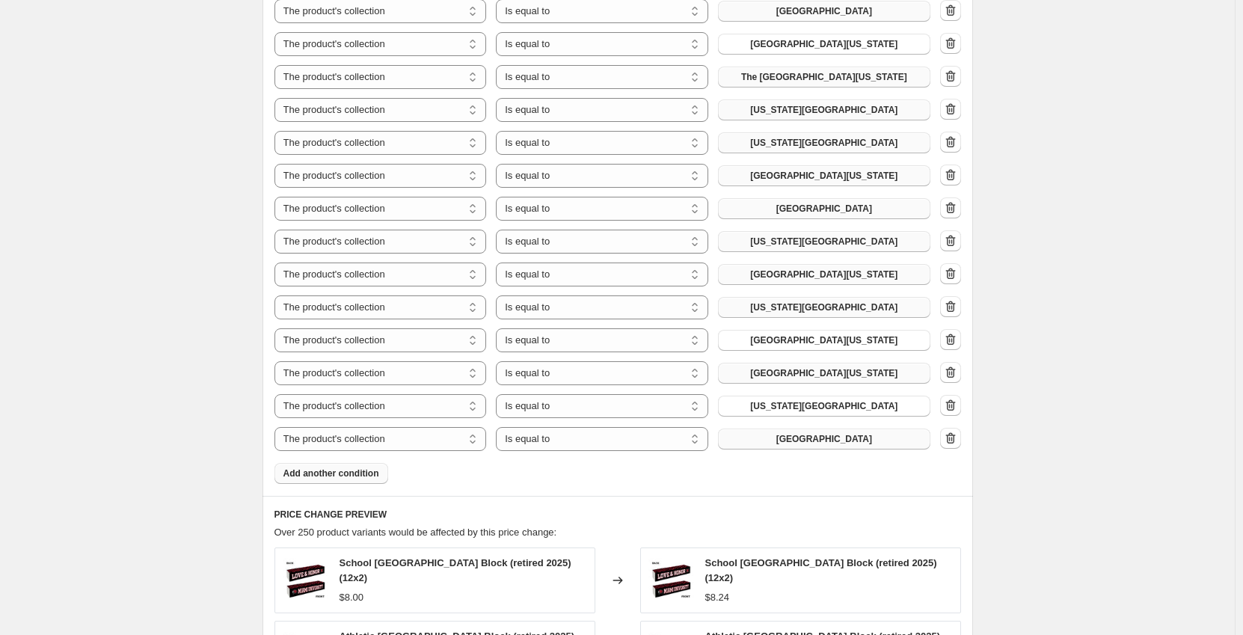
click at [796, 439] on span "[GEOGRAPHIC_DATA]" at bounding box center [825, 439] width 96 height 12
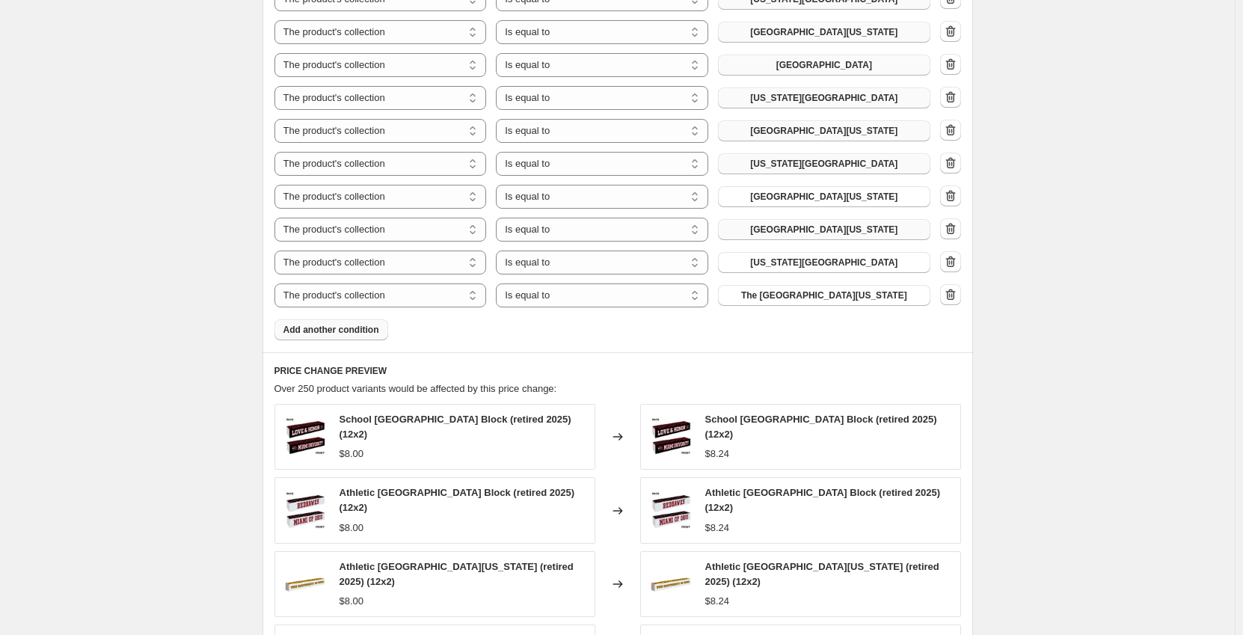
scroll to position [1179, 0]
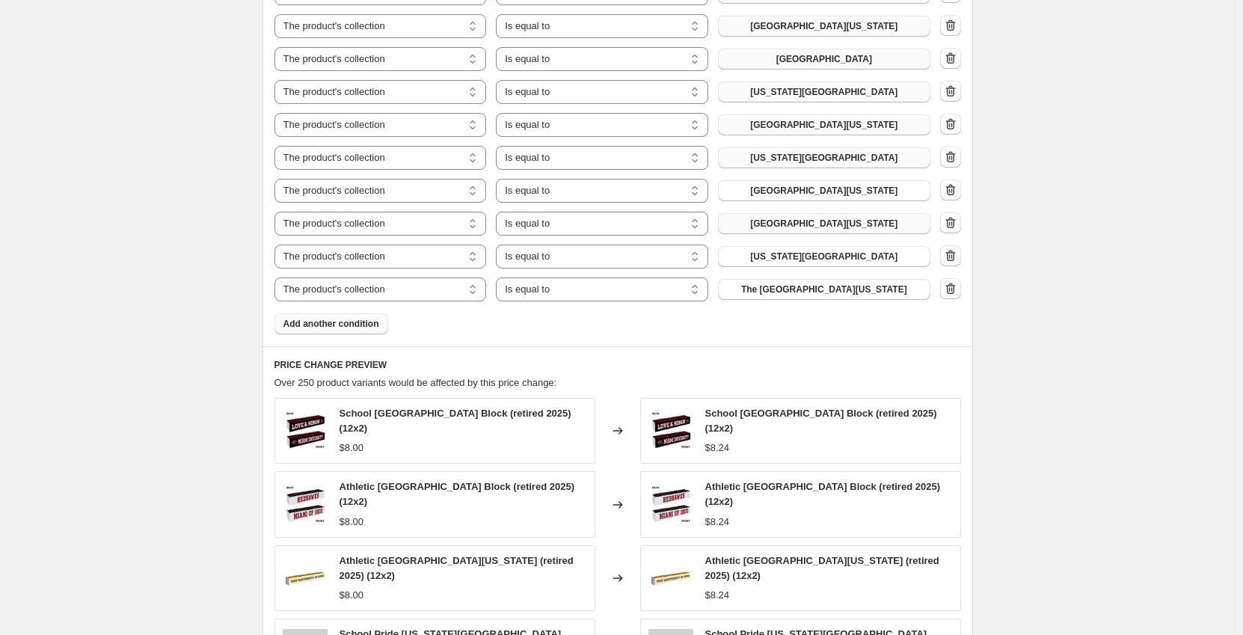
click at [361, 328] on span "Add another condition" at bounding box center [332, 324] width 96 height 12
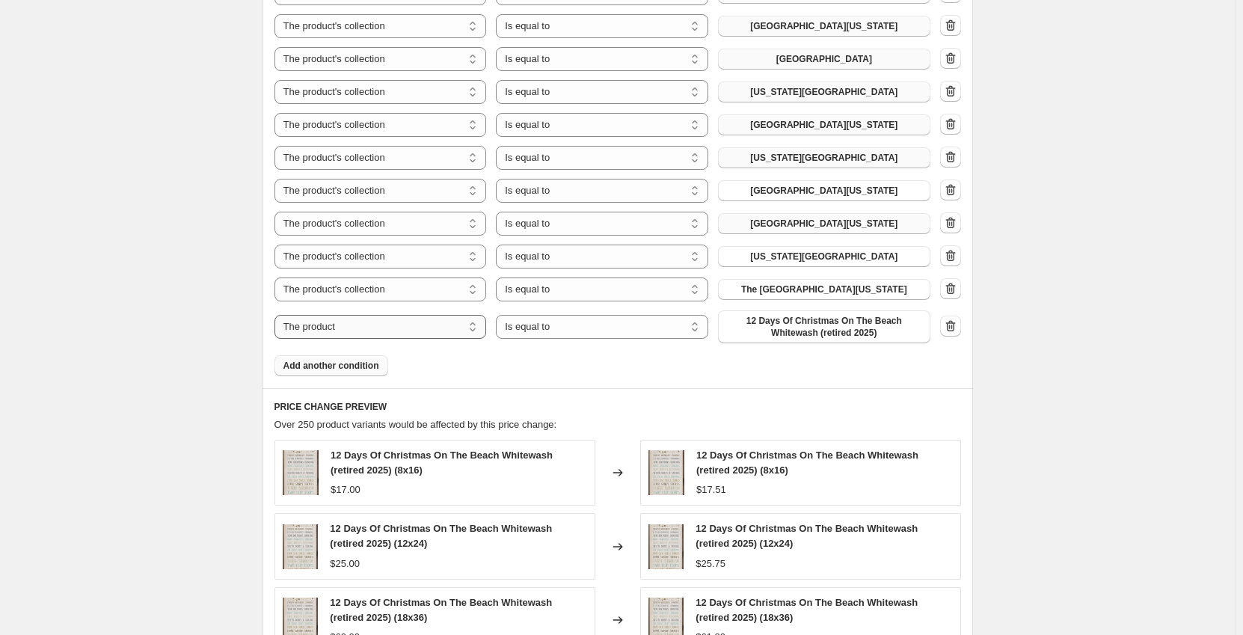
click at [411, 328] on select "The product The product's collection The product's tag The product's vendor The…" at bounding box center [381, 327] width 212 height 24
select select "collection"
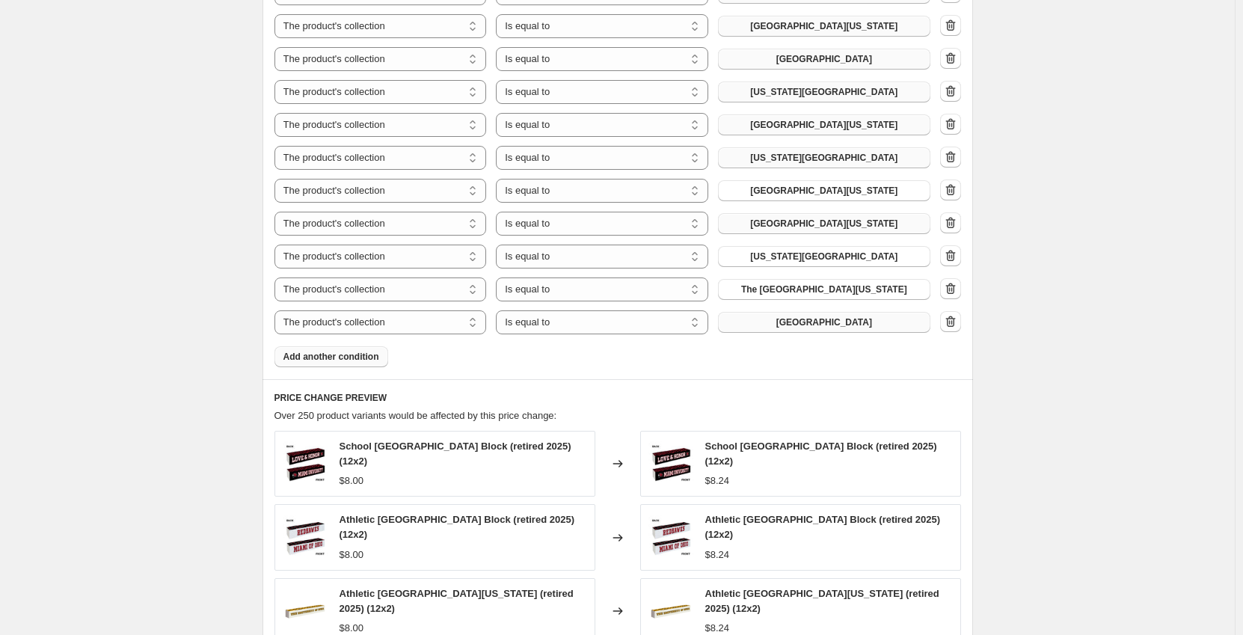
click at [807, 324] on span "[GEOGRAPHIC_DATA]" at bounding box center [825, 322] width 96 height 12
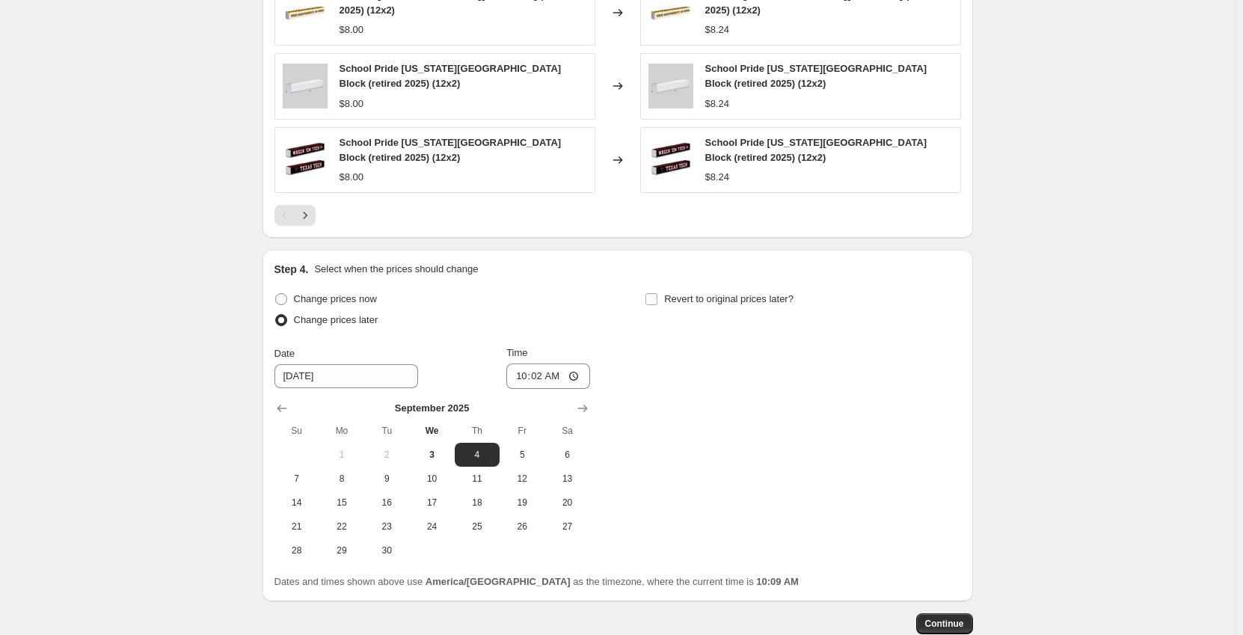
scroll to position [1852, 0]
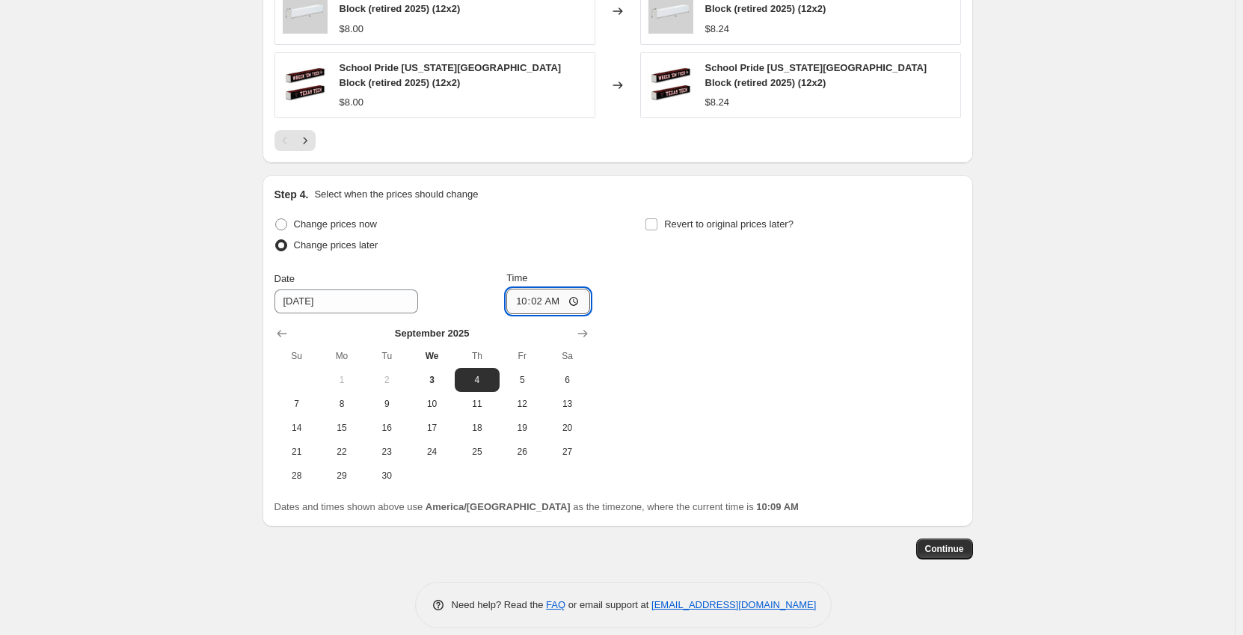
click at [524, 296] on input "10:02" at bounding box center [549, 301] width 84 height 25
type input "06:00"
click at [619, 292] on div "Change prices now Change prices later Date [DATE] Time 06:00 [DATE] Su Mo Tu We…" at bounding box center [618, 351] width 687 height 274
click at [955, 548] on span "Continue" at bounding box center [944, 549] width 39 height 12
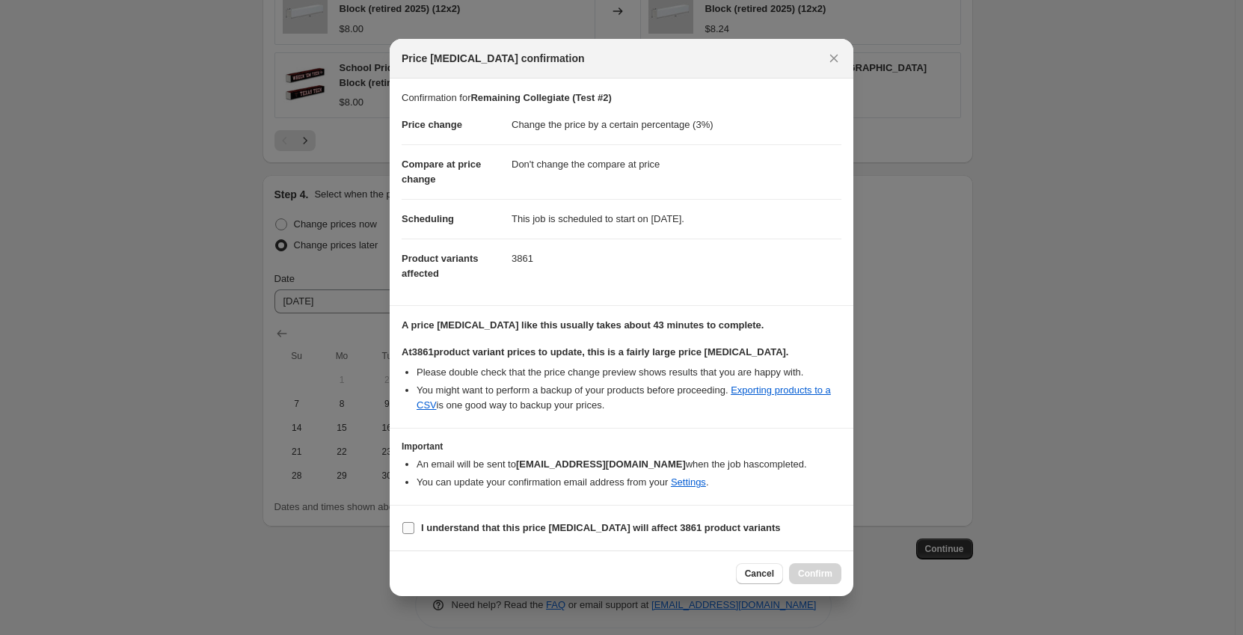
click at [625, 528] on b "I understand that this price [MEDICAL_DATA] will affect 3861 product variants" at bounding box center [601, 527] width 360 height 11
click at [414, 528] on input "I understand that this price [MEDICAL_DATA] will affect 3861 product variants" at bounding box center [409, 528] width 12 height 12
checkbox input "true"
click at [807, 572] on span "Confirm" at bounding box center [815, 574] width 34 height 12
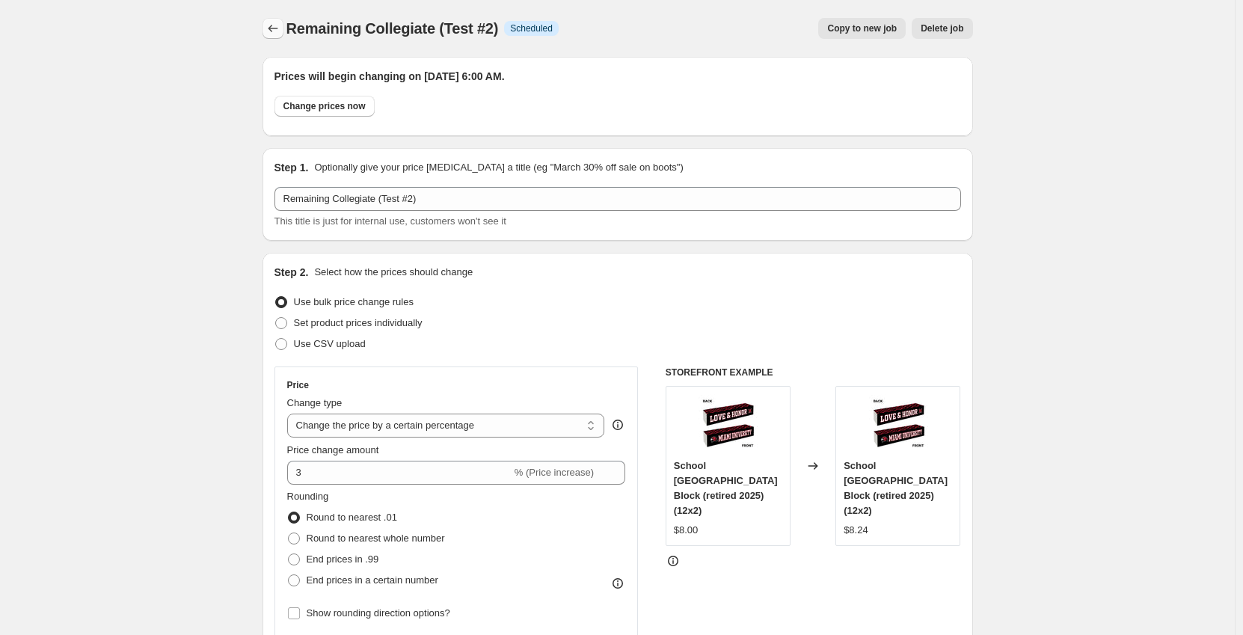
click at [281, 31] on icon "Price change jobs" at bounding box center [273, 28] width 15 height 15
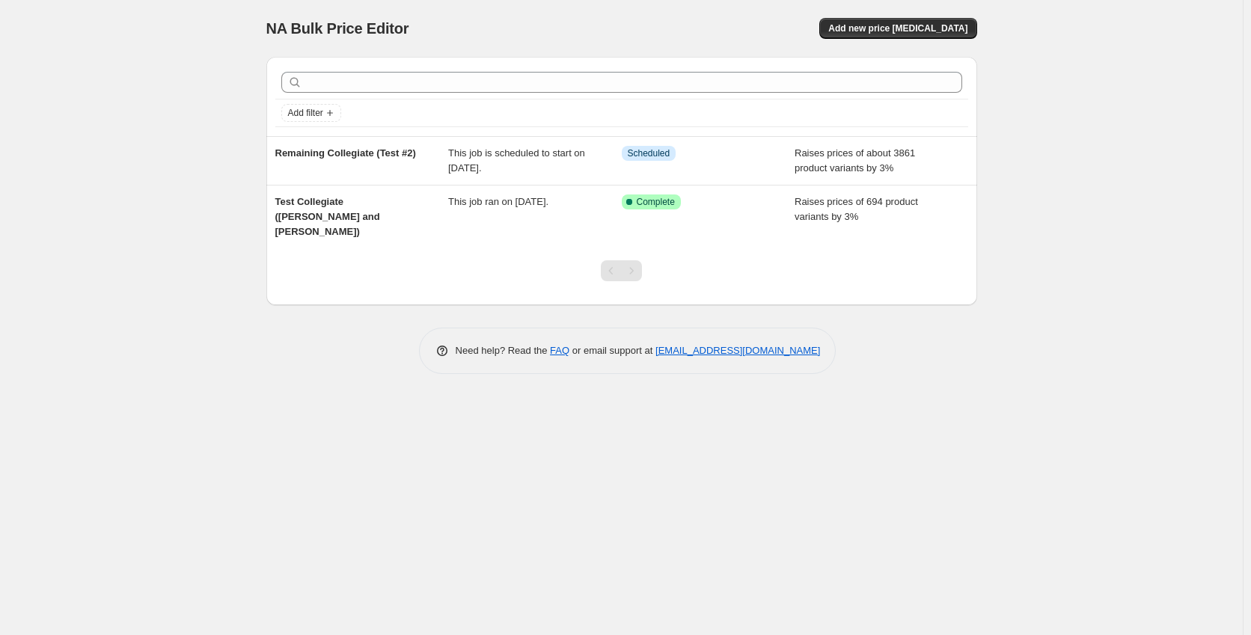
click at [193, 162] on div "NA Bulk Price Editor. This page is ready NA Bulk Price Editor Add new price [ME…" at bounding box center [621, 317] width 1243 height 635
click at [167, 212] on div "NA Bulk Price Editor. This page is ready NA Bulk Price Editor Add new price [ME…" at bounding box center [621, 317] width 1243 height 635
click at [162, 160] on div "NA Bulk Price Editor. This page is ready NA Bulk Price Editor Add new price [ME…" at bounding box center [621, 317] width 1243 height 635
